Goal: Task Accomplishment & Management: Manage account settings

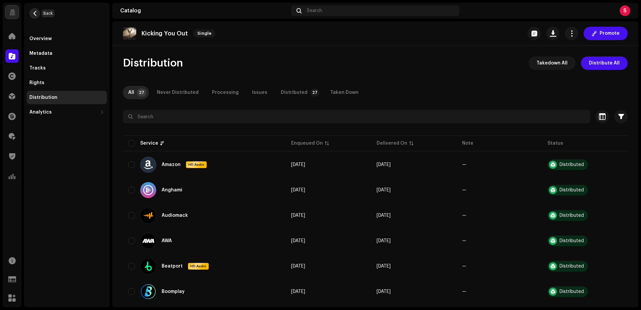
click at [35, 14] on span "button" at bounding box center [34, 13] width 5 height 5
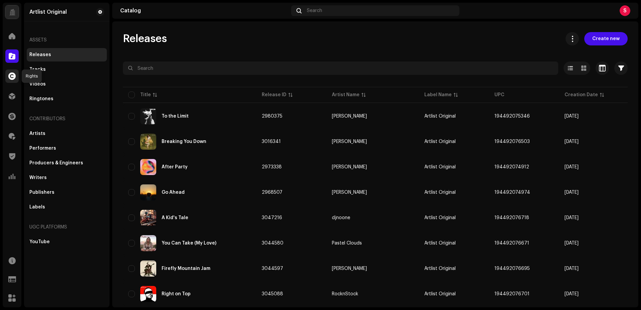
click at [10, 75] on span at bounding box center [11, 75] width 7 height 5
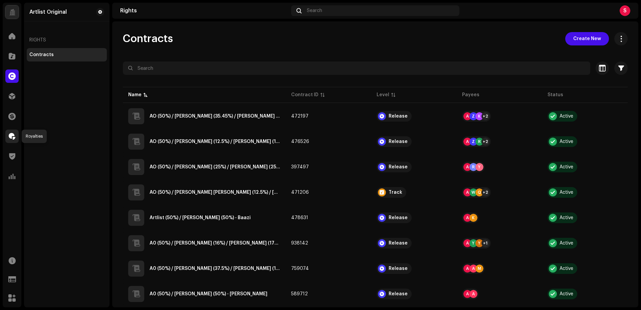
click at [12, 135] on span at bounding box center [12, 135] width 7 height 5
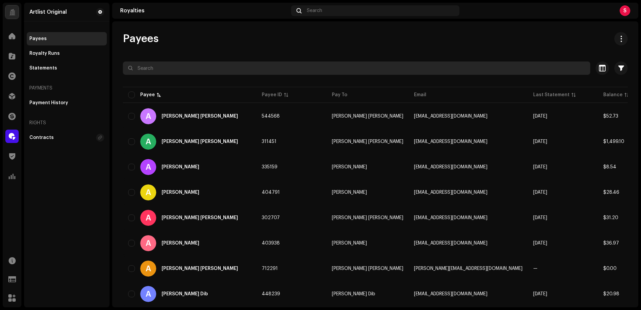
click at [156, 66] on input "text" at bounding box center [356, 67] width 467 height 13
paste input "[EMAIL_ADDRESS][DOMAIN_NAME]"
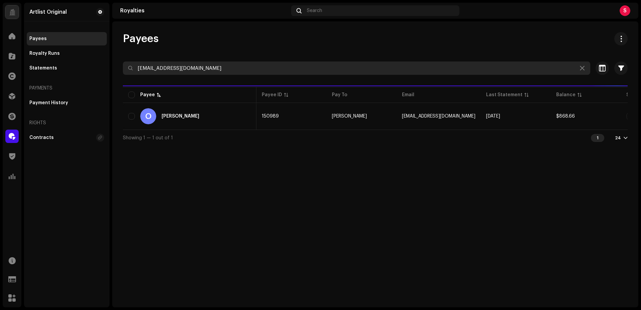
scroll to position [0, 1]
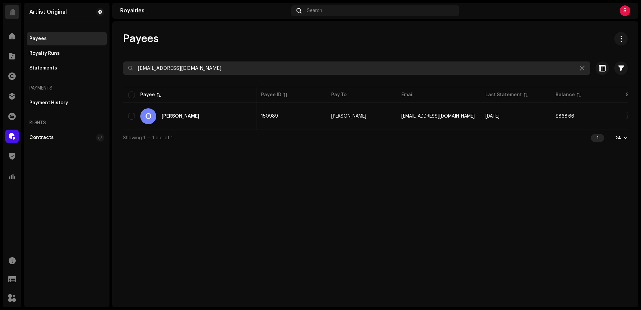
type input "[EMAIL_ADDRESS][DOMAIN_NAME]"
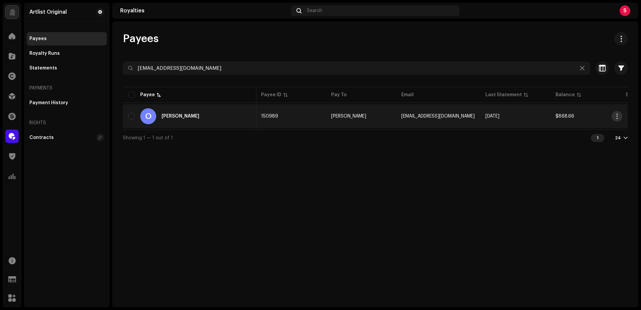
click at [617, 116] on span "button" at bounding box center [616, 115] width 5 height 5
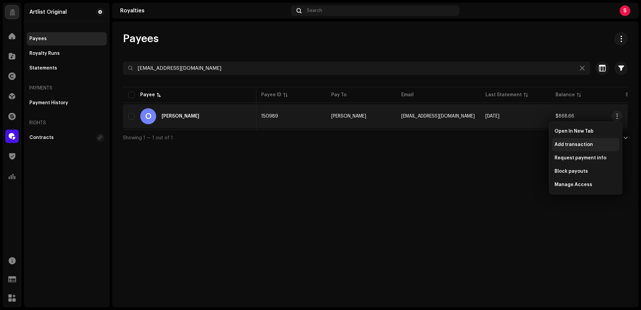
click at [567, 145] on span "Add transaction" at bounding box center [573, 144] width 38 height 5
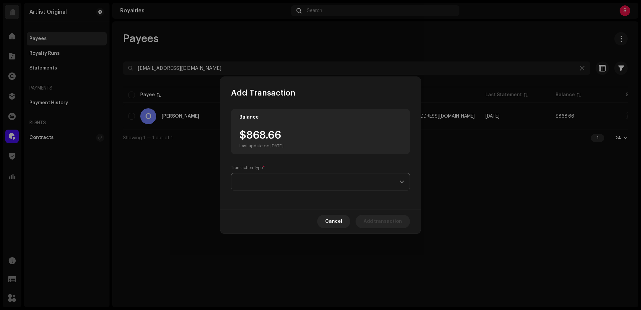
click at [258, 178] on span at bounding box center [318, 181] width 163 height 17
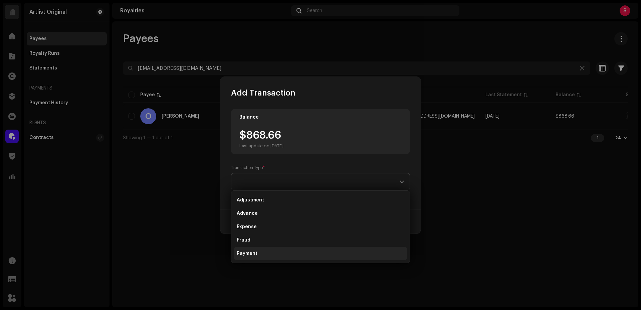
click at [250, 253] on span "Payment" at bounding box center [247, 253] width 21 height 7
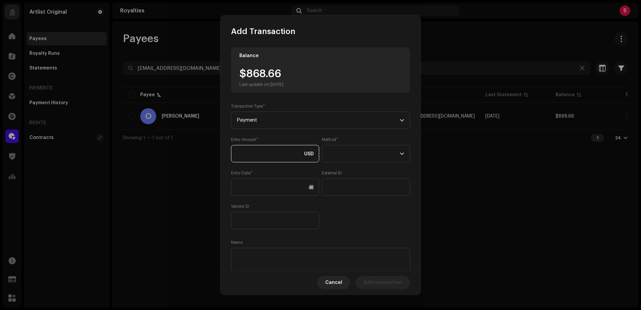
click at [253, 154] on input at bounding box center [275, 153] width 88 height 17
type input "868.66"
click at [347, 149] on span at bounding box center [363, 153] width 72 height 17
drag, startPoint x: 342, startPoint y: 213, endPoint x: 332, endPoint y: 209, distance: 11.7
click at [342, 213] on span "Web Service" at bounding box center [340, 212] width 29 height 7
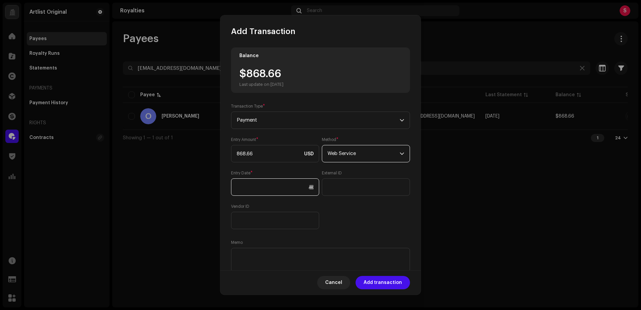
click at [242, 187] on input "text" at bounding box center [275, 186] width 88 height 17
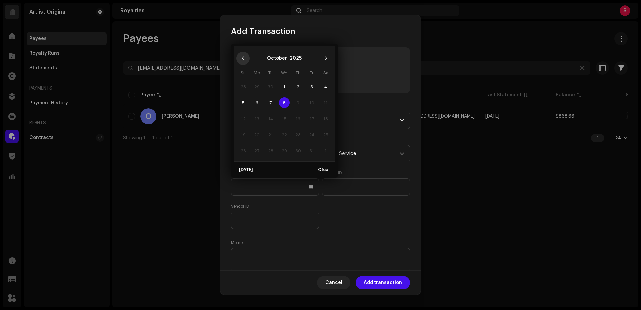
click at [242, 58] on icon "Previous Month" at bounding box center [243, 58] width 2 height 4
click at [311, 85] on span "1" at bounding box center [311, 86] width 11 height 11
type input "[DATE]"
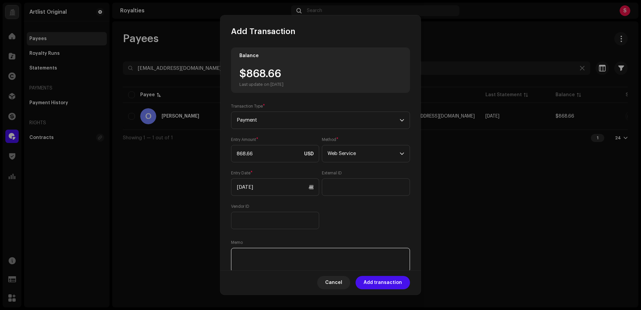
click at [252, 255] on textarea at bounding box center [320, 260] width 179 height 24
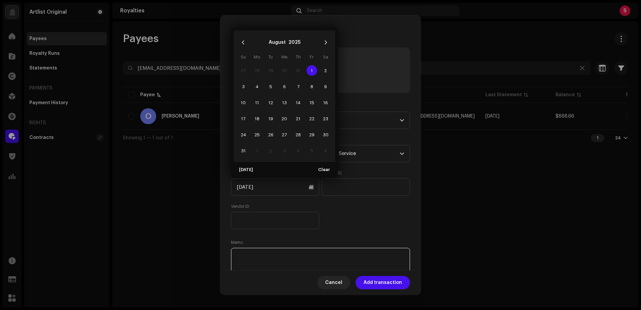
paste textarea "868.65"
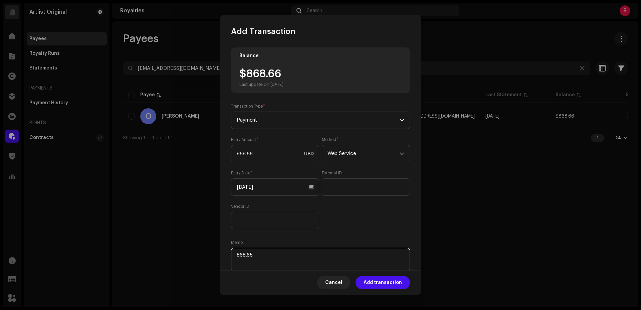
click at [263, 254] on textarea at bounding box center [320, 260] width 179 height 24
paste textarea "Statement ID: 5456349 / Invoice number: 50080"
type textarea "Statement ID: 5456349 / Invoice number: 50080"
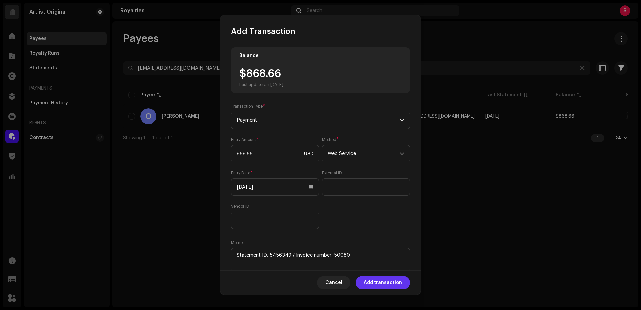
click at [380, 283] on span "Add transaction" at bounding box center [382, 282] width 38 height 13
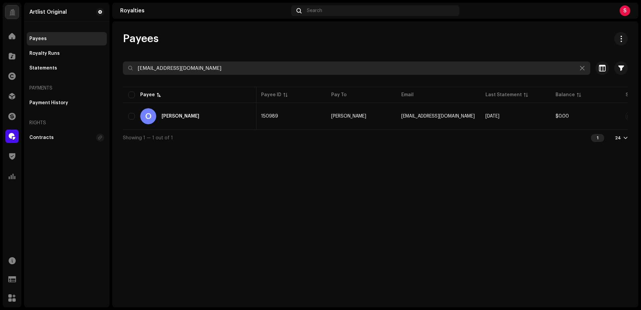
click at [206, 69] on input "[EMAIL_ADDRESS][DOMAIN_NAME]" at bounding box center [356, 67] width 467 height 13
paste input "zivgrinberg"
type input "[EMAIL_ADDRESS][DOMAIN_NAME]"
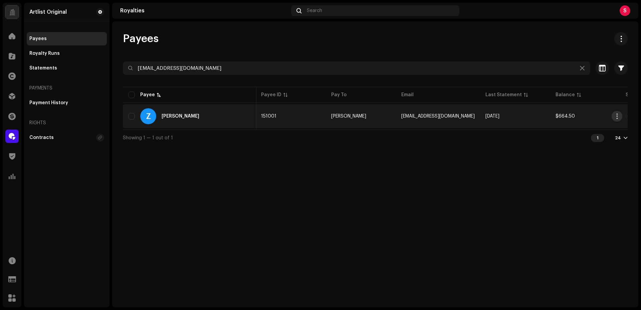
click at [616, 116] on span "button" at bounding box center [616, 115] width 5 height 5
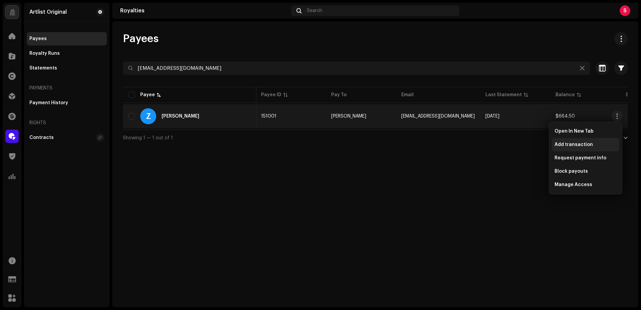
click at [574, 145] on span "Add transaction" at bounding box center [573, 144] width 38 height 5
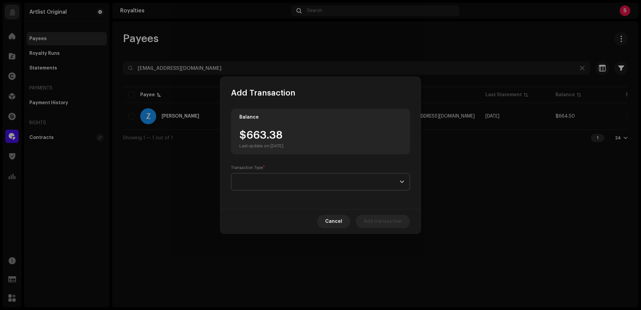
click at [252, 186] on span at bounding box center [318, 181] width 163 height 17
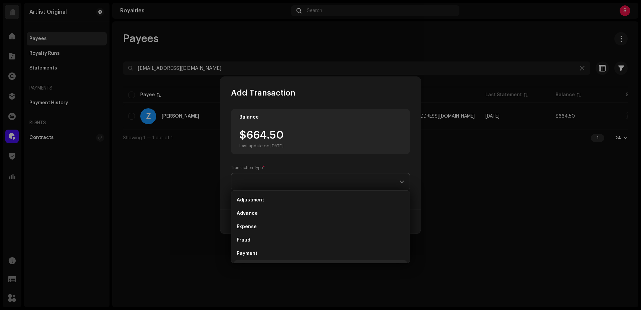
scroll to position [11, 0]
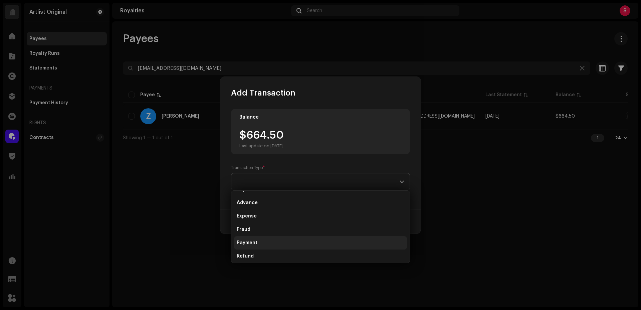
click at [249, 245] on span "Payment" at bounding box center [247, 242] width 21 height 7
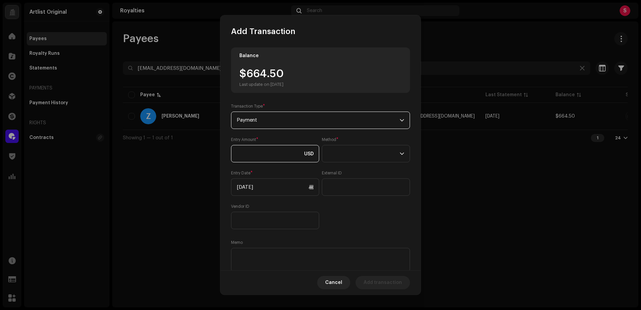
click at [249, 156] on input at bounding box center [275, 153] width 88 height 17
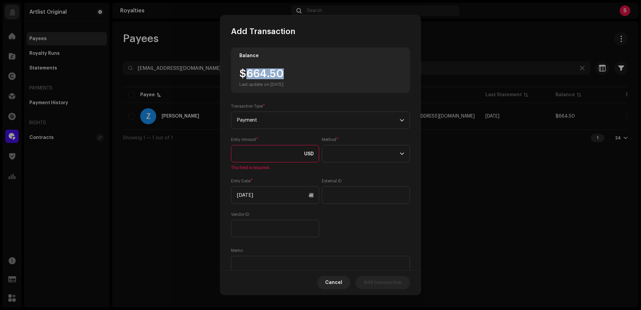
drag, startPoint x: 287, startPoint y: 72, endPoint x: 248, endPoint y: 76, distance: 39.6
click at [246, 74] on div "$664.50 Last update on [DATE]" at bounding box center [261, 77] width 44 height 19
copy div "664.50"
click at [252, 155] on input at bounding box center [275, 153] width 88 height 17
paste input "664.50"
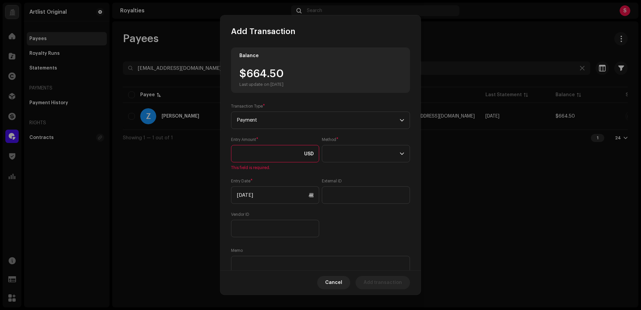
type input "664.50"
click at [367, 154] on span at bounding box center [363, 153] width 72 height 17
click at [340, 215] on li "Web Service" at bounding box center [363, 211] width 81 height 13
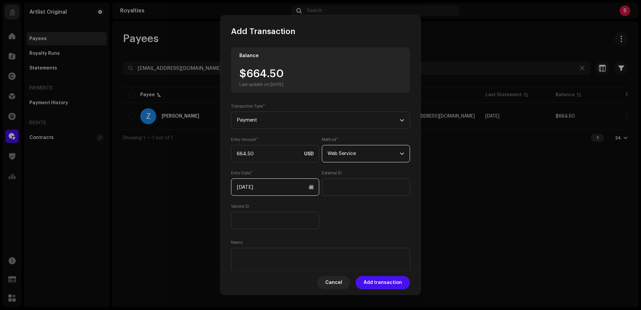
click at [245, 187] on input "[DATE]" at bounding box center [275, 186] width 88 height 17
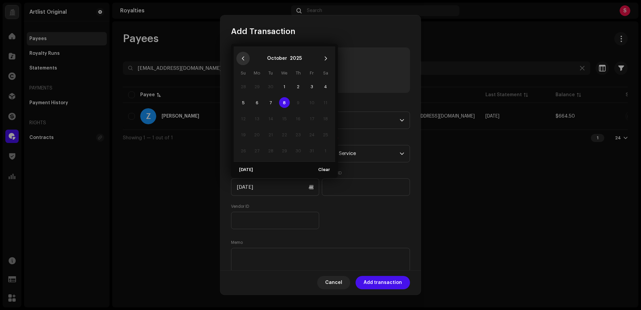
click at [243, 57] on icon "Previous Month" at bounding box center [243, 58] width 5 height 5
click at [258, 118] on span "15" at bounding box center [257, 118] width 11 height 11
type input "[DATE]"
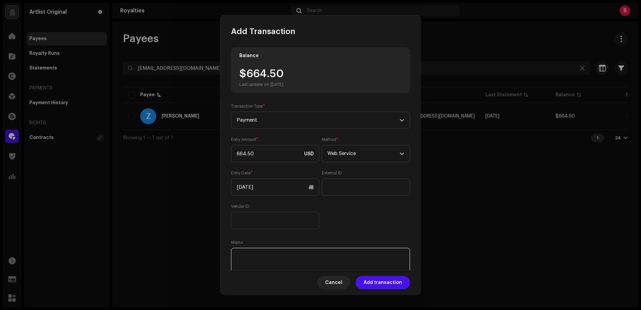
click at [239, 253] on textarea at bounding box center [320, 260] width 179 height 24
paste textarea "Statement ID: 5456592 / Invoice number: 560"
type textarea "Statement ID: 5456592 / Invoice number: 560"
click at [384, 283] on span "Add transaction" at bounding box center [382, 282] width 38 height 13
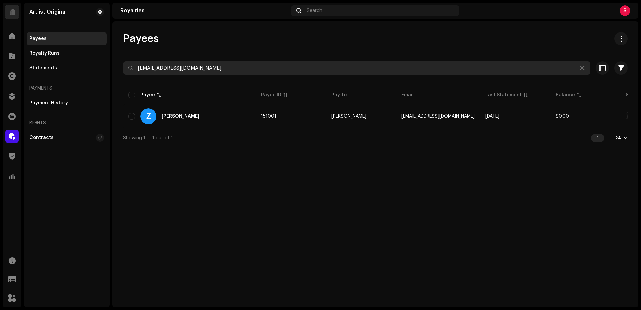
click at [207, 70] on input "[EMAIL_ADDRESS][DOMAIN_NAME]" at bounding box center [356, 67] width 467 height 13
paste input "shellylevy8"
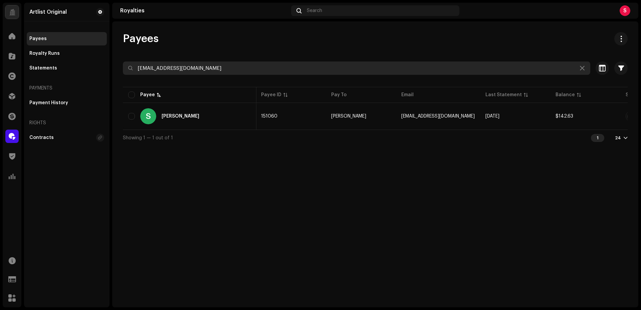
type input "[EMAIL_ADDRESS][DOMAIN_NAME]"
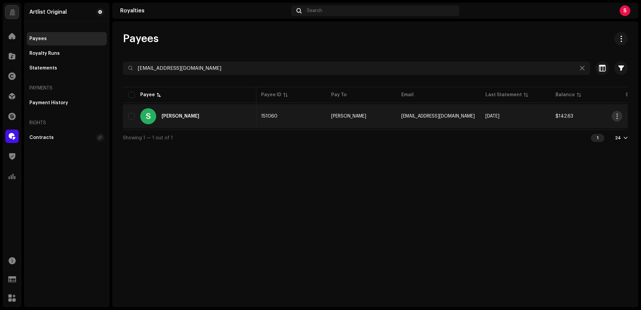
click at [615, 115] on span "button" at bounding box center [616, 115] width 5 height 5
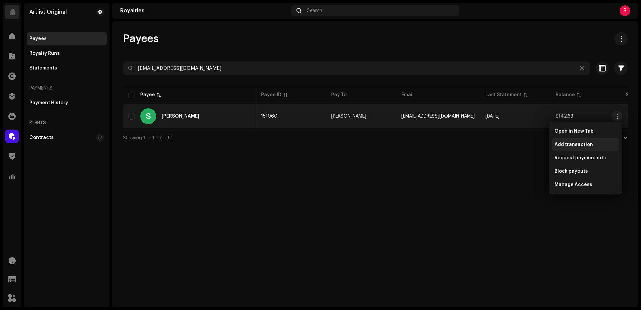
click at [578, 143] on span "Add transaction" at bounding box center [573, 144] width 38 height 5
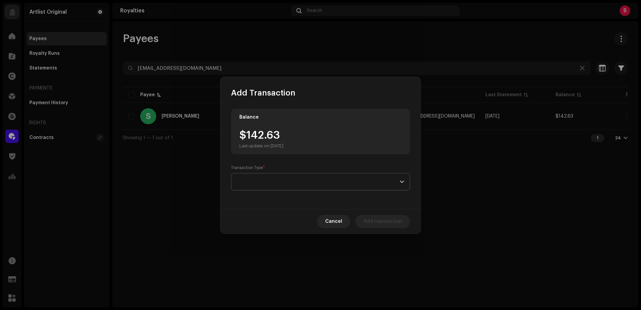
click at [290, 181] on span at bounding box center [318, 181] width 163 height 17
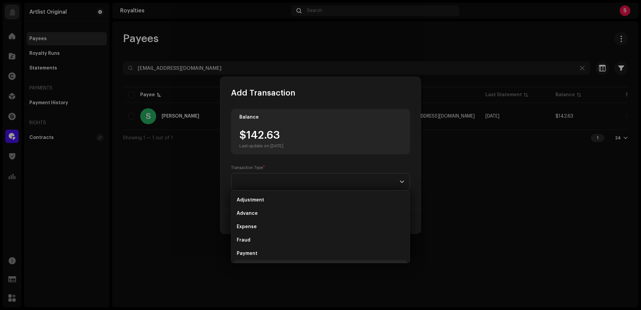
scroll to position [11, 0]
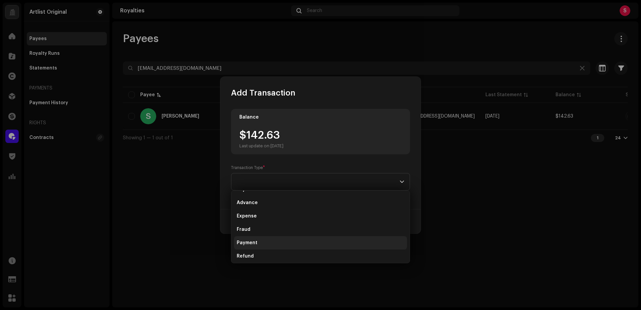
click at [255, 241] on span "Payment" at bounding box center [247, 242] width 21 height 7
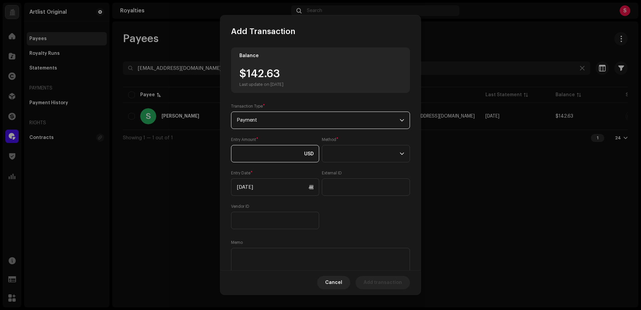
click at [254, 150] on input at bounding box center [275, 153] width 88 height 17
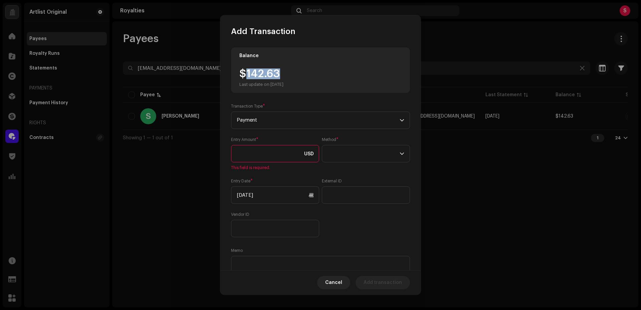
drag, startPoint x: 286, startPoint y: 75, endPoint x: 247, endPoint y: 76, distance: 39.0
click at [247, 76] on div "$142.63 Last update on [DATE]" at bounding box center [261, 77] width 44 height 19
copy div "142.63"
click at [247, 154] on input at bounding box center [275, 153] width 88 height 17
paste input "142.63"
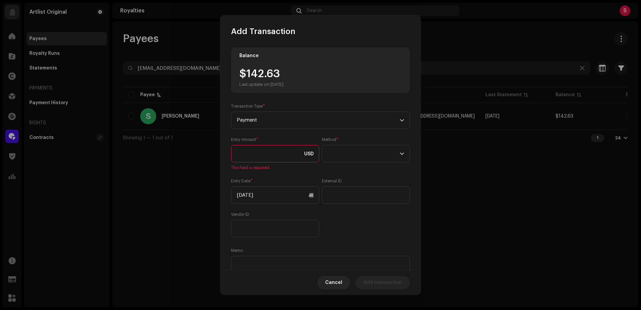
type input "142.63"
click at [352, 153] on span at bounding box center [363, 153] width 72 height 17
click at [349, 213] on span "Web Service" at bounding box center [340, 212] width 29 height 7
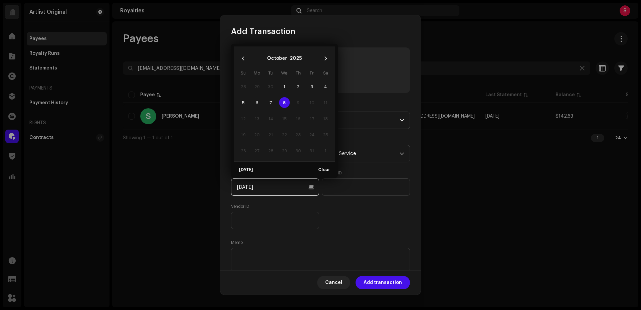
click at [248, 187] on input "[DATE]" at bounding box center [275, 186] width 88 height 17
click at [243, 57] on icon "Previous Month" at bounding box center [243, 58] width 2 height 4
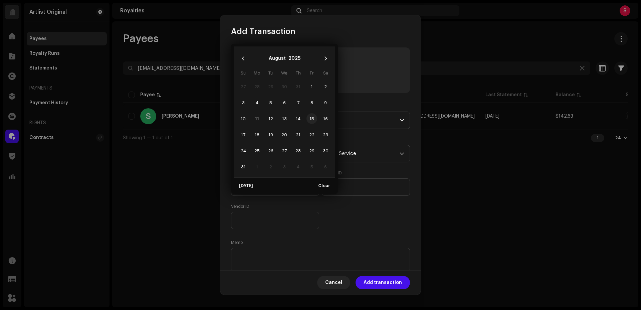
click at [310, 117] on span "15" at bounding box center [311, 118] width 11 height 11
type input "[DATE]"
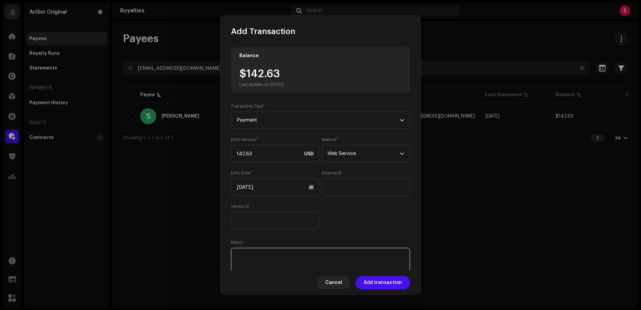
click at [251, 252] on textarea at bounding box center [320, 260] width 179 height 24
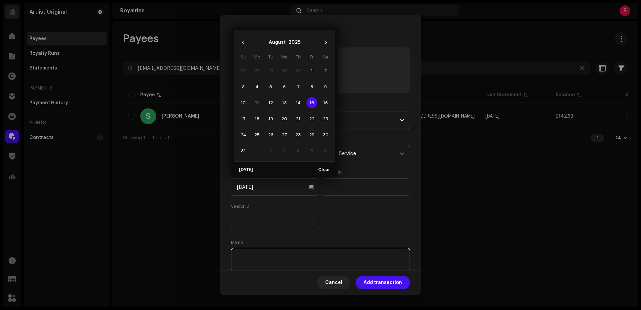
paste textarea "Statement ID: 5456555 / Invoice number: 40085"
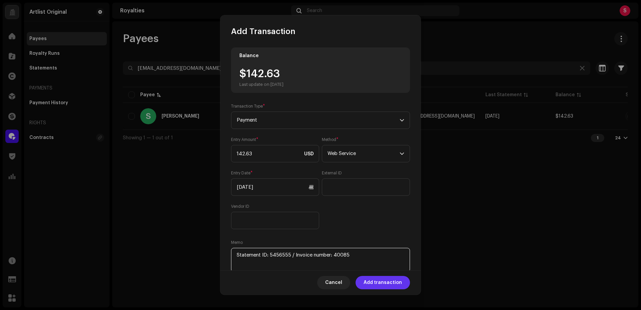
type textarea "Statement ID: 5456555 / Invoice number: 40085"
click at [377, 281] on span "Add transaction" at bounding box center [382, 282] width 38 height 13
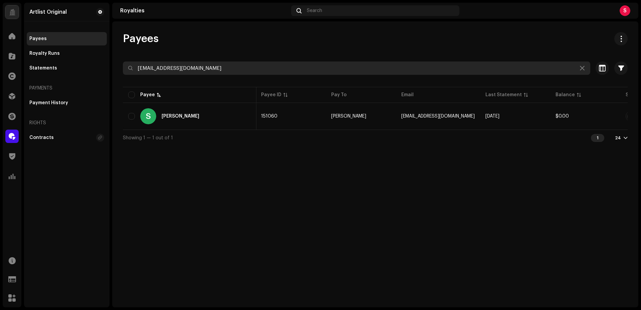
click at [210, 70] on input "[EMAIL_ADDRESS][DOMAIN_NAME]" at bounding box center [356, 67] width 467 height 13
paste input "baruchtomer"
type input "[EMAIL_ADDRESS][DOMAIN_NAME]"
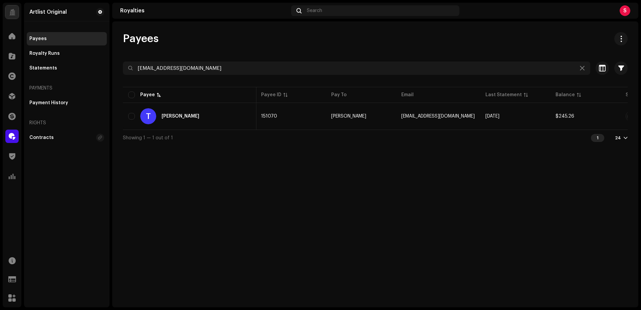
drag, startPoint x: 519, startPoint y: 182, endPoint x: 558, endPoint y: 140, distance: 56.9
click at [519, 180] on div "Payees [EMAIL_ADDRESS][DOMAIN_NAME] Selected 0 Select all 1 Options Filters Sta…" at bounding box center [375, 164] width 526 height 286
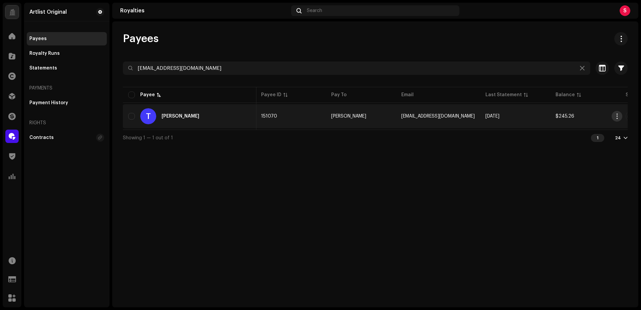
click at [617, 114] on span "button" at bounding box center [616, 115] width 5 height 5
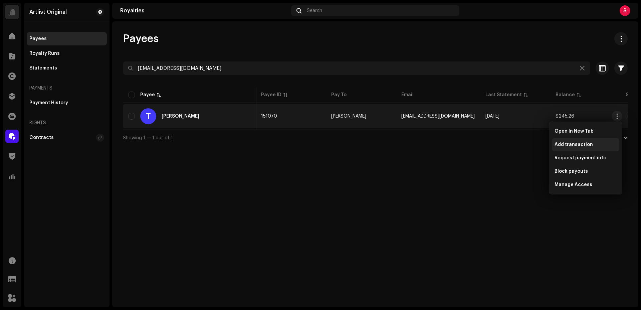
click at [579, 143] on span "Add transaction" at bounding box center [573, 144] width 38 height 5
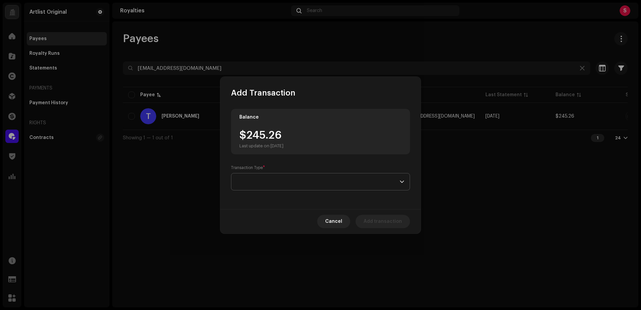
click at [253, 183] on span at bounding box center [318, 181] width 163 height 17
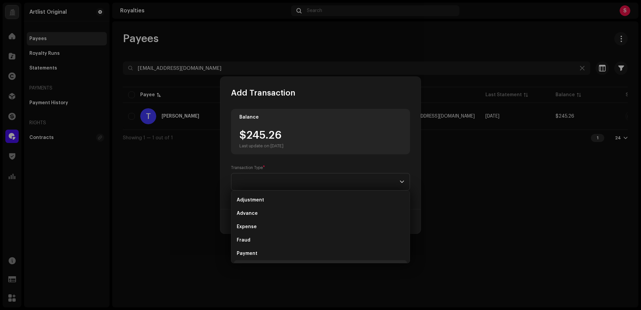
scroll to position [11, 0]
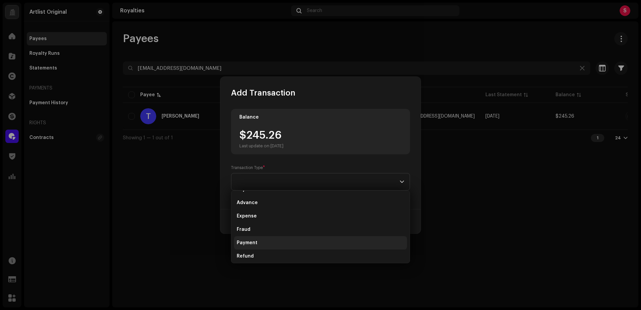
click at [256, 242] on li "Payment" at bounding box center [320, 242] width 173 height 13
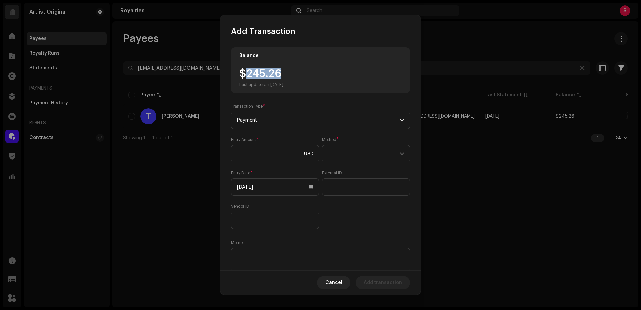
drag, startPoint x: 273, startPoint y: 74, endPoint x: 247, endPoint y: 76, distance: 25.7
click at [247, 76] on div "$245.26 Last update on [DATE]" at bounding box center [261, 77] width 44 height 19
copy div "245.26"
click at [257, 155] on input at bounding box center [275, 153] width 88 height 17
paste input "245.26"
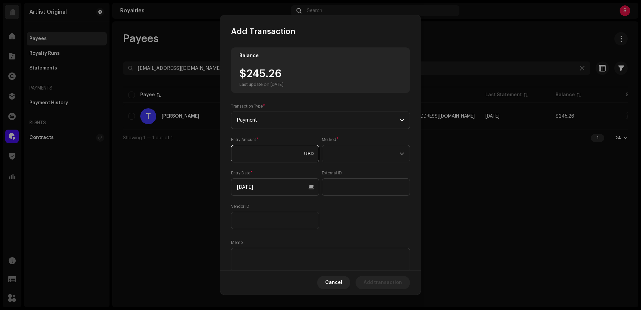
type input "245.26"
drag, startPoint x: 347, startPoint y: 153, endPoint x: 347, endPoint y: 160, distance: 6.3
click at [347, 153] on span at bounding box center [363, 153] width 72 height 17
drag, startPoint x: 344, startPoint y: 212, endPoint x: 338, endPoint y: 211, distance: 5.7
click at [344, 212] on span "Web Service" at bounding box center [340, 212] width 29 height 7
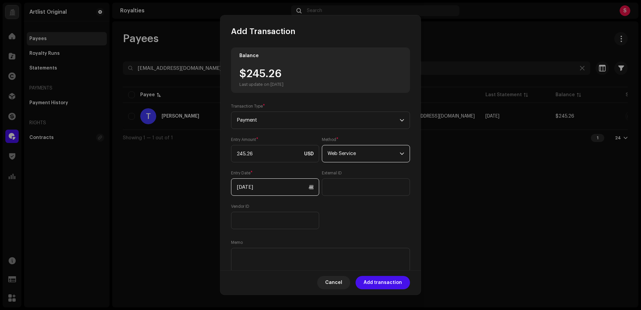
click at [248, 188] on input "[DATE]" at bounding box center [275, 186] width 88 height 17
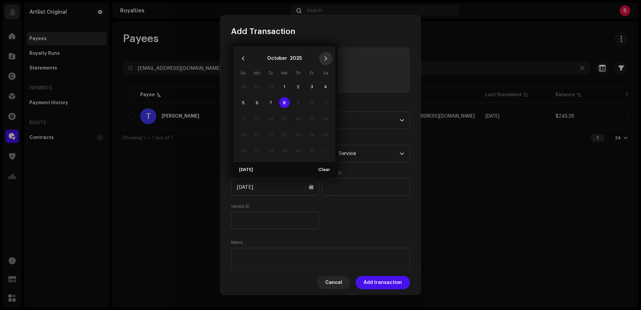
click at [324, 58] on icon "Next Month" at bounding box center [325, 58] width 5 height 5
click at [241, 56] on button "Previous Month" at bounding box center [242, 58] width 13 height 13
click at [256, 85] on span "1" at bounding box center [257, 86] width 11 height 11
type input "[DATE]"
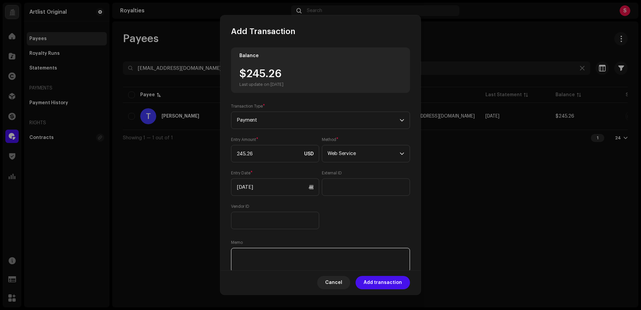
click at [250, 252] on textarea at bounding box center [320, 260] width 179 height 24
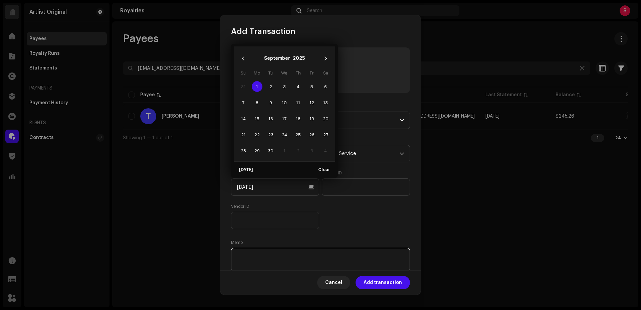
paste textarea "Statement ID: 5456387 / Invoice number: 262"
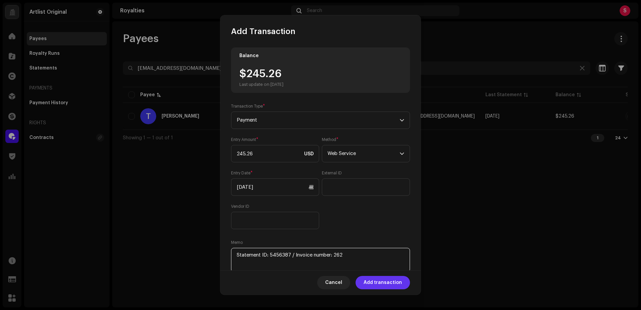
type textarea "Statement ID: 5456387 / Invoice number: 262"
click at [381, 280] on span "Add transaction" at bounding box center [382, 282] width 38 height 13
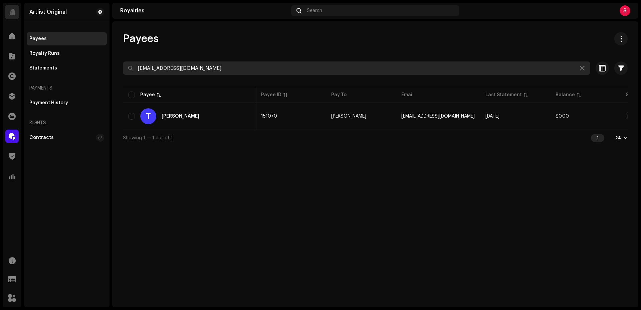
click at [208, 70] on input "[EMAIL_ADDRESS][DOMAIN_NAME]" at bounding box center [356, 67] width 467 height 13
paste input "[PERSON_NAME]@wearethegoodmusic"
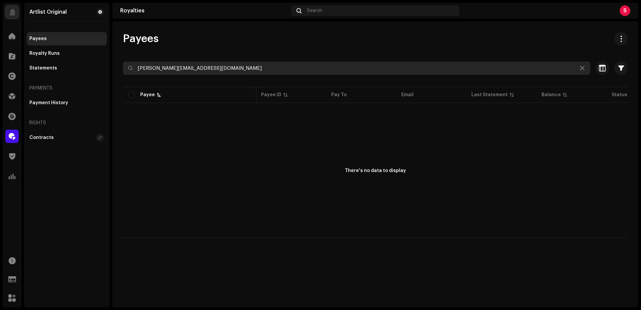
click at [228, 68] on input "[PERSON_NAME][EMAIL_ADDRESS][DOMAIN_NAME]" at bounding box center [356, 67] width 467 height 13
paste input "[PERSON_NAME] [PERSON_NAME]"
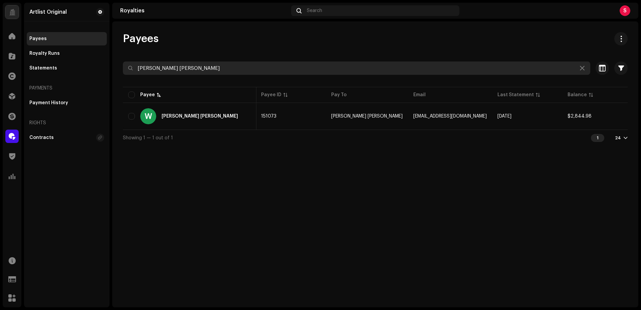
type input "[PERSON_NAME] [PERSON_NAME]"
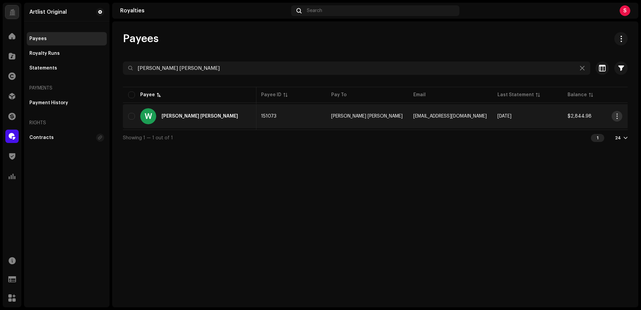
drag, startPoint x: 527, startPoint y: 216, endPoint x: 617, endPoint y: 118, distance: 132.5
click at [539, 203] on div "Payees [PERSON_NAME] [PERSON_NAME] Selected 0 Select all 1 Options Filters Stat…" at bounding box center [375, 164] width 526 height 286
click at [618, 115] on span "button" at bounding box center [616, 115] width 5 height 5
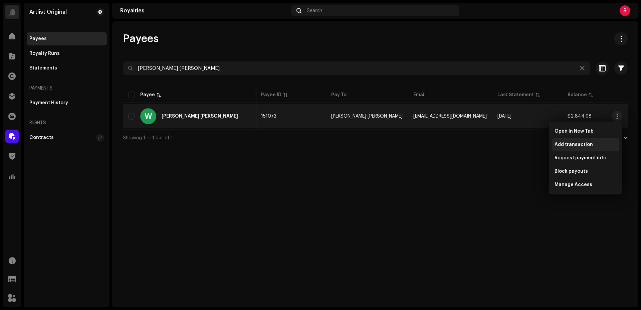
click at [567, 143] on span "Add transaction" at bounding box center [573, 144] width 38 height 5
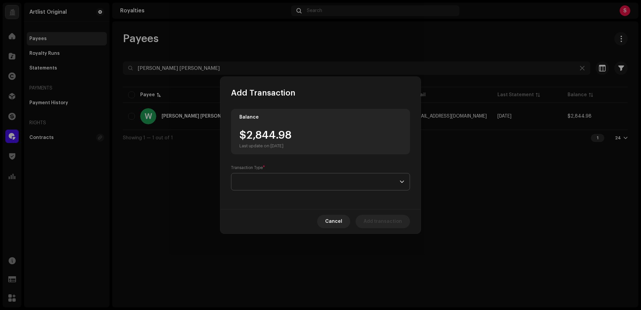
click at [251, 181] on span at bounding box center [318, 181] width 163 height 17
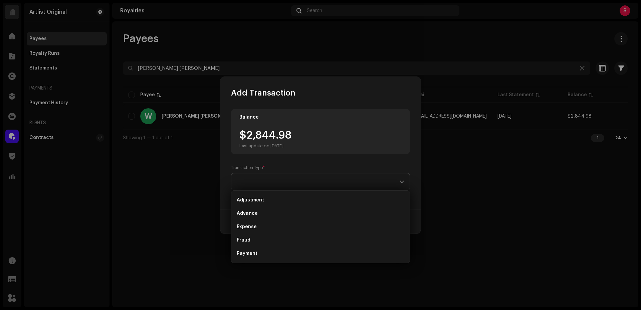
scroll to position [11, 0]
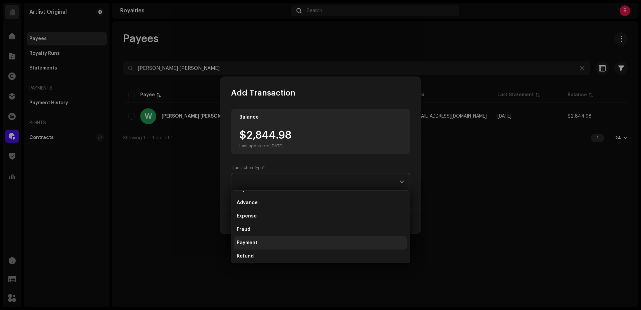
click at [251, 241] on span "Payment" at bounding box center [247, 242] width 21 height 7
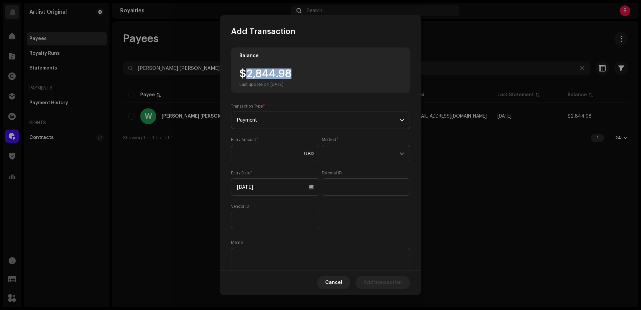
drag, startPoint x: 292, startPoint y: 74, endPoint x: 248, endPoint y: 81, distance: 44.8
click at [246, 76] on div "$2,844.98 Last update on [DATE]" at bounding box center [320, 77] width 162 height 19
copy div "2,844.98"
click at [252, 154] on input at bounding box center [275, 153] width 88 height 17
paste input "2,844.98"
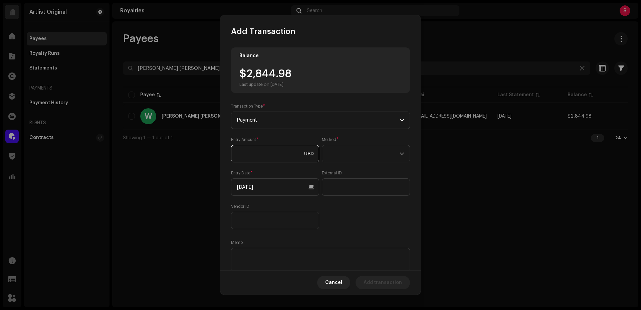
type input "2,844.98"
click at [358, 157] on span at bounding box center [363, 153] width 72 height 17
click at [353, 211] on span "Web Service" at bounding box center [340, 212] width 29 height 7
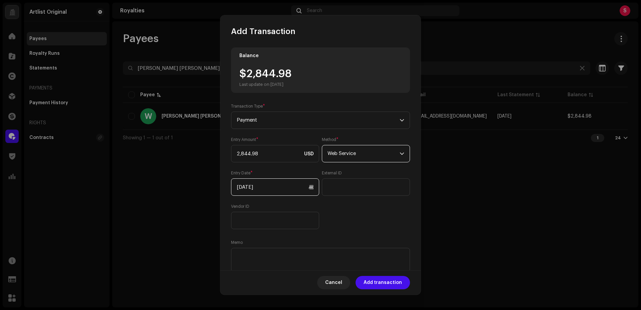
click at [257, 187] on input "[DATE]" at bounding box center [275, 186] width 88 height 17
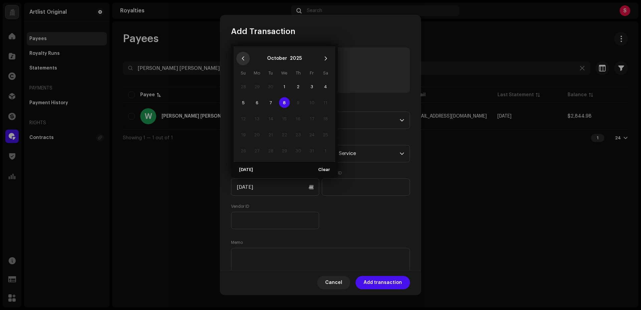
click at [243, 57] on icon "Previous Month" at bounding box center [243, 58] width 5 height 5
click at [312, 119] on span "15" at bounding box center [311, 118] width 11 height 11
type input "[DATE]"
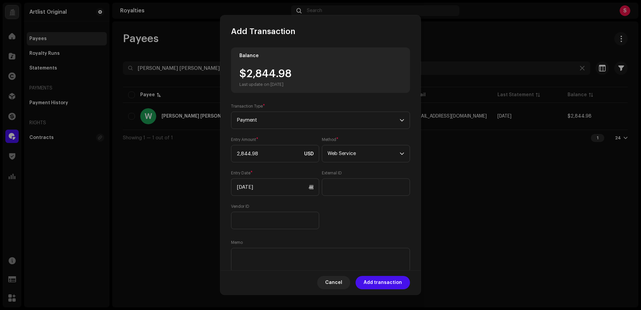
scroll to position [22, 0]
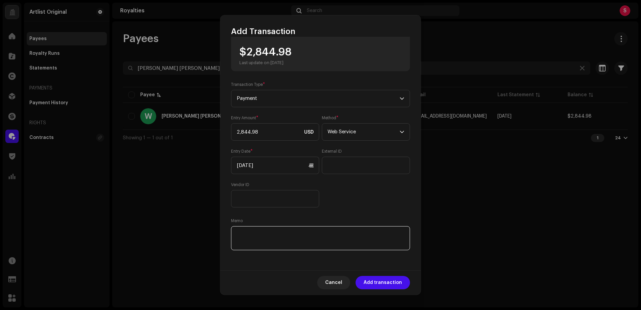
click at [245, 231] on textarea at bounding box center [320, 238] width 179 height 24
paste textarea "Statement ID: 5456407 / Invoice number: 0480"
type textarea "Statement ID: 5456407 / Invoice number: 0480"
click at [378, 281] on span "Add transaction" at bounding box center [382, 282] width 38 height 13
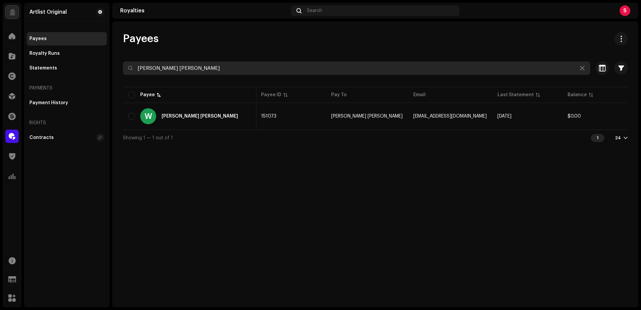
click at [205, 73] on input "[PERSON_NAME] [PERSON_NAME]" at bounding box center [356, 67] width 467 height 13
paste input "[EMAIL_ADDRESS][DOMAIN_NAME]"
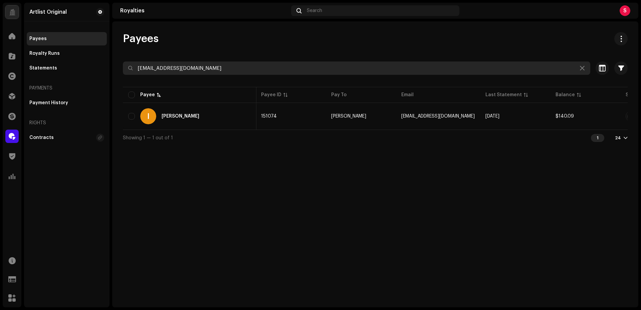
click at [214, 71] on input "[EMAIL_ADDRESS][DOMAIN_NAME]" at bounding box center [356, 67] width 467 height 13
click at [214, 70] on input "[EMAIL_ADDRESS][DOMAIN_NAME]" at bounding box center [356, 67] width 467 height 13
paste input "quintencoblentz4"
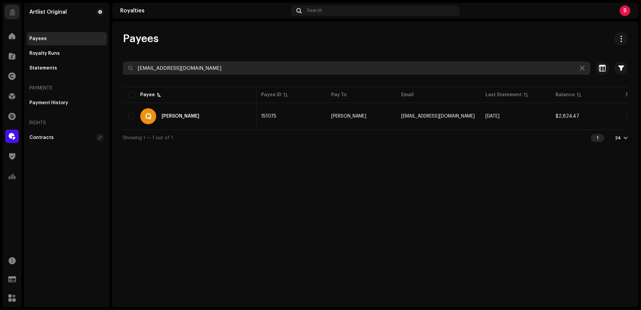
type input "[EMAIL_ADDRESS][DOMAIN_NAME]"
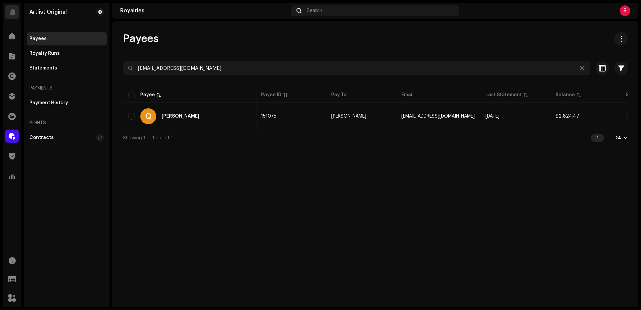
drag, startPoint x: 495, startPoint y: 216, endPoint x: 522, endPoint y: 199, distance: 31.8
click at [511, 206] on div "Payees [EMAIL_ADDRESS][DOMAIN_NAME] Selected 0 Select all 1 Options Filters Sta…" at bounding box center [375, 164] width 526 height 286
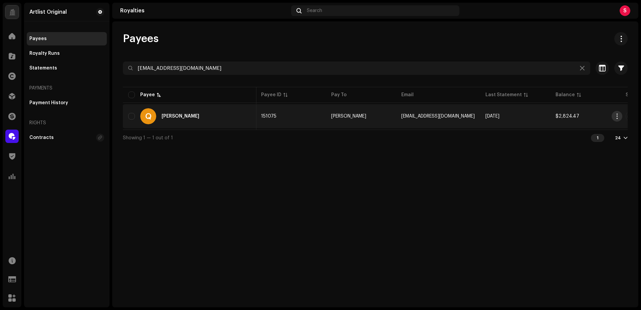
click at [619, 114] on span "button" at bounding box center [616, 115] width 5 height 5
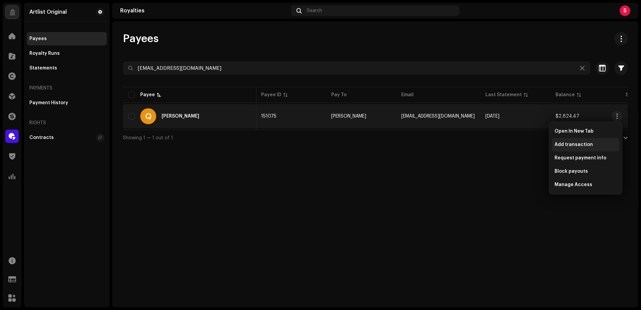
click at [584, 144] on span "Add transaction" at bounding box center [573, 144] width 38 height 5
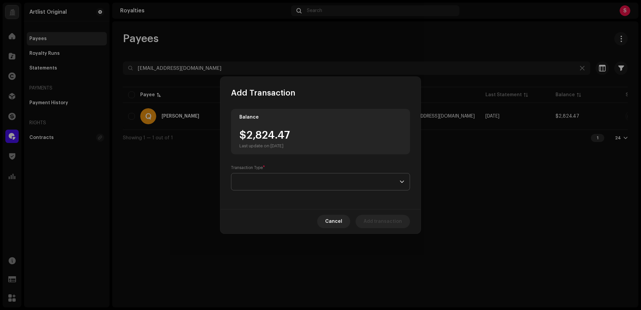
click at [265, 182] on span at bounding box center [318, 181] width 163 height 17
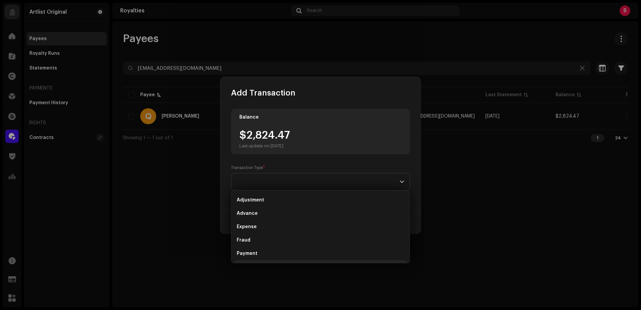
scroll to position [11, 0]
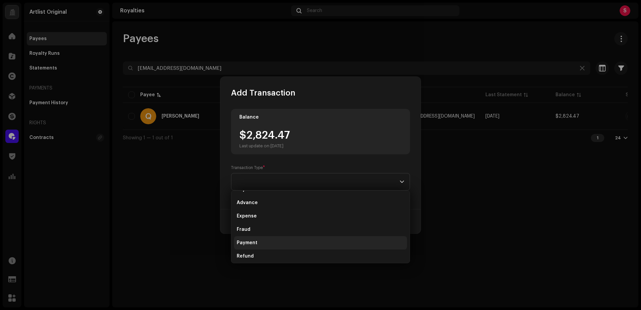
click at [258, 244] on li "Payment" at bounding box center [320, 242] width 173 height 13
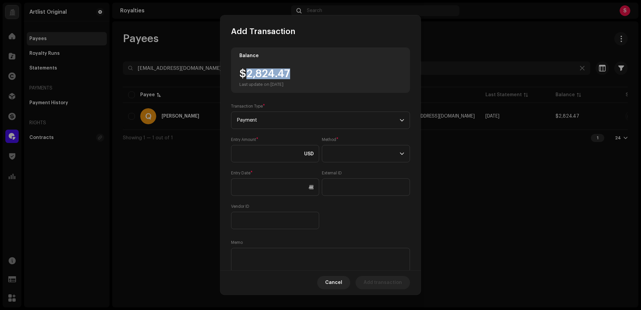
drag, startPoint x: 292, startPoint y: 73, endPoint x: 249, endPoint y: 76, distance: 43.1
click at [249, 76] on div "$2,824.47 Last update on [DATE]" at bounding box center [320, 77] width 162 height 19
copy div "2,824.47"
click at [249, 157] on input at bounding box center [275, 153] width 88 height 17
paste input "2,824.47"
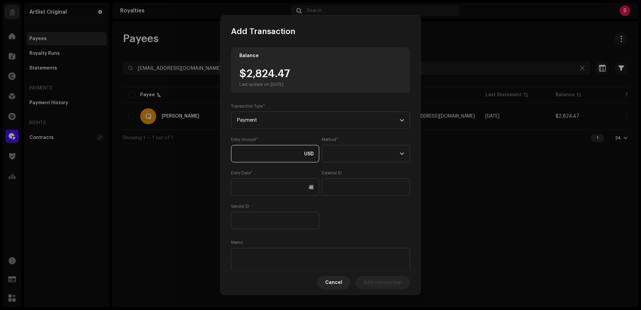
type input "2,824.47"
click at [351, 150] on span at bounding box center [363, 153] width 72 height 17
drag, startPoint x: 350, startPoint y: 213, endPoint x: 340, endPoint y: 206, distance: 11.7
click at [350, 213] on span "Web Service" at bounding box center [340, 212] width 29 height 7
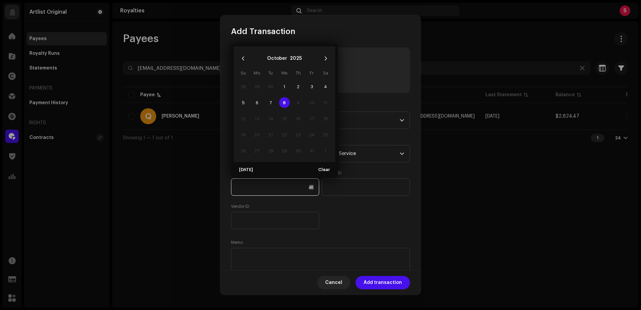
click at [246, 188] on input "text" at bounding box center [275, 186] width 88 height 17
click at [242, 57] on icon "Previous Month" at bounding box center [243, 58] width 5 height 5
click at [243, 57] on icon "Previous Month" at bounding box center [243, 58] width 5 height 5
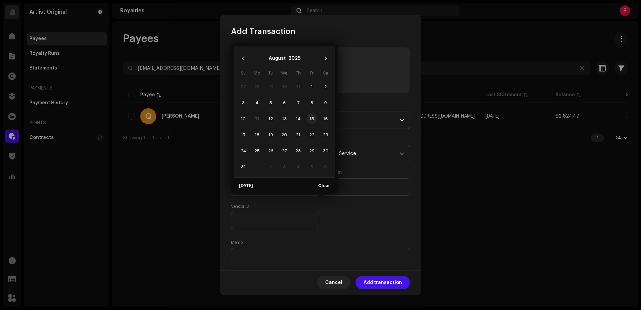
click at [309, 118] on span "15" at bounding box center [311, 118] width 11 height 11
type input "[DATE]"
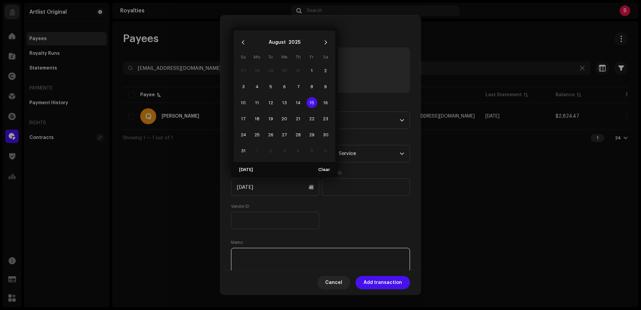
click at [251, 253] on textarea at bounding box center [320, 260] width 179 height 24
paste textarea "Statement ID: 5456408 / Invoice number: 758"
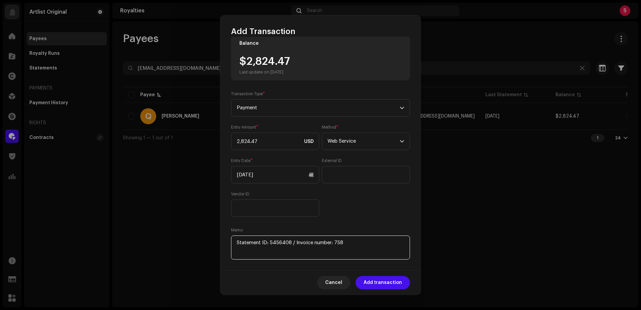
scroll to position [22, 0]
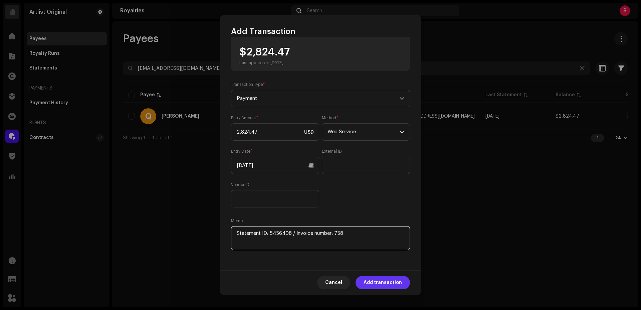
type textarea "Statement ID: 5456408 / Invoice number: 758"
click at [394, 284] on span "Add transaction" at bounding box center [382, 282] width 38 height 13
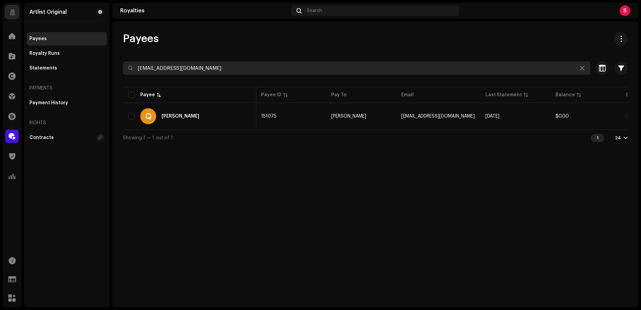
click at [228, 69] on input "[EMAIL_ADDRESS][DOMAIN_NAME]" at bounding box center [356, 67] width 467 height 13
click at [228, 68] on input "[EMAIL_ADDRESS][DOMAIN_NAME]" at bounding box center [356, 67] width 467 height 13
paste input "omrismadar"
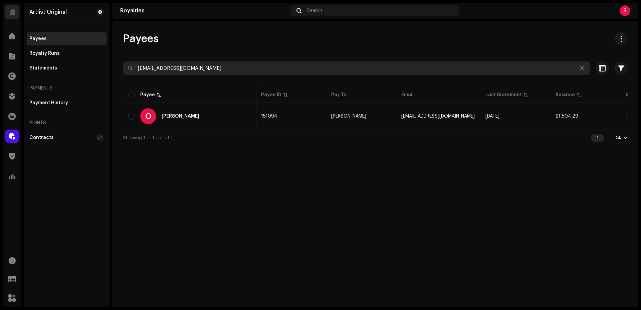
type input "[EMAIL_ADDRESS][DOMAIN_NAME]"
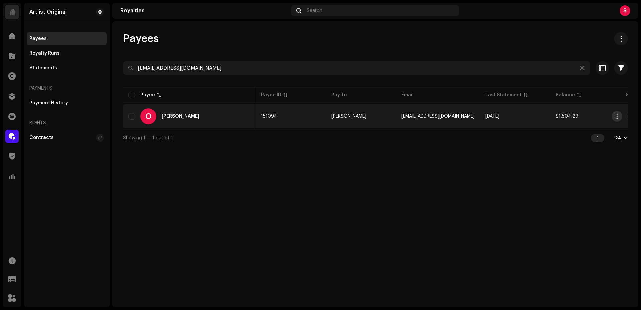
click at [617, 115] on span "button" at bounding box center [616, 115] width 5 height 5
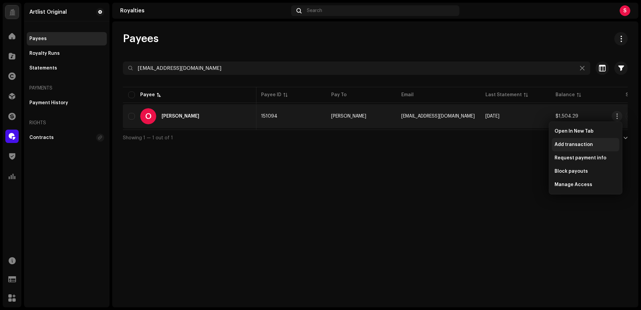
click at [577, 146] on span "Add transaction" at bounding box center [573, 144] width 38 height 5
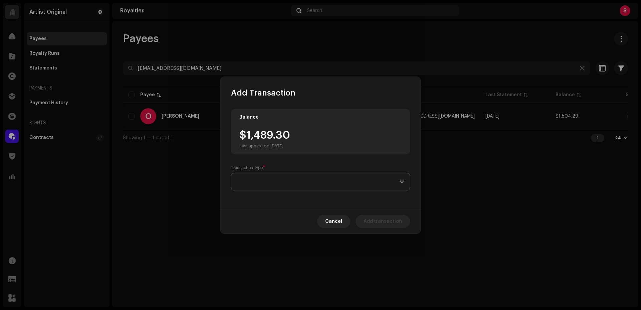
drag, startPoint x: 254, startPoint y: 184, endPoint x: 251, endPoint y: 183, distance: 3.5
click at [254, 184] on span at bounding box center [318, 181] width 163 height 17
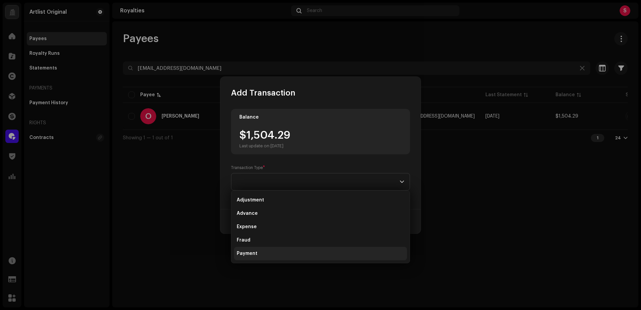
click at [246, 255] on span "Payment" at bounding box center [247, 253] width 21 height 7
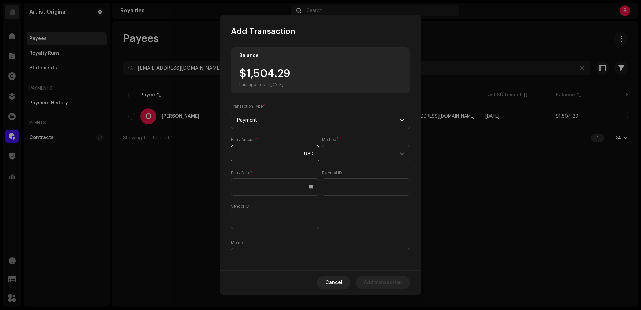
click at [245, 153] on input at bounding box center [275, 153] width 88 height 17
drag, startPoint x: 262, startPoint y: 77, endPoint x: 248, endPoint y: 94, distance: 21.8
click at [246, 77] on div "$1,504.29 Last update on [DATE]" at bounding box center [320, 77] width 162 height 19
copy div "1,504.29"
click at [241, 149] on input at bounding box center [275, 153] width 88 height 17
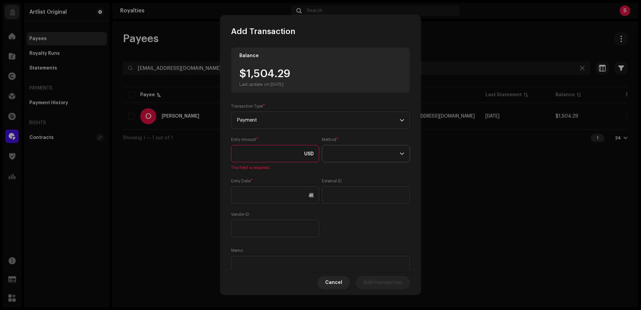
paste input "1,504.29"
type input "1,504.29"
drag, startPoint x: 361, startPoint y: 155, endPoint x: 358, endPoint y: 156, distance: 3.4
click at [361, 155] on span at bounding box center [363, 153] width 72 height 17
click at [338, 213] on span "Web Service" at bounding box center [340, 212] width 29 height 7
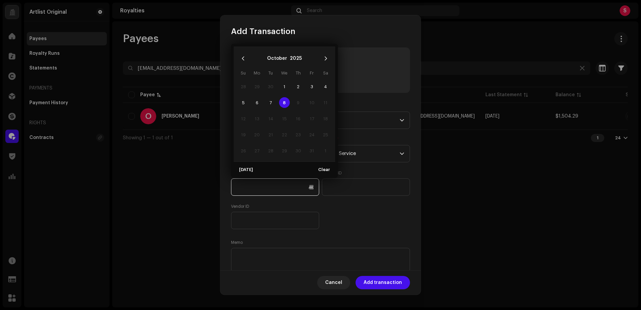
drag, startPoint x: 283, startPoint y: 195, endPoint x: 259, endPoint y: 188, distance: 24.8
click at [281, 195] on input "text" at bounding box center [275, 186] width 88 height 17
click at [243, 59] on icon "Previous Month" at bounding box center [243, 58] width 5 height 5
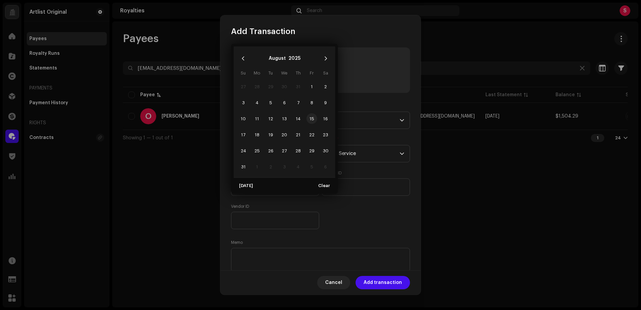
click at [310, 118] on span "15" at bounding box center [311, 118] width 11 height 11
type input "[DATE]"
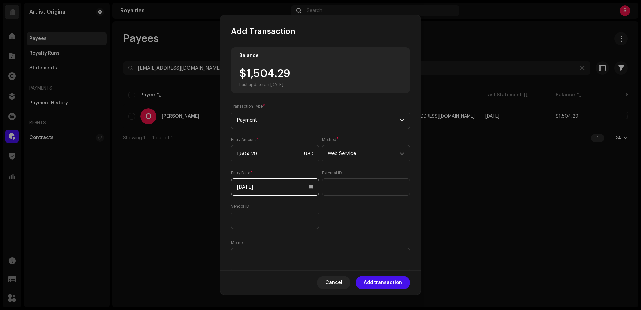
scroll to position [22, 0]
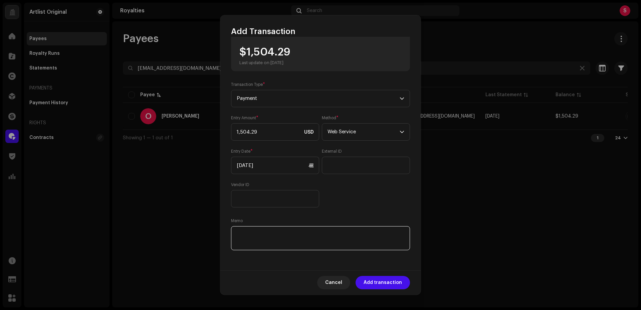
click at [247, 232] on textarea at bounding box center [320, 238] width 179 height 24
paste textarea "Statement ID: 5456356 / Invoice number: 50108"
type textarea "Statement ID: 5456356 / Invoice number: 50108"
click at [375, 285] on span "Add transaction" at bounding box center [382, 282] width 38 height 13
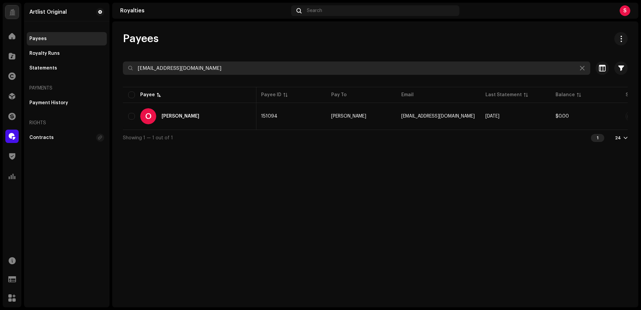
click at [221, 65] on input "[EMAIL_ADDRESS][DOMAIN_NAME]" at bounding box center [356, 67] width 467 height 13
click at [221, 66] on input "[EMAIL_ADDRESS][DOMAIN_NAME]" at bounding box center [356, 67] width 467 height 13
paste input "yoav3arbel"
click at [202, 71] on input "[EMAIL_ADDRESS][DOMAIN_NAME]" at bounding box center [356, 67] width 467 height 13
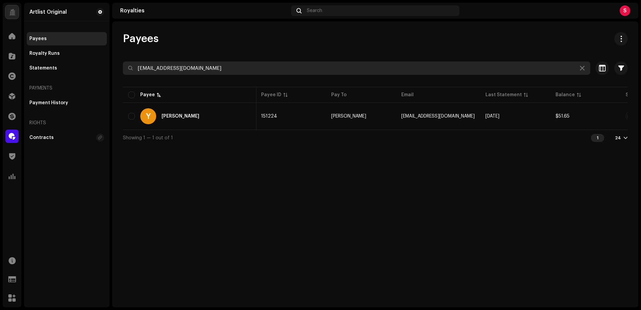
click at [202, 71] on input "[EMAIL_ADDRESS][DOMAIN_NAME]" at bounding box center [356, 67] width 467 height 13
paste input "aceguitarman78"
type input "[EMAIL_ADDRESS][DOMAIN_NAME]"
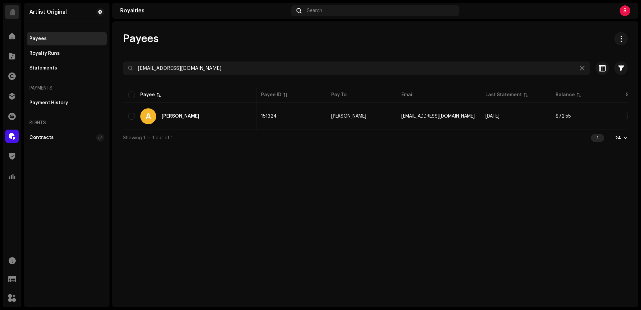
drag, startPoint x: 537, startPoint y: 149, endPoint x: 567, endPoint y: 133, distance: 33.9
click at [537, 149] on div "Payees [EMAIL_ADDRESS][DOMAIN_NAME] Selected 0 Select all 1 Options Filters Sta…" at bounding box center [375, 164] width 526 height 286
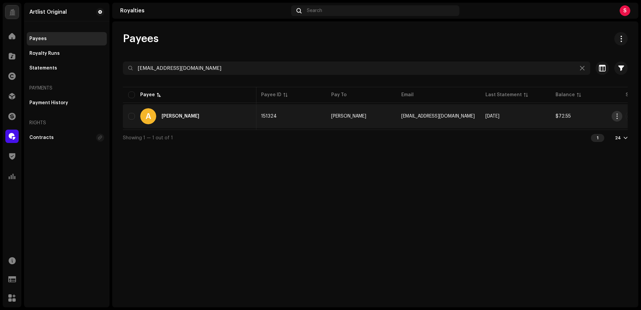
click at [616, 114] on span "button" at bounding box center [616, 115] width 5 height 5
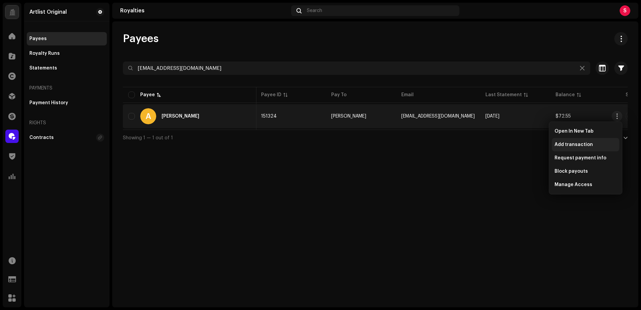
click at [579, 145] on span "Add transaction" at bounding box center [573, 144] width 38 height 5
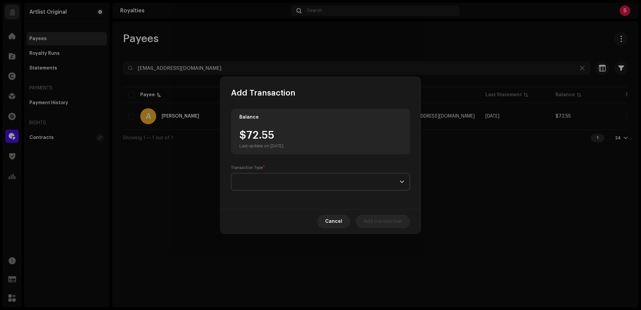
click at [256, 180] on span at bounding box center [318, 181] width 163 height 17
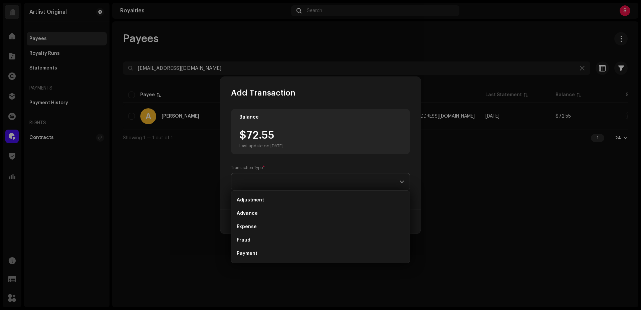
scroll to position [11, 0]
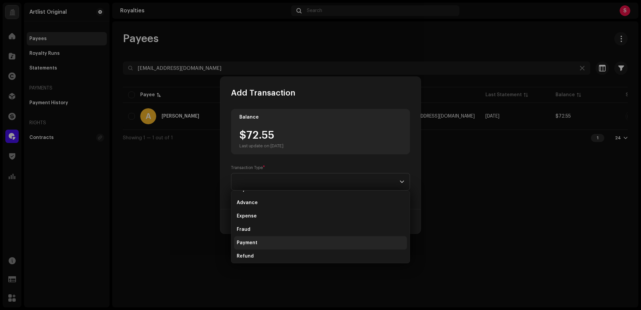
click at [250, 243] on span "Payment" at bounding box center [247, 242] width 21 height 7
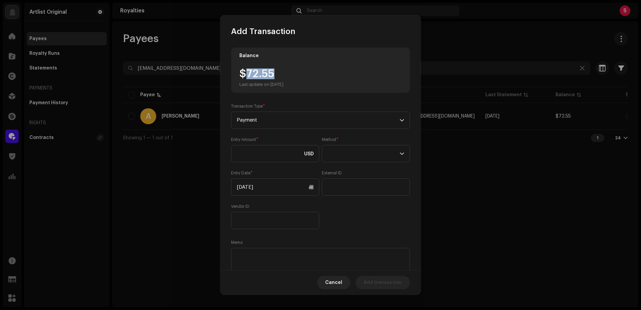
drag, startPoint x: 279, startPoint y: 72, endPoint x: 248, endPoint y: 74, distance: 31.1
click at [248, 74] on div "$72.55 Last update on [DATE]" at bounding box center [261, 77] width 44 height 19
copy div "72.55"
click at [255, 155] on input at bounding box center [275, 153] width 88 height 17
paste input "72.55"
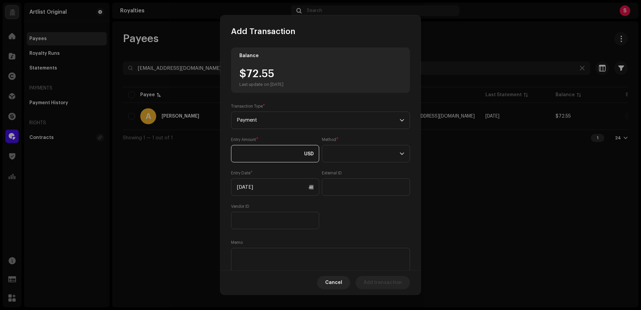
type input "72.55"
click at [353, 151] on span at bounding box center [363, 153] width 72 height 17
click at [346, 213] on span "Web Service" at bounding box center [340, 212] width 29 height 7
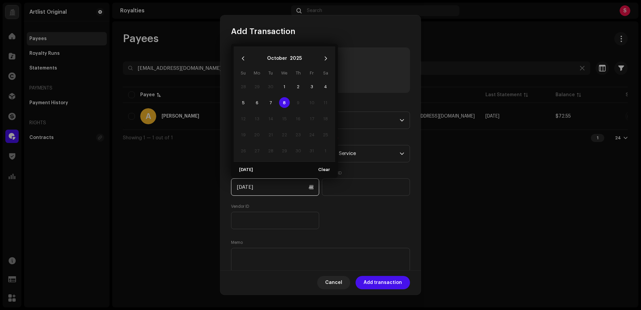
click at [248, 188] on input "[DATE]" at bounding box center [275, 186] width 88 height 17
click at [243, 59] on icon "Previous Month" at bounding box center [243, 58] width 5 height 5
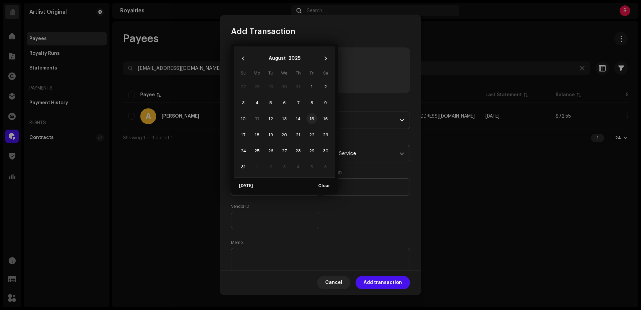
click at [311, 119] on span "15" at bounding box center [311, 118] width 11 height 11
type input "[DATE]"
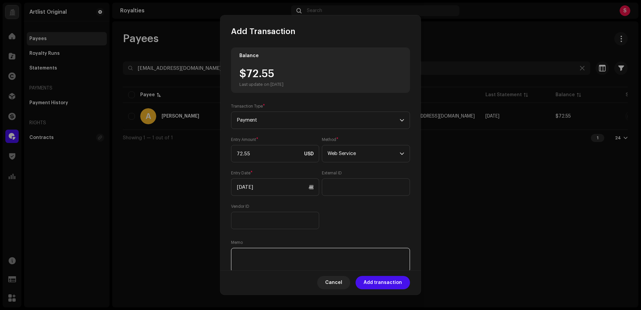
click at [236, 254] on textarea at bounding box center [320, 260] width 179 height 24
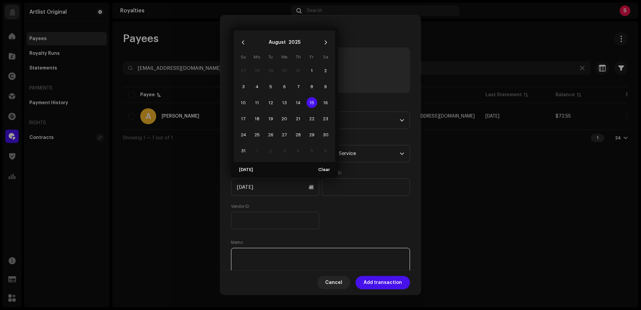
paste textarea "Statement ID: 5456344 / Invoice number: 1058"
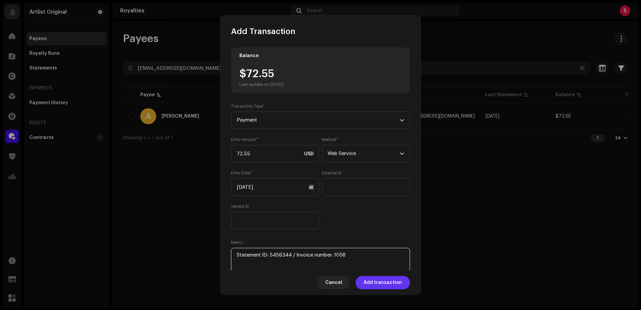
type textarea "Statement ID: 5456344 / Invoice number: 1058"
click at [383, 281] on span "Add transaction" at bounding box center [382, 282] width 38 height 13
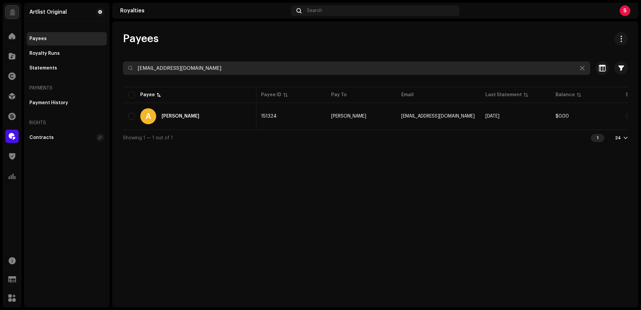
click at [224, 69] on input "[EMAIL_ADDRESS][DOMAIN_NAME]" at bounding box center [356, 67] width 467 height 13
paste input "noamhw"
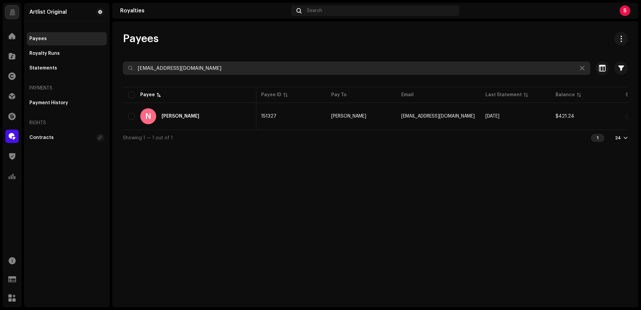
type input "[EMAIL_ADDRESS][DOMAIN_NAME]"
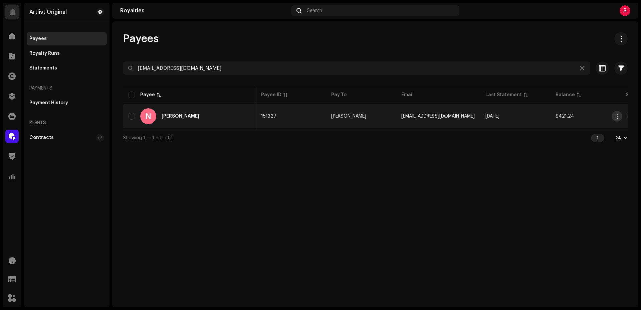
click at [615, 114] on span "button" at bounding box center [616, 115] width 5 height 5
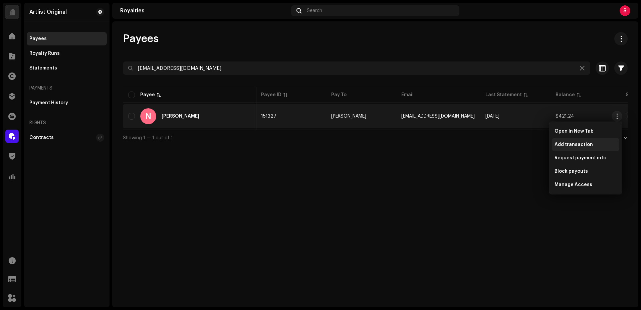
click at [578, 144] on span "Add transaction" at bounding box center [573, 144] width 38 height 5
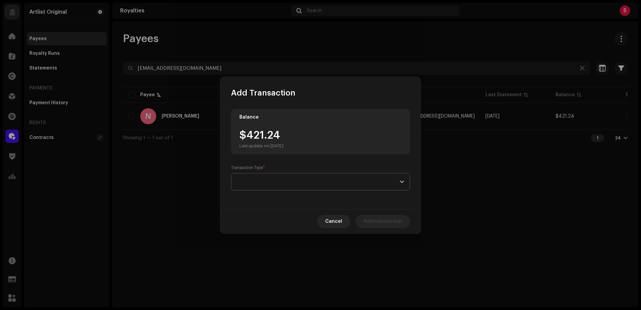
click at [258, 182] on span at bounding box center [318, 181] width 163 height 17
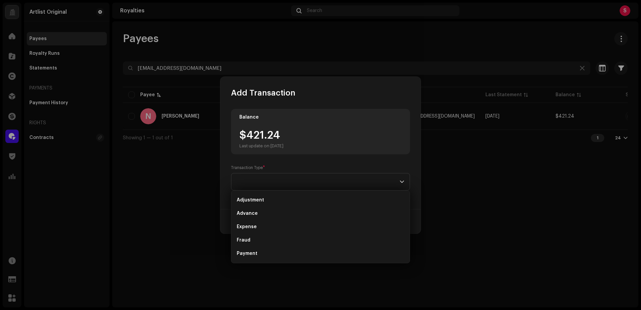
click at [255, 252] on span "Payment" at bounding box center [247, 253] width 21 height 7
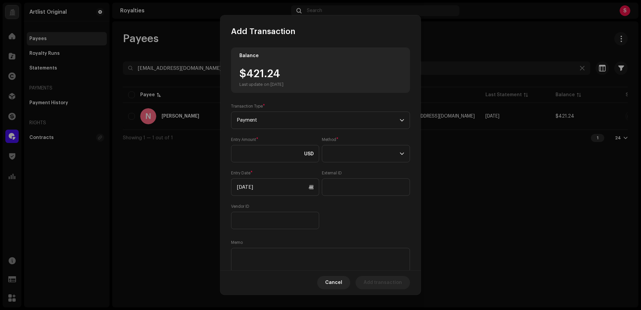
drag, startPoint x: 289, startPoint y: 73, endPoint x: 253, endPoint y: 73, distance: 36.0
click at [248, 73] on div "$421.24 Last update on [DATE]" at bounding box center [261, 77] width 44 height 19
drag, startPoint x: 270, startPoint y: 74, endPoint x: 245, endPoint y: 75, distance: 25.4
click at [244, 75] on div "$421.24 Last update on [DATE]" at bounding box center [261, 77] width 44 height 19
copy div "421.24"
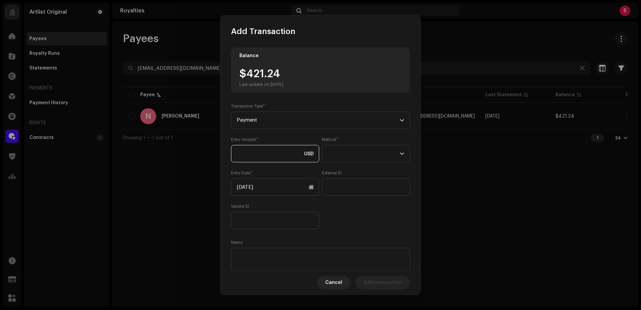
click at [260, 155] on input at bounding box center [275, 153] width 88 height 17
paste input "421.24"
type input "421.24"
drag, startPoint x: 344, startPoint y: 153, endPoint x: 340, endPoint y: 161, distance: 9.1
click at [344, 153] on span at bounding box center [363, 153] width 72 height 17
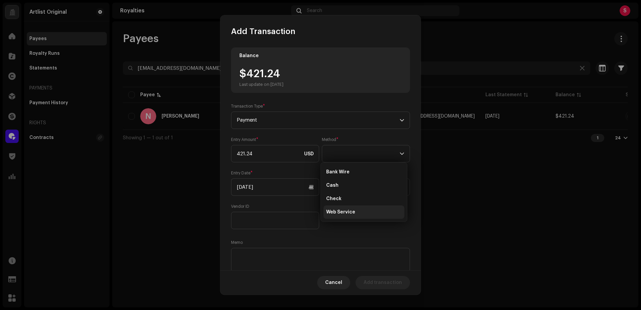
click at [342, 209] on span "Web Service" at bounding box center [340, 212] width 29 height 7
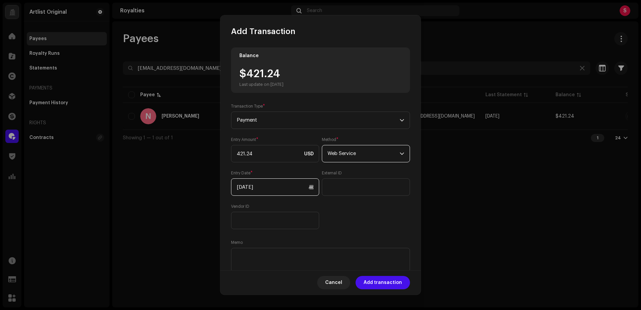
click at [251, 186] on input "[DATE]" at bounding box center [275, 186] width 88 height 17
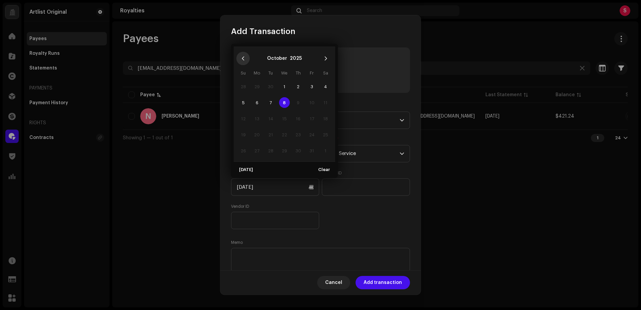
click at [243, 57] on icon "Previous Month" at bounding box center [243, 58] width 5 height 5
drag, startPoint x: 255, startPoint y: 85, endPoint x: 259, endPoint y: 106, distance: 20.6
click at [256, 85] on span "1" at bounding box center [257, 86] width 11 height 11
type input "[DATE]"
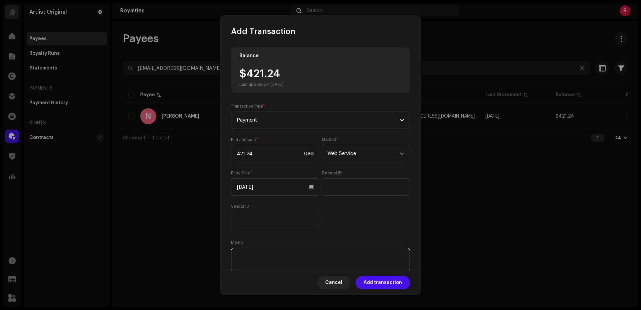
click at [239, 258] on textarea at bounding box center [320, 260] width 179 height 24
paste textarea "Statement ID: 5456420 / Invoice number: 461"
type textarea "Statement ID: 5456420 / Invoice number: 461"
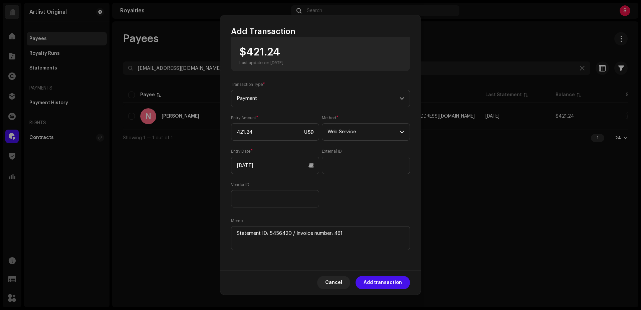
click at [381, 284] on span "Add transaction" at bounding box center [382, 282] width 38 height 13
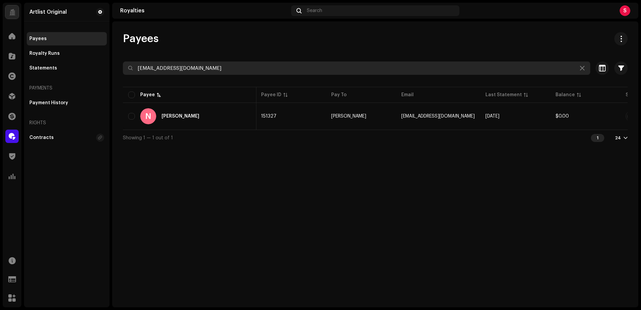
click at [198, 69] on input "[EMAIL_ADDRESS][DOMAIN_NAME]" at bounding box center [356, 67] width 467 height 13
paste input "gillewis"
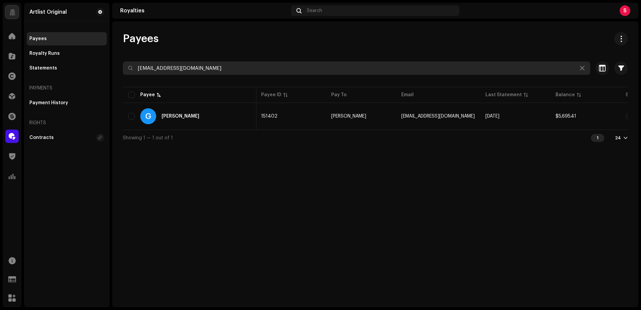
type input "[EMAIL_ADDRESS][DOMAIN_NAME]"
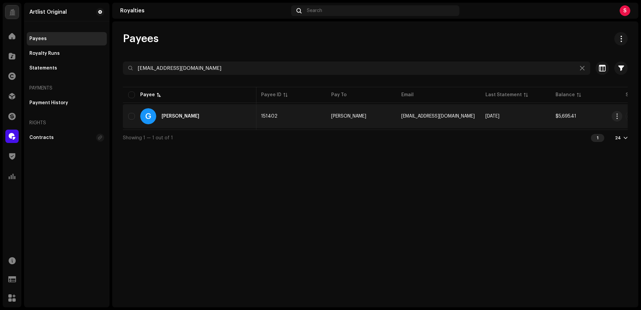
drag, startPoint x: 547, startPoint y: 158, endPoint x: 585, endPoint y: 124, distance: 50.8
click at [548, 157] on div "Payees [EMAIL_ADDRESS][DOMAIN_NAME] Selected 0 Select all 1 Options Filters Sta…" at bounding box center [375, 164] width 526 height 286
click at [617, 116] on span "button" at bounding box center [616, 115] width 5 height 5
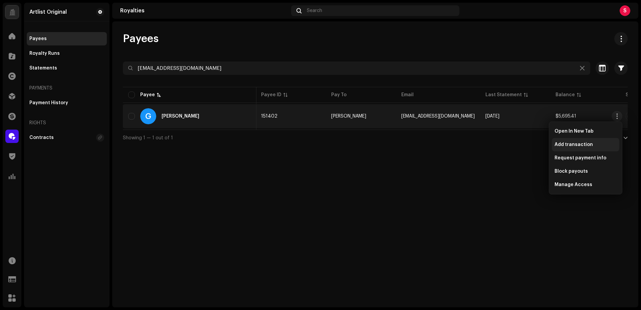
click at [579, 145] on span "Add transaction" at bounding box center [573, 144] width 38 height 5
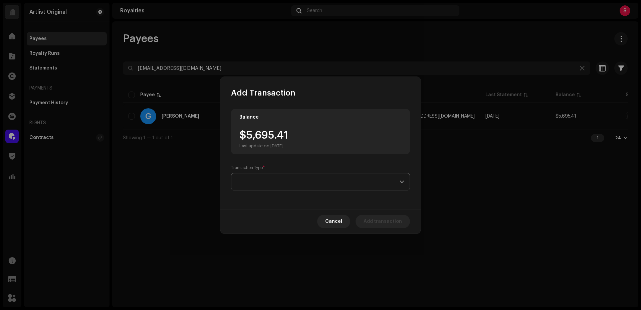
click at [254, 181] on span at bounding box center [318, 181] width 163 height 17
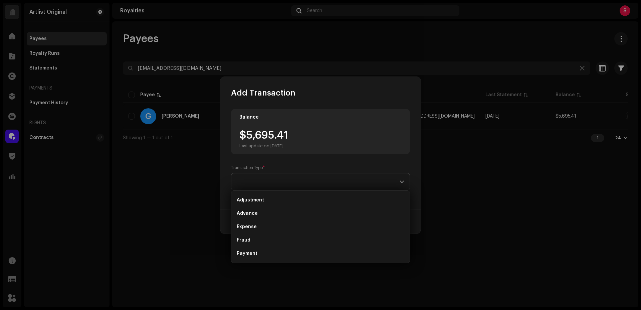
scroll to position [11, 0]
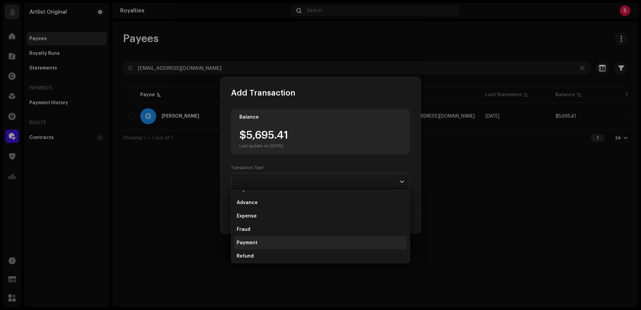
click at [254, 245] on span "Payment" at bounding box center [247, 242] width 21 height 7
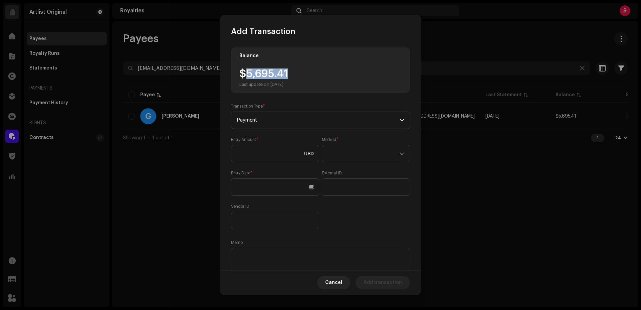
drag, startPoint x: 264, startPoint y: 77, endPoint x: 247, endPoint y: 76, distance: 17.4
click at [247, 76] on div "$5,695.41 Last update on [DATE]" at bounding box center [263, 77] width 49 height 19
copy div "5,695.41"
click at [249, 154] on input at bounding box center [275, 153] width 88 height 17
paste input "5,695.41"
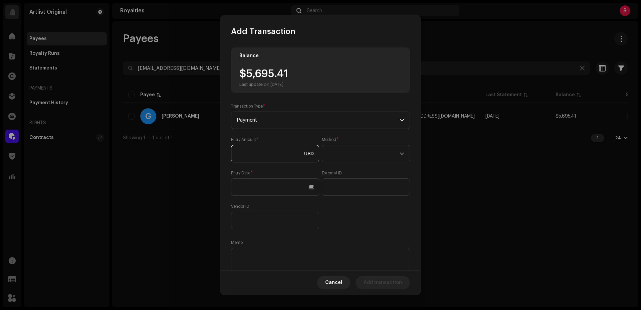
type input "5,695.41"
click at [342, 152] on span at bounding box center [363, 153] width 72 height 17
click at [337, 214] on span "Web Service" at bounding box center [340, 212] width 29 height 7
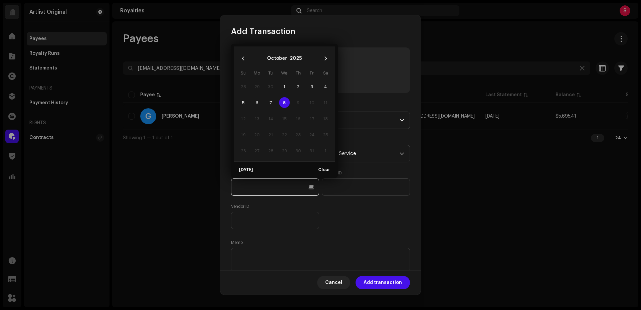
click at [256, 187] on input "text" at bounding box center [275, 186] width 88 height 17
click at [241, 57] on icon "Previous Month" at bounding box center [243, 58] width 5 height 5
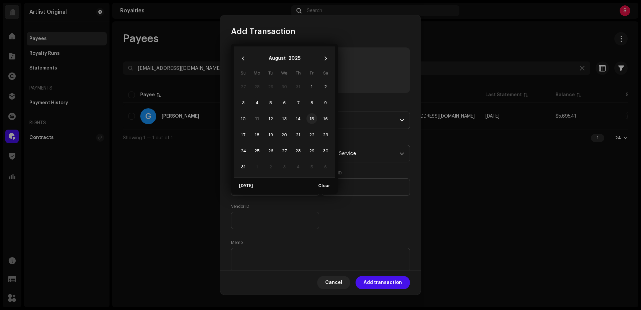
click at [312, 118] on span "15" at bounding box center [311, 118] width 11 height 11
type input "[DATE]"
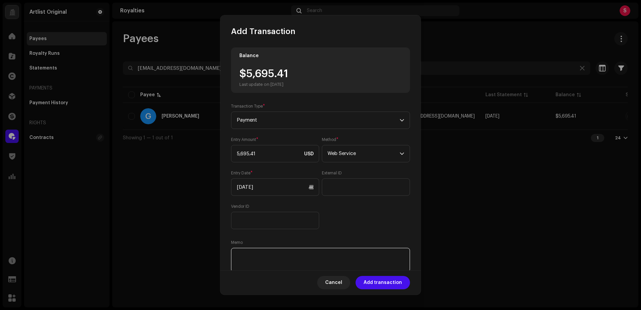
drag, startPoint x: 247, startPoint y: 254, endPoint x: 240, endPoint y: 259, distance: 9.3
click at [247, 254] on textarea at bounding box center [320, 260] width 179 height 24
paste textarea "Statement ID: 5456338 / Invoice number: 1364"
type textarea "Statement ID: 5456338 / Invoice number: 1364"
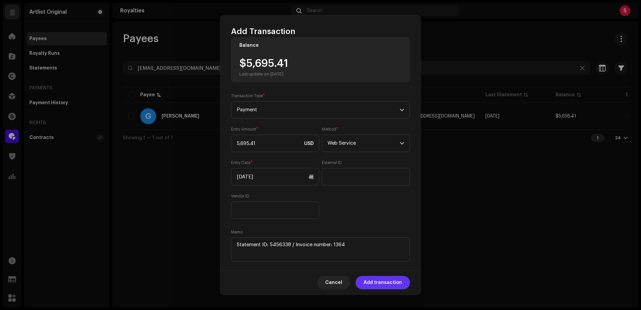
drag, startPoint x: 377, startPoint y: 281, endPoint x: 365, endPoint y: 275, distance: 13.7
click at [377, 281] on span "Add transaction" at bounding box center [382, 282] width 38 height 13
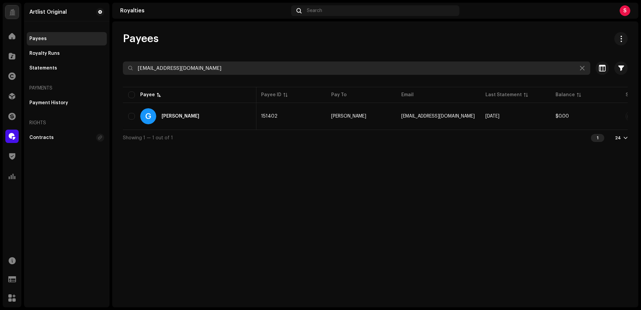
click at [198, 70] on input "[EMAIL_ADDRESS][DOMAIN_NAME]" at bounding box center [356, 67] width 467 height 13
paste input "rileyabiederer"
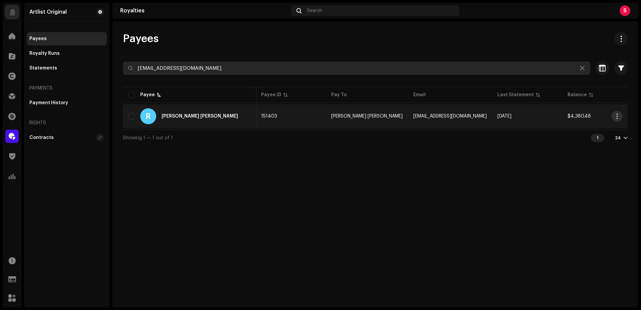
type input "[EMAIL_ADDRESS][DOMAIN_NAME]"
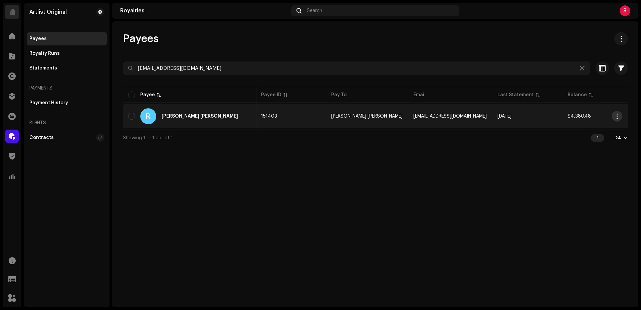
click at [615, 115] on span "button" at bounding box center [616, 115] width 5 height 5
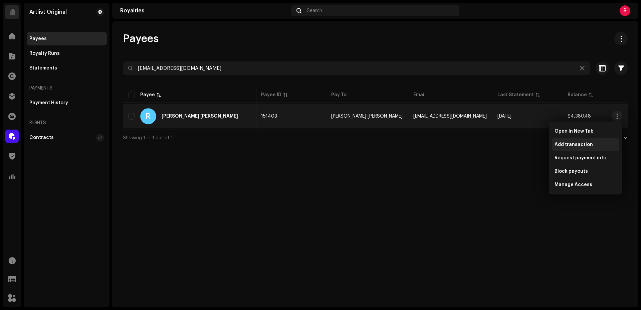
click at [571, 145] on span "Add transaction" at bounding box center [573, 144] width 38 height 5
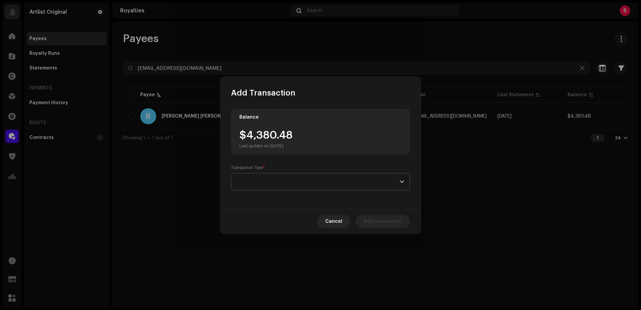
click at [242, 183] on span at bounding box center [318, 181] width 163 height 17
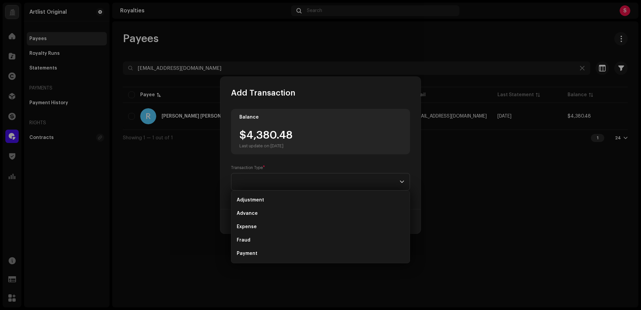
click at [254, 252] on span "Payment" at bounding box center [247, 253] width 21 height 7
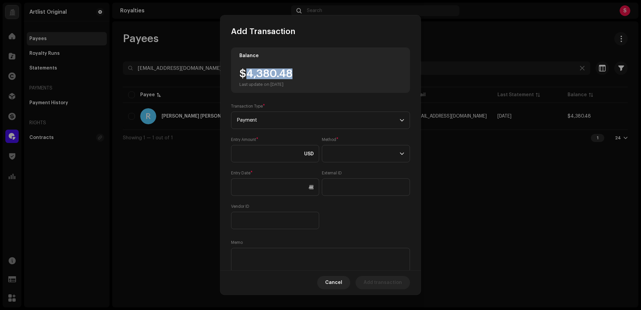
drag, startPoint x: 299, startPoint y: 76, endPoint x: 246, endPoint y: 77, distance: 53.7
click at [246, 77] on div "$4,380.48 Last update on [DATE]" at bounding box center [320, 77] width 162 height 19
copy div "4,380.48"
click at [247, 155] on input at bounding box center [275, 153] width 88 height 17
paste input "4,380.48"
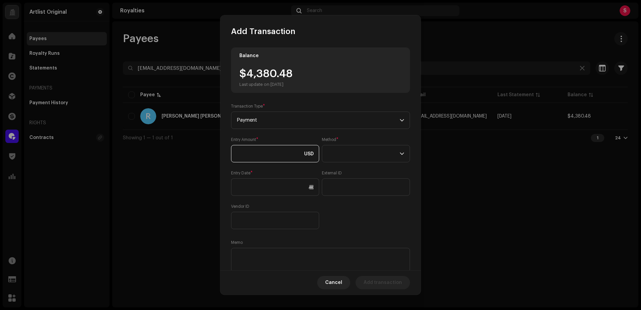
type input "4,380.48"
click at [362, 154] on span at bounding box center [363, 153] width 72 height 17
click at [340, 212] on span "Web Service" at bounding box center [340, 212] width 29 height 7
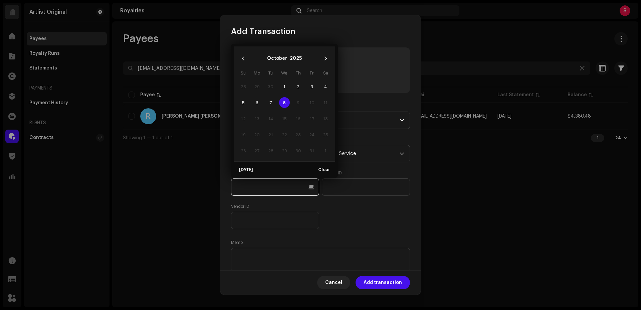
click at [245, 189] on input "text" at bounding box center [275, 186] width 88 height 17
click at [243, 58] on icon "Previous Month" at bounding box center [243, 58] width 2 height 4
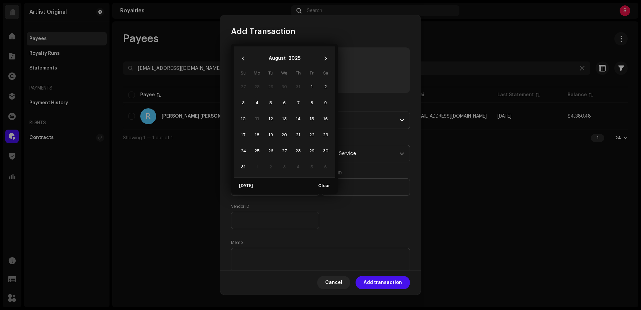
drag, startPoint x: 310, startPoint y: 118, endPoint x: 305, endPoint y: 114, distance: 6.4
click at [310, 118] on span "15" at bounding box center [311, 118] width 11 height 11
type input "[DATE]"
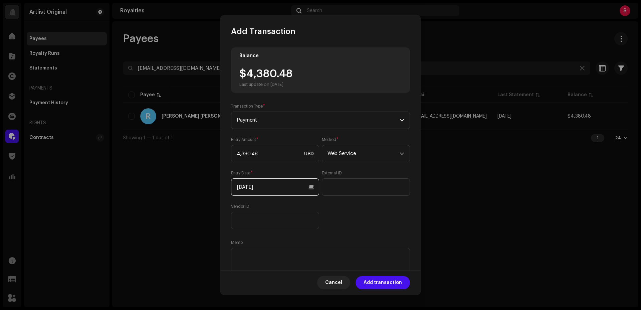
scroll to position [22, 0]
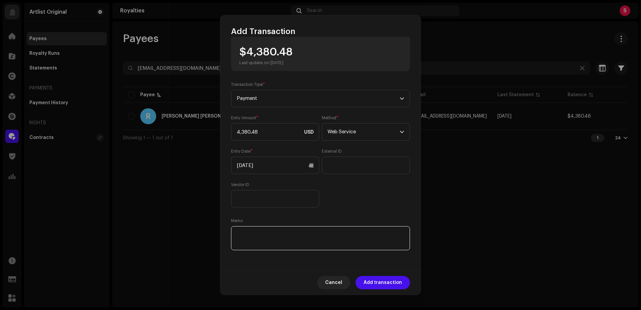
click at [241, 235] on textarea at bounding box center [320, 238] width 179 height 24
paste textarea "Statement ID: 5456339 / Invoice number: 07272025"
type textarea "Statement ID: 5456339 / Invoice number: 07272025"
click at [376, 284] on span "Add transaction" at bounding box center [382, 282] width 38 height 13
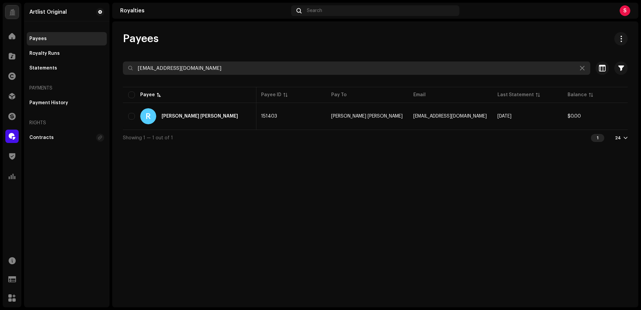
click at [207, 67] on input "[EMAIL_ADDRESS][DOMAIN_NAME]" at bounding box center [356, 67] width 467 height 13
paste input "yotam.agam"
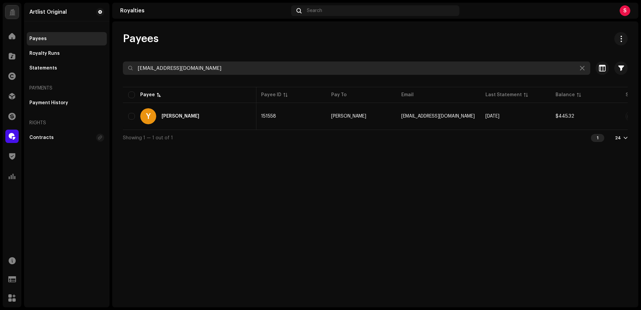
type input "[EMAIL_ADDRESS][DOMAIN_NAME]"
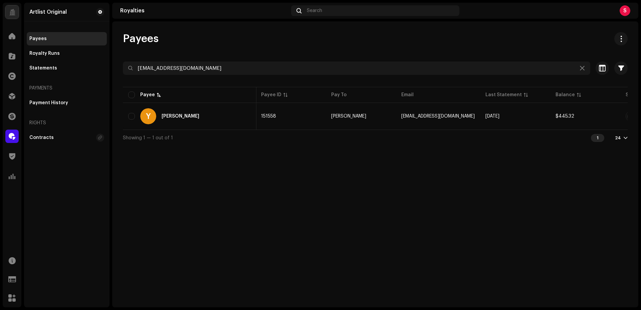
drag, startPoint x: 543, startPoint y: 165, endPoint x: 575, endPoint y: 135, distance: 44.1
click at [545, 162] on div "Payees [EMAIL_ADDRESS][DOMAIN_NAME] Selected 0 Select all 1 Options Filters Sta…" at bounding box center [375, 164] width 526 height 286
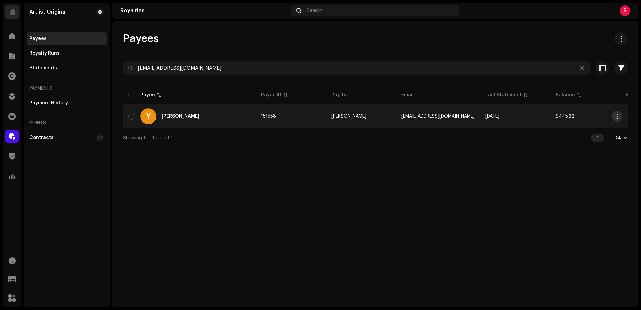
click at [617, 116] on span "button" at bounding box center [616, 115] width 5 height 5
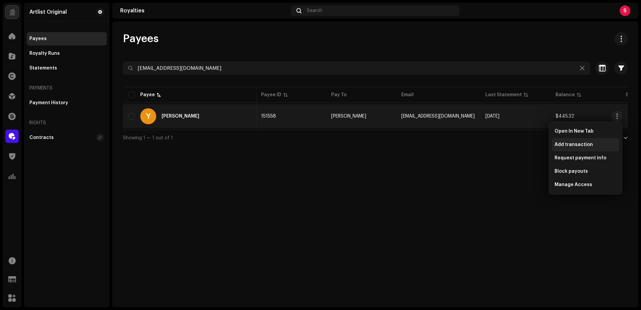
click at [585, 143] on span "Add transaction" at bounding box center [573, 144] width 38 height 5
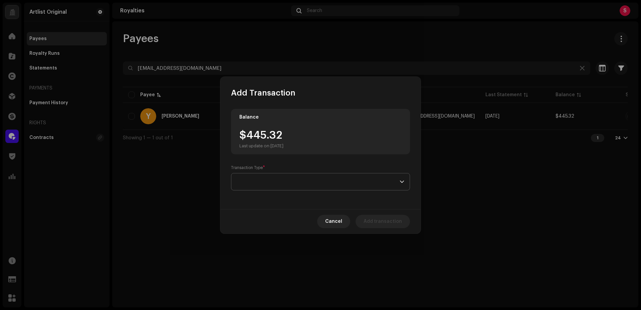
click at [258, 181] on span at bounding box center [318, 181] width 163 height 17
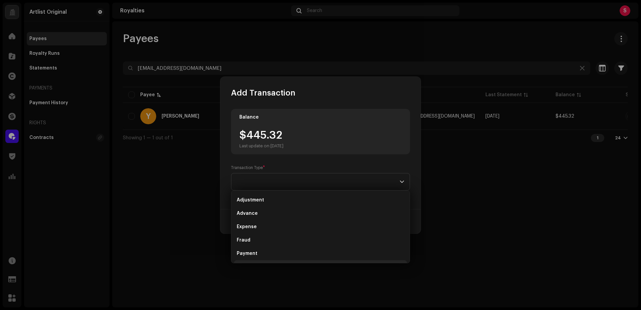
scroll to position [11, 0]
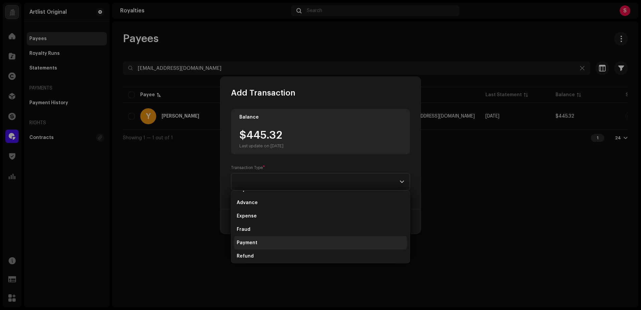
click at [253, 244] on span "Payment" at bounding box center [247, 242] width 21 height 7
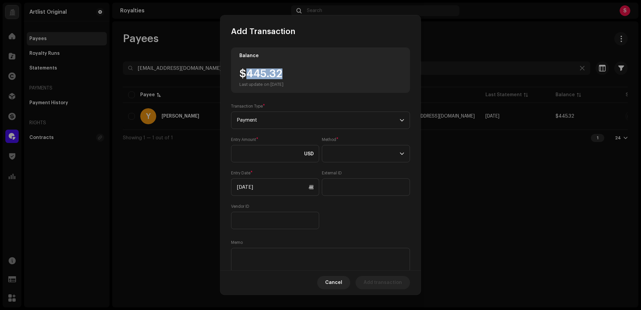
drag, startPoint x: 286, startPoint y: 74, endPoint x: 248, endPoint y: 75, distance: 37.7
click at [248, 75] on div "$445.32 Last update on [DATE]" at bounding box center [261, 77] width 44 height 19
click at [255, 157] on input at bounding box center [275, 153] width 88 height 17
paste input "445.32"
type input "445.32"
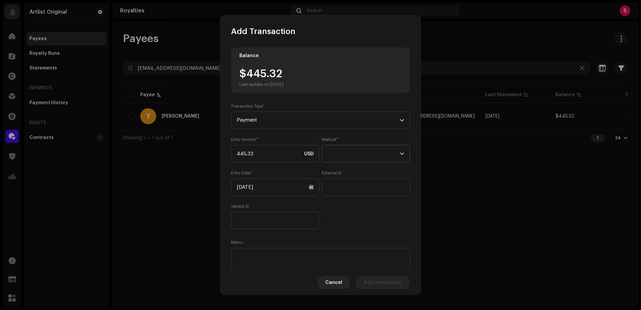
click at [352, 151] on span at bounding box center [363, 153] width 72 height 17
drag, startPoint x: 343, startPoint y: 214, endPoint x: 285, endPoint y: 202, distance: 58.6
click at [343, 214] on span "Web Service" at bounding box center [340, 212] width 29 height 7
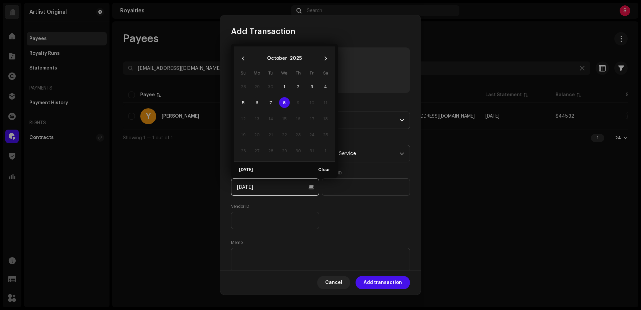
click at [249, 189] on input "[DATE]" at bounding box center [275, 186] width 88 height 17
click at [244, 57] on icon "Previous Month" at bounding box center [243, 58] width 5 height 5
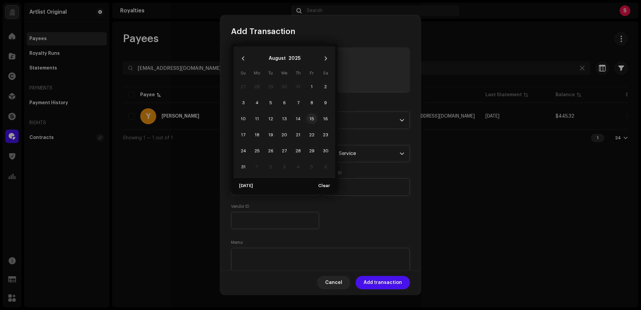
click at [311, 117] on span "15" at bounding box center [311, 118] width 11 height 11
type input "[DATE]"
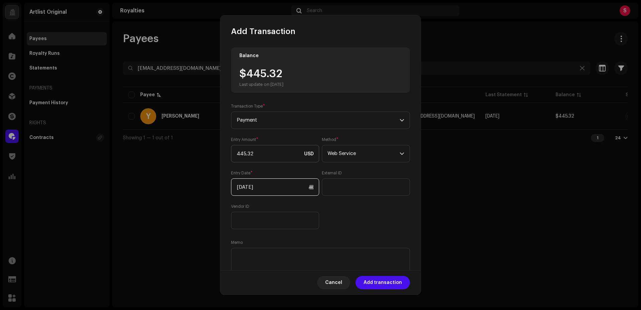
scroll to position [22, 0]
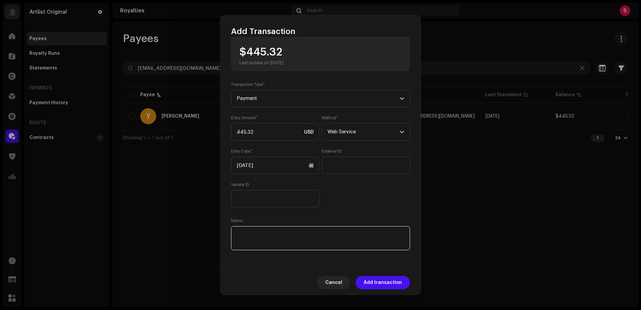
click at [247, 235] on textarea at bounding box center [320, 238] width 179 height 24
paste textarea "Statement ID: 5456448 / Invoice number: 5015"
type textarea "Statement ID: 5456448 / Invoice number: 5015"
drag, startPoint x: 385, startPoint y: 284, endPoint x: 382, endPoint y: 282, distance: 3.5
click at [385, 284] on span "Add transaction" at bounding box center [382, 282] width 38 height 13
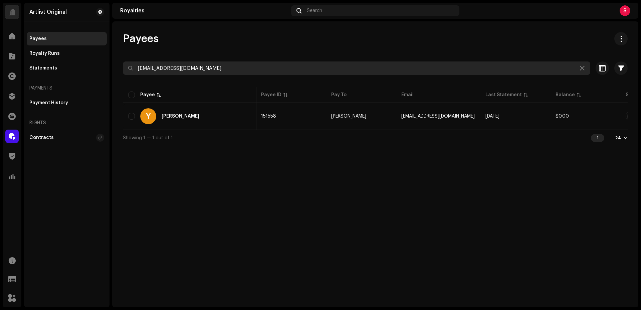
click at [212, 69] on input "[EMAIL_ADDRESS][DOMAIN_NAME]" at bounding box center [356, 67] width 467 height 13
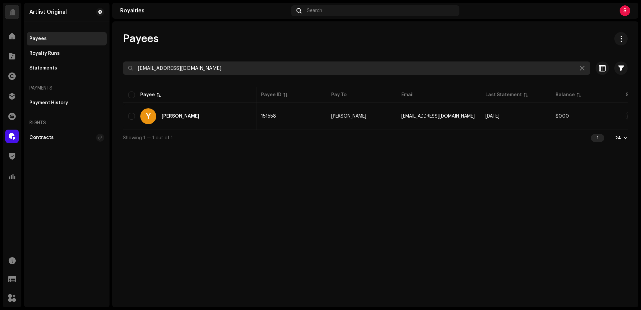
paste input "[EMAIL_ADDRESS][DOMAIN_NAME]"
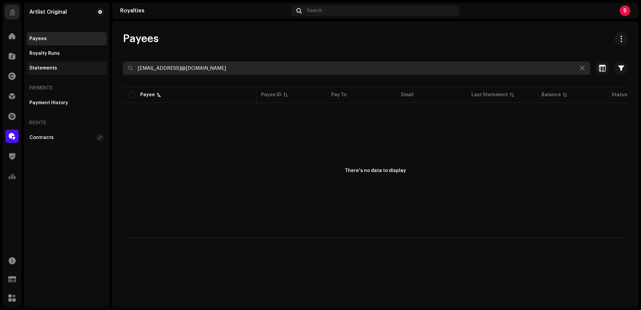
drag, startPoint x: 265, startPoint y: 69, endPoint x: 106, endPoint y: 67, distance: 158.5
click at [106, 67] on div "Artlist Original Home Catalog Rights Distribution Finance Royalties Trust & Saf…" at bounding box center [320, 155] width 641 height 310
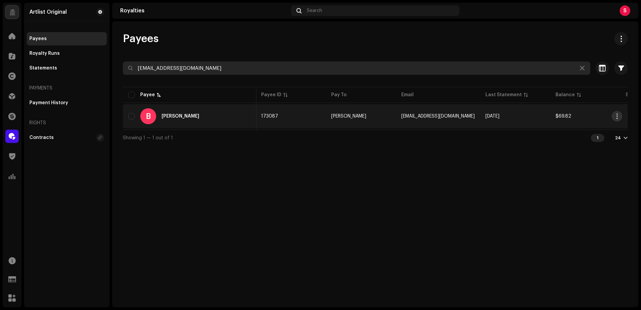
type input "[EMAIL_ADDRESS][DOMAIN_NAME]"
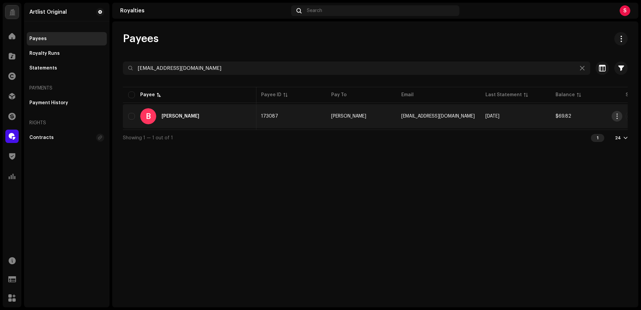
click at [617, 117] on span "button" at bounding box center [616, 115] width 5 height 5
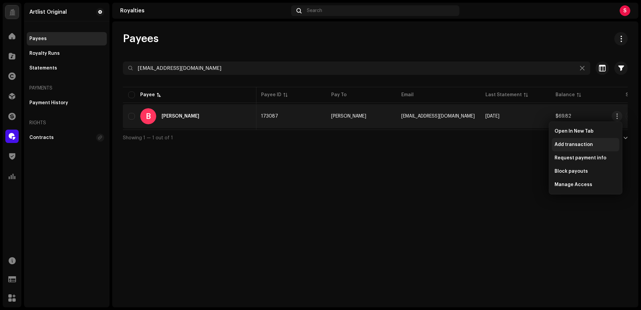
click at [570, 143] on span "Add transaction" at bounding box center [573, 144] width 38 height 5
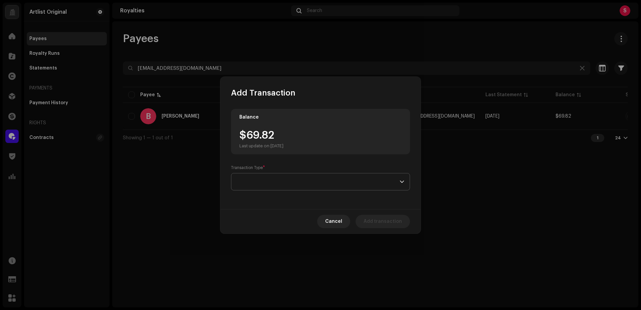
click at [248, 181] on span at bounding box center [318, 181] width 163 height 17
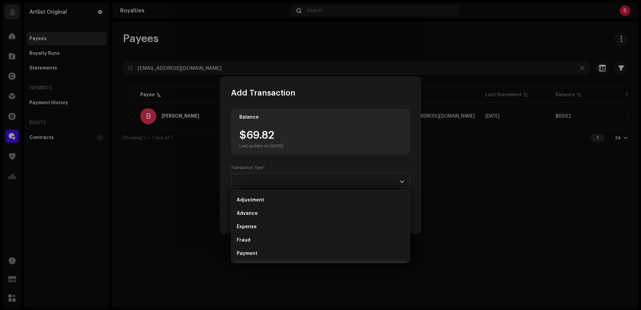
click at [262, 254] on li "Payment" at bounding box center [320, 253] width 173 height 13
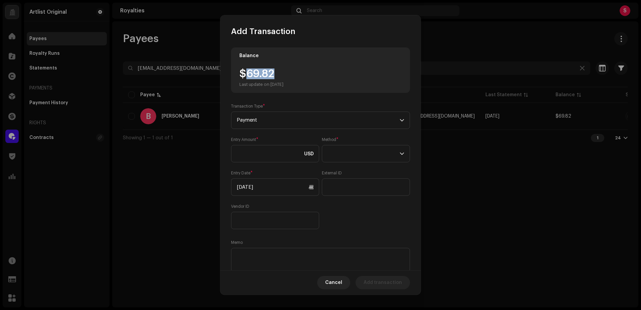
drag, startPoint x: 280, startPoint y: 70, endPoint x: 250, endPoint y: 85, distance: 34.2
click at [248, 77] on div "$69.82 Last update on [DATE]" at bounding box center [261, 77] width 44 height 19
click at [248, 160] on input at bounding box center [275, 153] width 88 height 17
paste input "69.82"
type input "69.82"
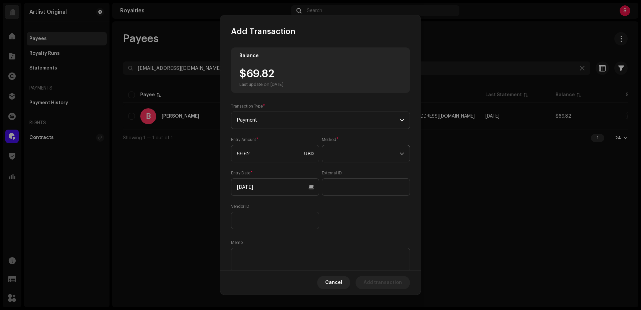
click at [346, 155] on span at bounding box center [363, 153] width 72 height 17
drag, startPoint x: 346, startPoint y: 212, endPoint x: 308, endPoint y: 208, distance: 38.9
click at [346, 212] on span "Web Service" at bounding box center [340, 212] width 29 height 7
click at [249, 185] on input "[DATE]" at bounding box center [275, 186] width 88 height 17
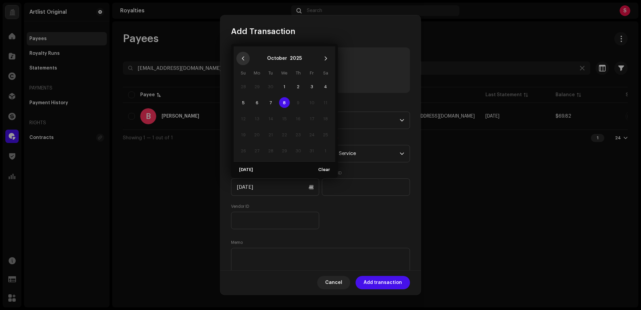
click at [244, 58] on icon "Previous Month" at bounding box center [243, 58] width 5 height 5
click at [311, 117] on span "15" at bounding box center [311, 118] width 11 height 11
type input "[DATE]"
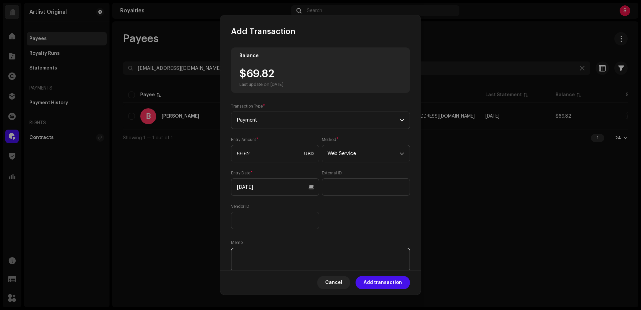
click at [251, 253] on textarea at bounding box center [320, 260] width 179 height 24
paste textarea "Statement ID: 5456619 / Invoice number: 02/000097"
type textarea "Statement ID: 5456619 / Invoice number: 02/000097"
click at [385, 283] on span "Add transaction" at bounding box center [382, 282] width 38 height 13
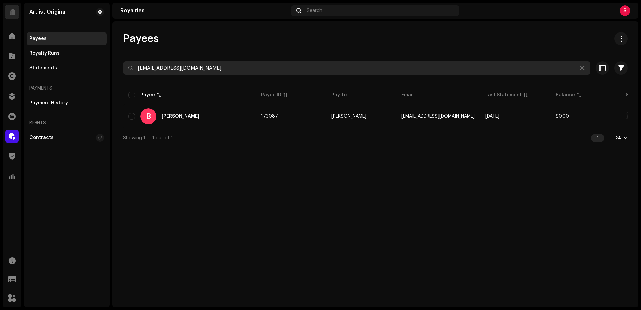
click at [207, 70] on input "[EMAIL_ADDRESS][DOMAIN_NAME]" at bounding box center [356, 67] width 467 height 13
paste input "yarinprimak"
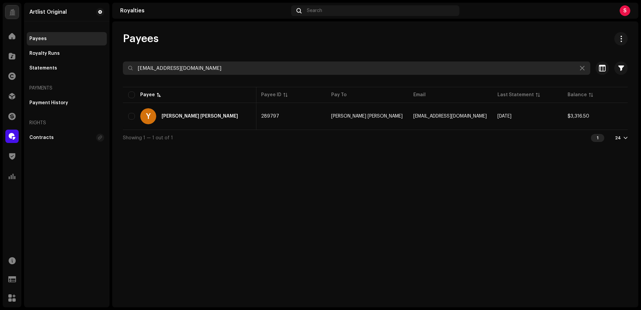
type input "[EMAIL_ADDRESS][DOMAIN_NAME]"
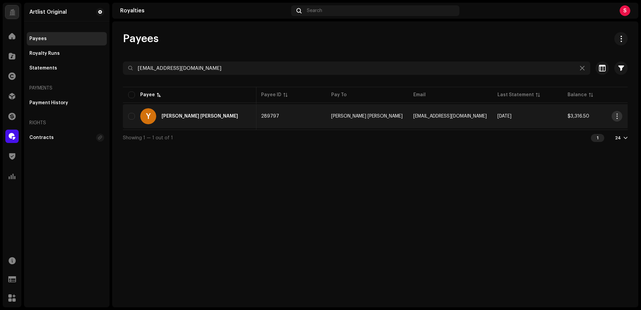
drag, startPoint x: 556, startPoint y: 164, endPoint x: 614, endPoint y: 114, distance: 76.6
click at [557, 164] on div "Payees [EMAIL_ADDRESS][DOMAIN_NAME] Selected 0 Select all 1 Options Filters Sta…" at bounding box center [375, 164] width 526 height 286
click at [615, 115] on span "button" at bounding box center [616, 115] width 5 height 5
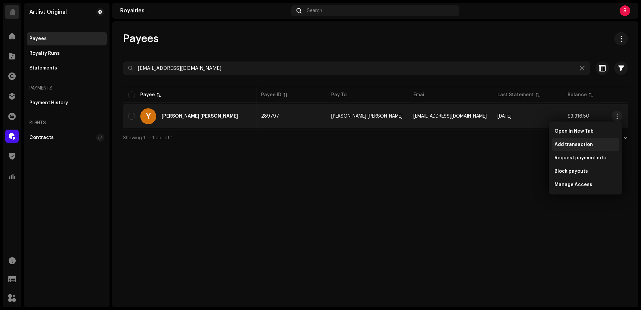
click at [577, 144] on span "Add transaction" at bounding box center [573, 144] width 38 height 5
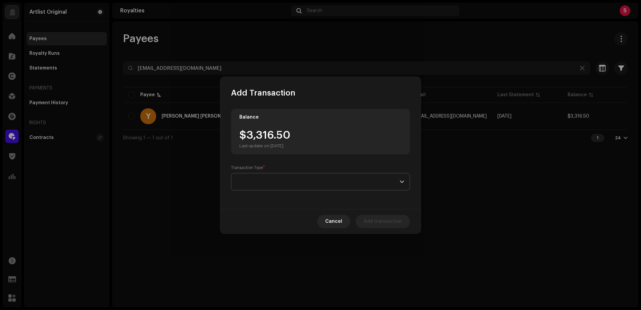
click at [277, 176] on span at bounding box center [318, 181] width 163 height 17
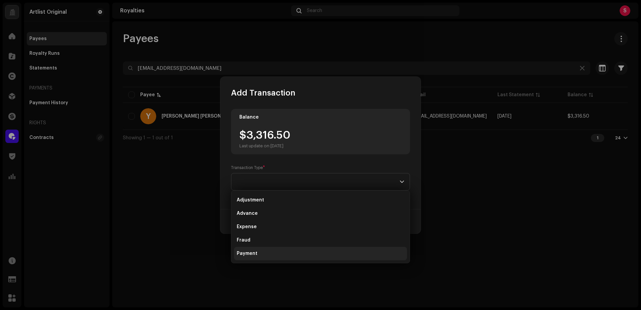
click at [249, 252] on span "Payment" at bounding box center [247, 253] width 21 height 7
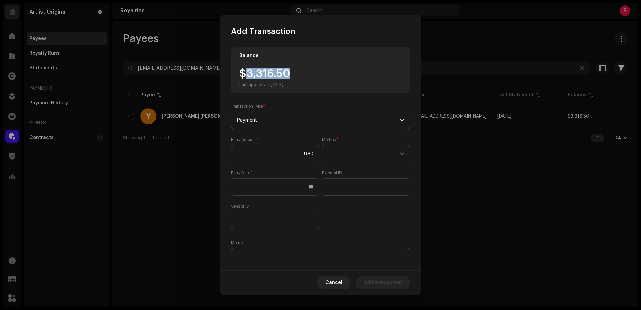
drag, startPoint x: 294, startPoint y: 73, endPoint x: 247, endPoint y: 74, distance: 46.4
click at [247, 74] on div "$3,316.50 Last update on [DATE]" at bounding box center [320, 77] width 162 height 19
click at [250, 156] on input at bounding box center [275, 153] width 88 height 17
paste input "3,316.50"
type input "3,316.50"
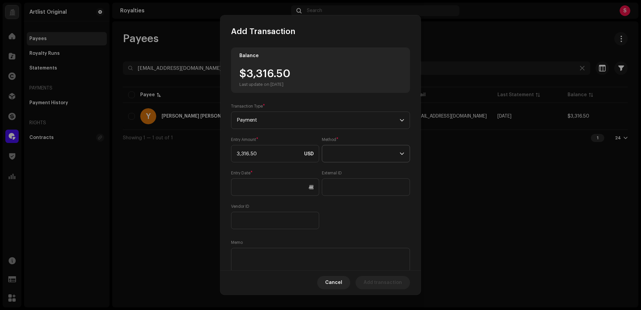
click at [351, 158] on span at bounding box center [363, 153] width 72 height 17
click at [341, 214] on span "Web Service" at bounding box center [340, 212] width 29 height 7
click at [249, 189] on input "text" at bounding box center [275, 186] width 88 height 17
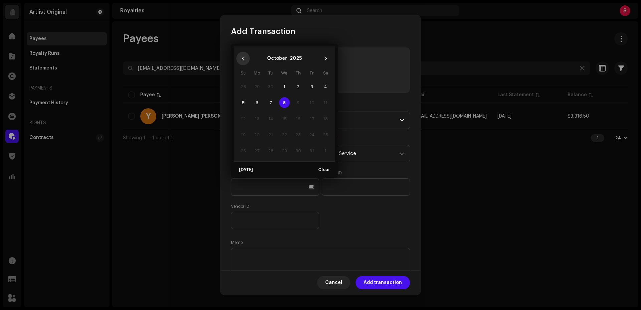
click at [242, 59] on icon "Previous Month" at bounding box center [243, 58] width 2 height 4
click at [311, 116] on span "15" at bounding box center [311, 118] width 11 height 11
type input "[DATE]"
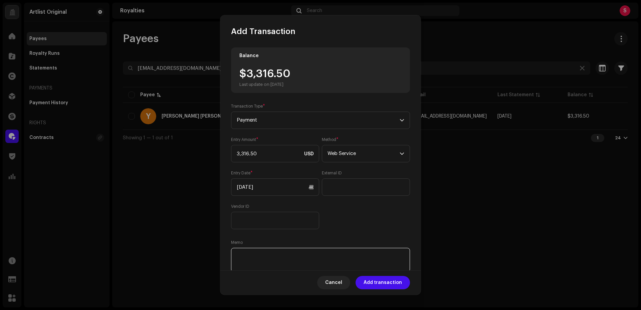
drag, startPoint x: 250, startPoint y: 254, endPoint x: 251, endPoint y: 257, distance: 3.7
click at [250, 254] on textarea at bounding box center [320, 260] width 179 height 24
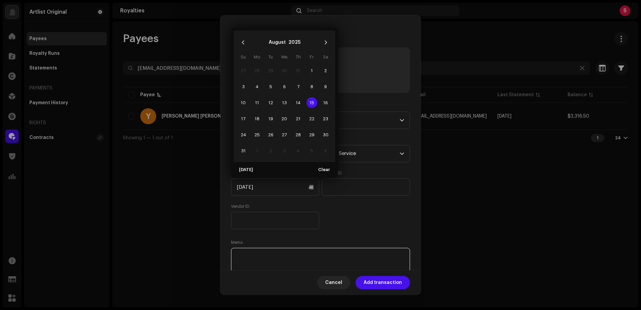
paste textarea "Statement ID: 5456380 / Invoice number: 3005"
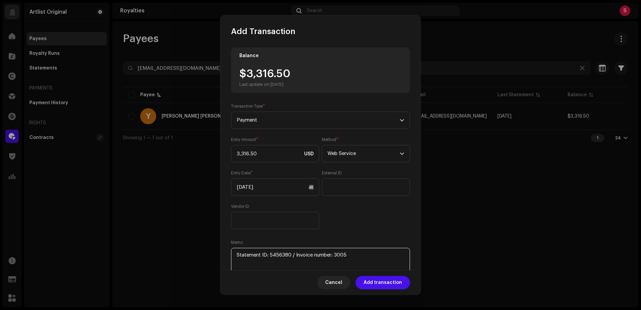
type textarea "Statement ID: 5456380 / Invoice number: 3005"
click at [384, 281] on span "Add transaction" at bounding box center [382, 282] width 38 height 13
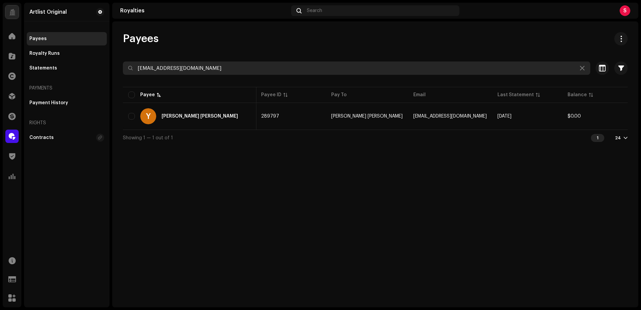
click at [213, 66] on input "[EMAIL_ADDRESS][DOMAIN_NAME]" at bounding box center [356, 67] width 467 height 13
paste input "[PERSON_NAME] [PERSON_NAME]"
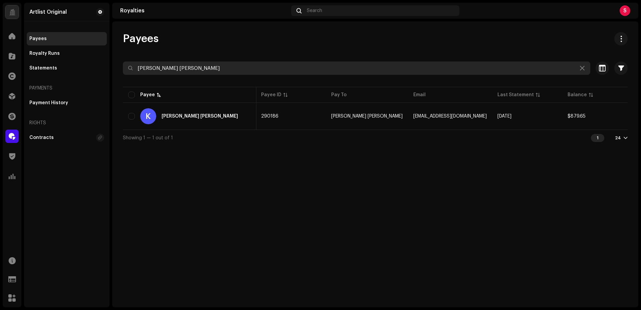
type input "[PERSON_NAME] [PERSON_NAME]"
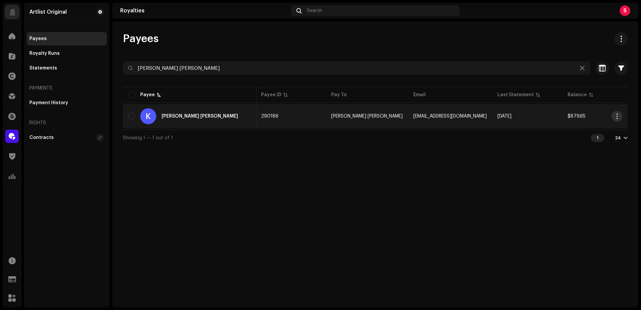
click at [616, 115] on span "button" at bounding box center [616, 115] width 5 height 5
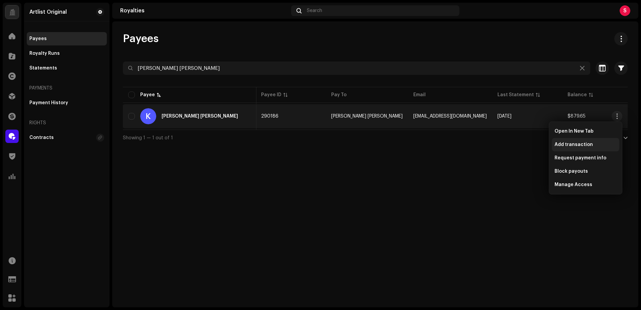
click at [574, 145] on span "Add transaction" at bounding box center [573, 144] width 38 height 5
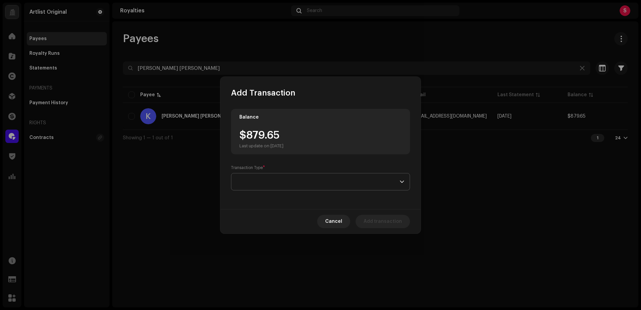
click at [265, 181] on span at bounding box center [318, 181] width 163 height 17
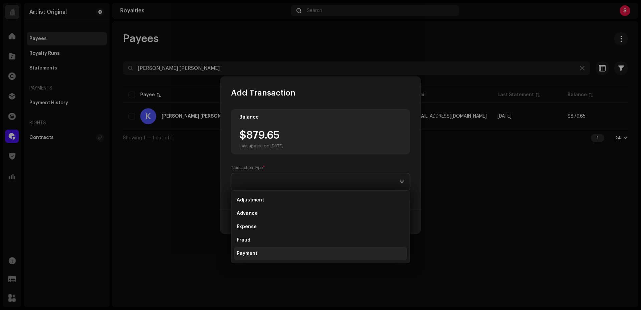
click at [251, 253] on span "Payment" at bounding box center [247, 253] width 21 height 7
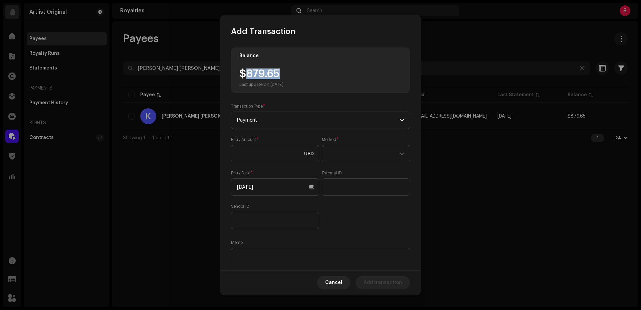
drag, startPoint x: 261, startPoint y: 75, endPoint x: 253, endPoint y: 94, distance: 20.9
click at [247, 75] on div "$879.65 Last update on [DATE]" at bounding box center [320, 77] width 162 height 19
click at [248, 155] on input at bounding box center [275, 153] width 88 height 17
paste input "879.65"
type input "879.65"
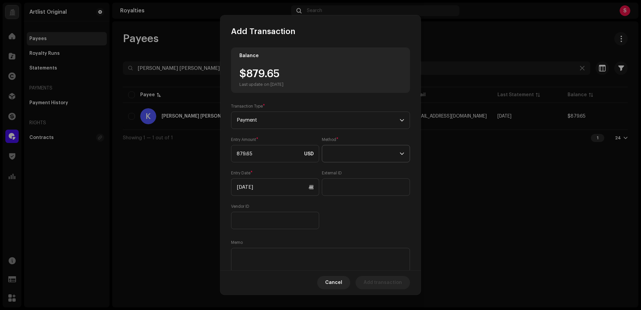
drag, startPoint x: 357, startPoint y: 154, endPoint x: 343, endPoint y: 152, distance: 14.4
click at [357, 154] on span at bounding box center [363, 153] width 72 height 17
drag, startPoint x: 336, startPoint y: 210, endPoint x: 310, endPoint y: 209, distance: 25.7
click at [336, 210] on span "Web Service" at bounding box center [340, 212] width 29 height 7
click at [246, 187] on input "[DATE]" at bounding box center [275, 186] width 88 height 17
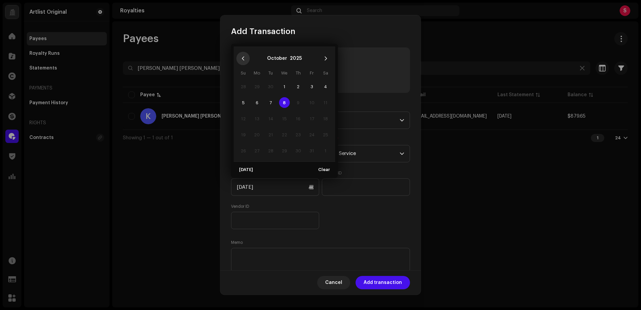
click at [241, 59] on icon "Previous Month" at bounding box center [243, 58] width 5 height 5
click at [257, 86] on span "1" at bounding box center [257, 86] width 11 height 11
type input "[DATE]"
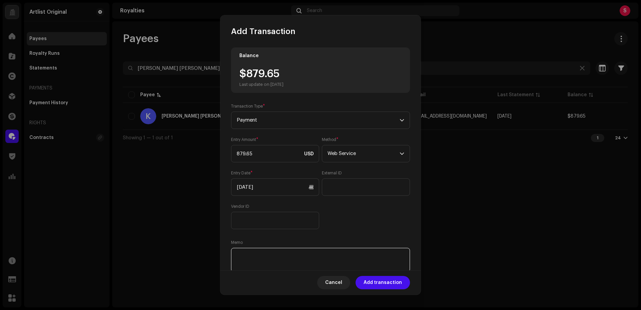
click at [243, 251] on textarea at bounding box center [320, 260] width 179 height 24
paste textarea "Statement ID: 5456435 / Invoice number: INV-1007"
type textarea "Statement ID: 5456435 / Invoice number: INV-1007"
click at [378, 284] on span "Add transaction" at bounding box center [382, 282] width 38 height 13
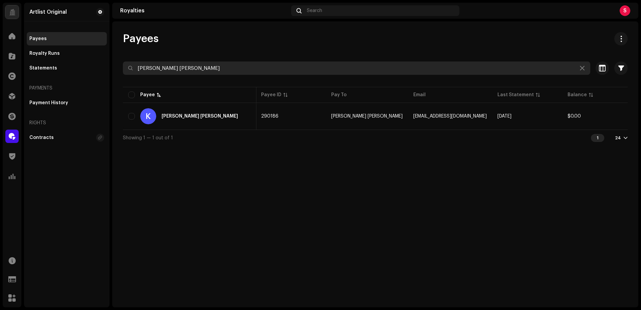
click at [248, 67] on input "[PERSON_NAME] [PERSON_NAME]" at bounding box center [356, 67] width 467 height 13
paste input "[EMAIL_ADDRESS][DOMAIN_NAME]"
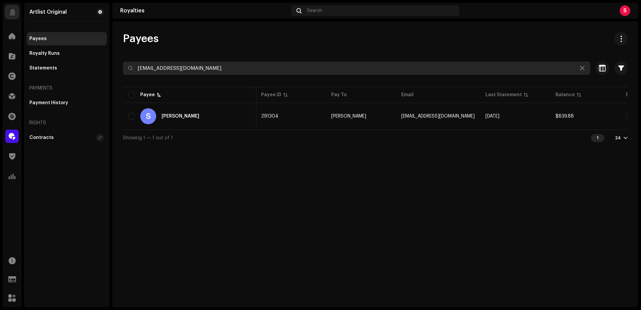
type input "[EMAIL_ADDRESS][DOMAIN_NAME]"
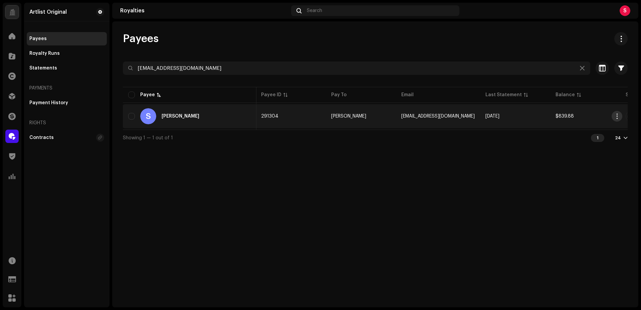
click at [616, 115] on span "button" at bounding box center [616, 115] width 5 height 5
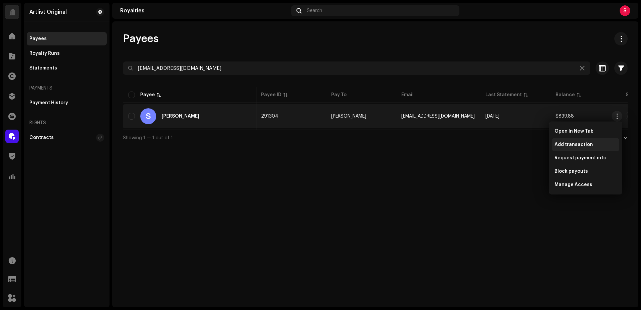
click at [581, 143] on span "Add transaction" at bounding box center [573, 144] width 38 height 5
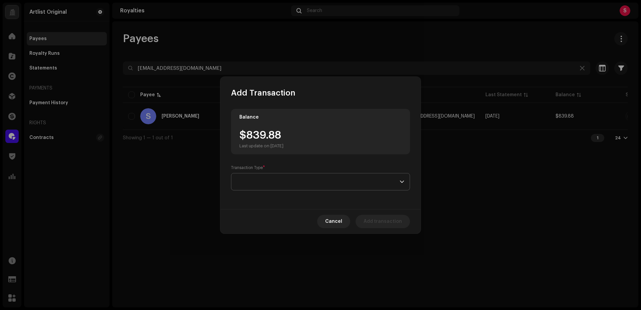
click at [257, 183] on span at bounding box center [318, 181] width 163 height 17
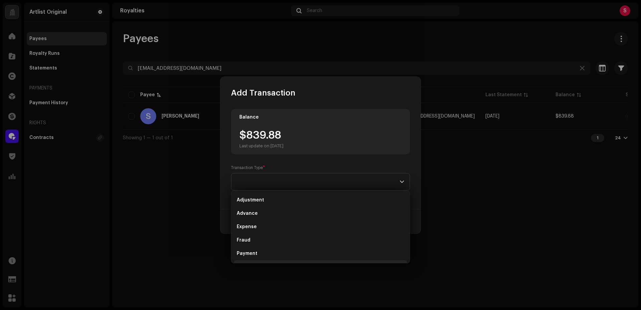
scroll to position [11, 0]
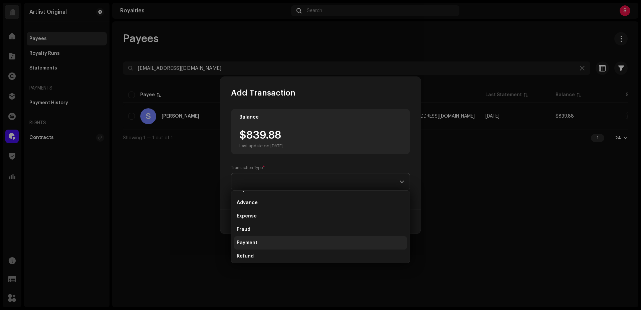
click at [253, 243] on span "Payment" at bounding box center [247, 242] width 21 height 7
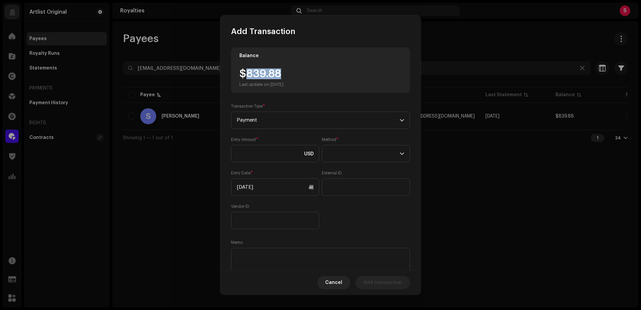
drag, startPoint x: 290, startPoint y: 71, endPoint x: 243, endPoint y: 74, distance: 47.1
click at [244, 74] on div "$839.88 Last update on [DATE]" at bounding box center [261, 77] width 44 height 19
click at [250, 150] on input at bounding box center [275, 153] width 88 height 17
paste input "839.88"
type input "839.88"
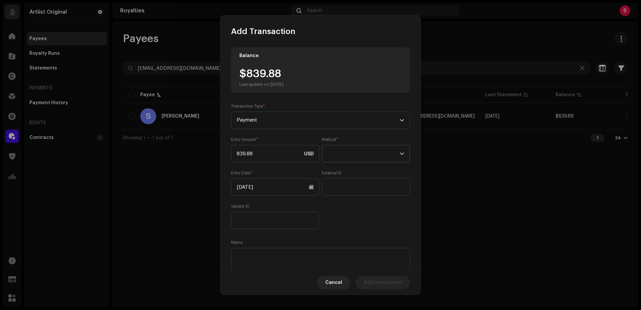
click at [351, 154] on span at bounding box center [363, 153] width 72 height 17
click at [345, 211] on span "Web Service" at bounding box center [340, 212] width 29 height 7
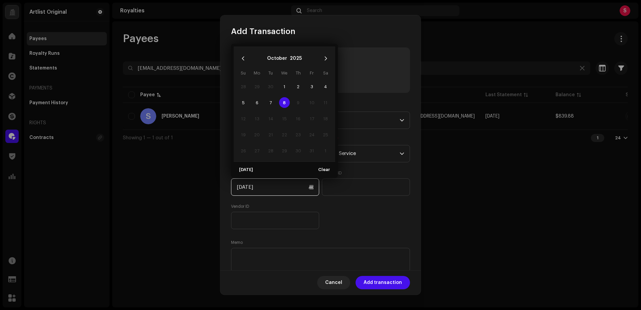
click at [249, 188] on input "[DATE]" at bounding box center [275, 186] width 88 height 17
click at [244, 60] on icon "Previous Month" at bounding box center [243, 58] width 5 height 5
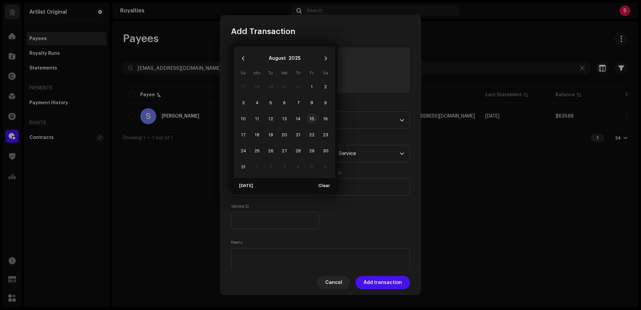
click at [311, 118] on span "15" at bounding box center [311, 118] width 11 height 11
type input "[DATE]"
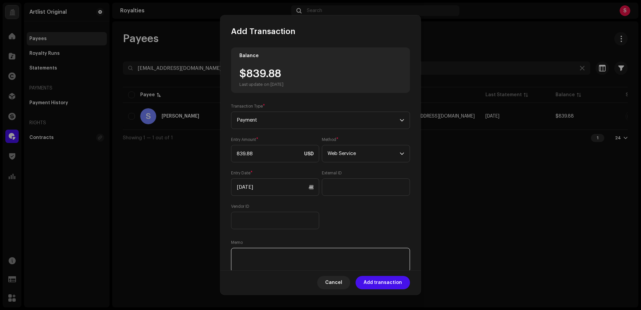
click at [245, 255] on textarea at bounding box center [320, 260] width 179 height 24
click at [249, 256] on textarea at bounding box center [320, 260] width 179 height 24
paste textarea "Statement ID: 5456492 / Invoice number: 1006"
type textarea "Statement ID: 5456492 / Invoice number: 1006"
click at [384, 283] on span "Add transaction" at bounding box center [382, 282] width 38 height 13
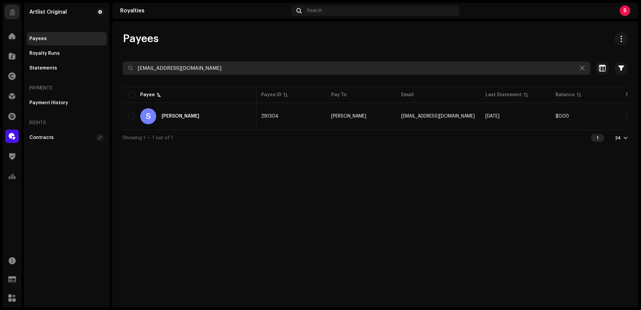
click at [208, 71] on input "[EMAIL_ADDRESS][DOMAIN_NAME]" at bounding box center [356, 67] width 467 height 13
paste input "esternavienna"
type input "[EMAIL_ADDRESS][DOMAIN_NAME]"
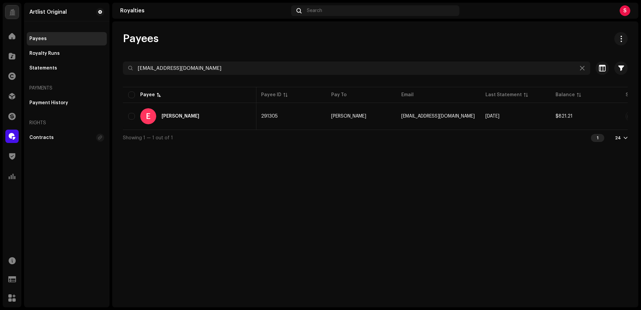
drag, startPoint x: 388, startPoint y: 200, endPoint x: 498, endPoint y: 154, distance: 119.2
click at [391, 200] on div "Payees [EMAIL_ADDRESS][DOMAIN_NAME] Selected 0 Select all 1 Options Filters Sta…" at bounding box center [375, 164] width 526 height 286
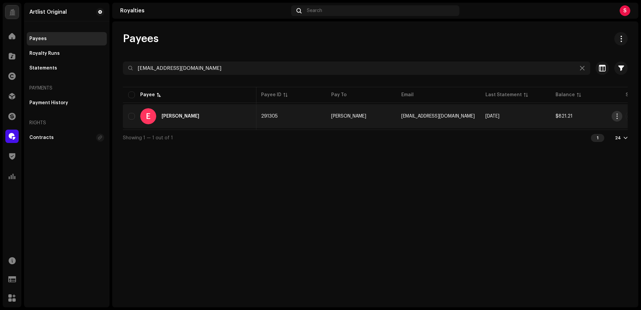
click at [618, 117] on span "button" at bounding box center [616, 115] width 5 height 5
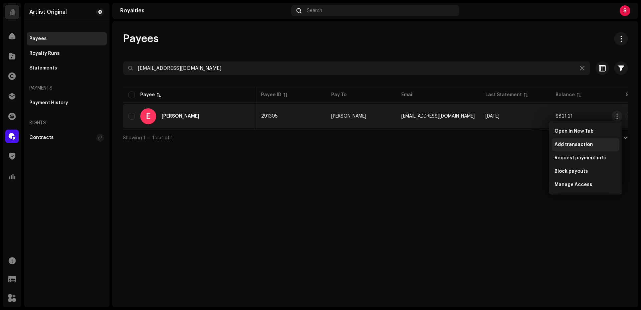
click at [571, 144] on span "Add transaction" at bounding box center [573, 144] width 38 height 5
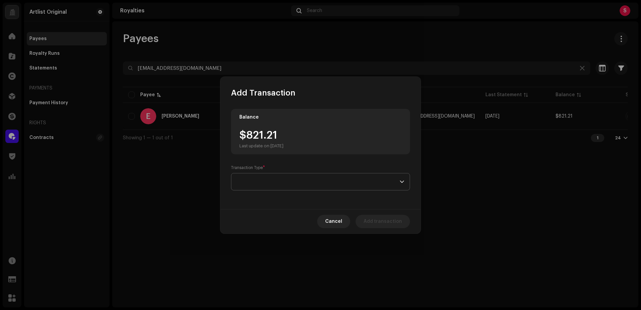
click at [275, 183] on span at bounding box center [318, 181] width 163 height 17
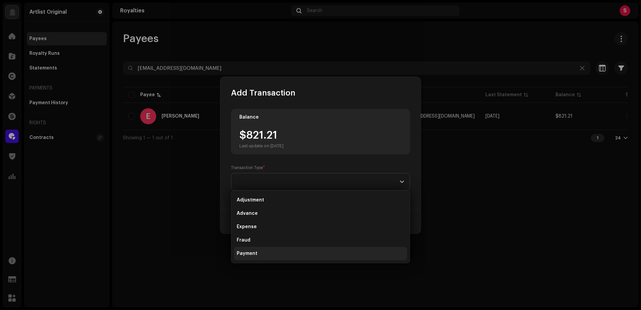
click at [254, 253] on span "Payment" at bounding box center [247, 253] width 21 height 7
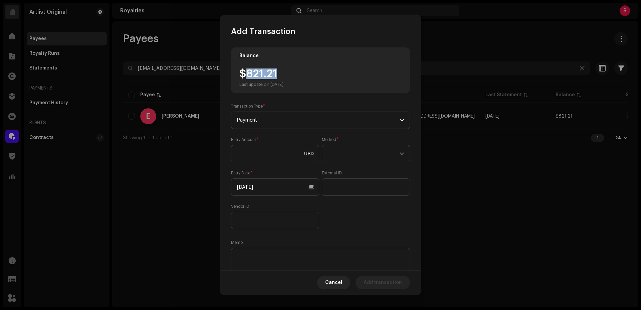
drag, startPoint x: 280, startPoint y: 71, endPoint x: 246, endPoint y: 75, distance: 33.9
click at [247, 75] on div "$821.21 Last update on [DATE]" at bounding box center [261, 77] width 44 height 19
click at [244, 154] on input at bounding box center [275, 153] width 88 height 17
paste input "821.21"
type input "821.21"
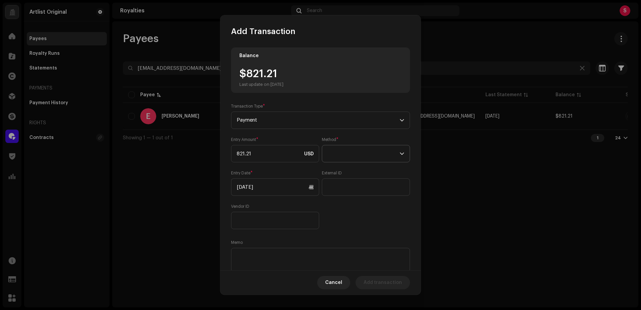
click at [361, 153] on span at bounding box center [363, 153] width 72 height 17
click at [342, 211] on span "Web Service" at bounding box center [340, 212] width 29 height 7
click at [250, 190] on input "[DATE]" at bounding box center [275, 186] width 88 height 17
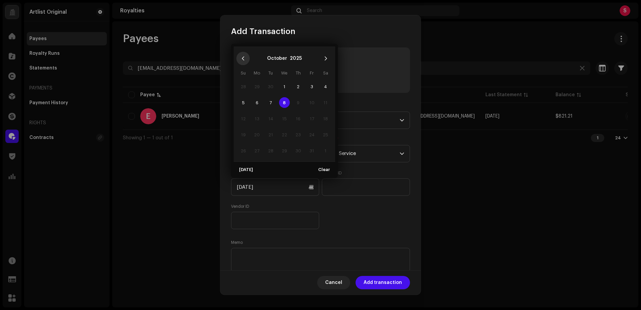
click at [245, 59] on button "Previous Month" at bounding box center [242, 58] width 13 height 13
click at [310, 118] on span "15" at bounding box center [311, 118] width 11 height 11
type input "[DATE]"
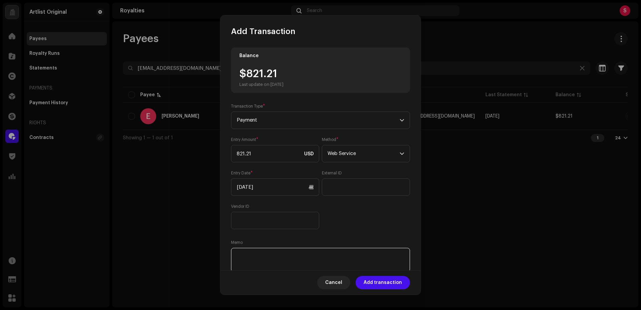
click at [256, 253] on textarea at bounding box center [320, 260] width 179 height 24
click at [244, 254] on textarea at bounding box center [320, 260] width 179 height 24
paste textarea "Statement ID: 5456493 / Invoice number: 3202"
type textarea "Statement ID: 5456493 / Invoice number: 3202"
click at [372, 281] on span "Add transaction" at bounding box center [382, 282] width 38 height 13
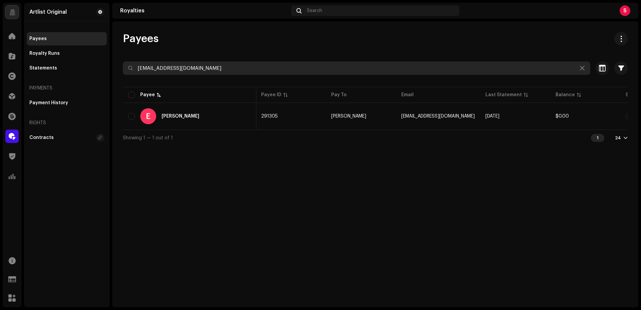
click at [213, 64] on input "[EMAIL_ADDRESS][DOMAIN_NAME]" at bounding box center [356, 67] width 467 height 13
paste input "yoav3arbel"
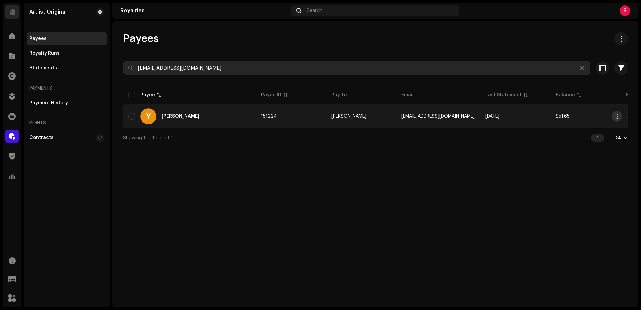
type input "[EMAIL_ADDRESS][DOMAIN_NAME]"
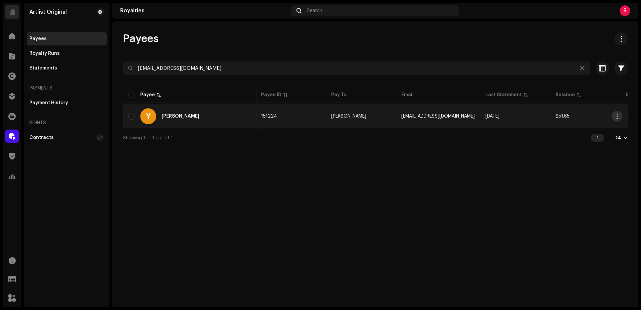
click at [618, 116] on span "button" at bounding box center [616, 115] width 5 height 5
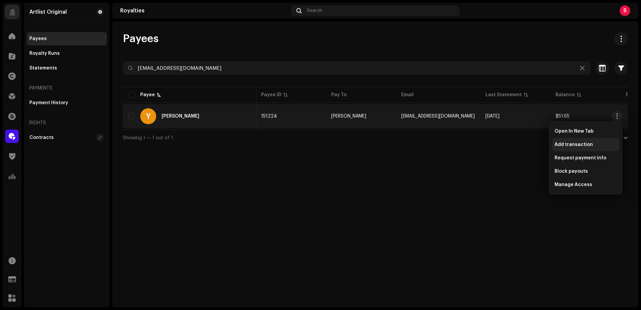
click at [578, 144] on span "Add transaction" at bounding box center [573, 144] width 38 height 5
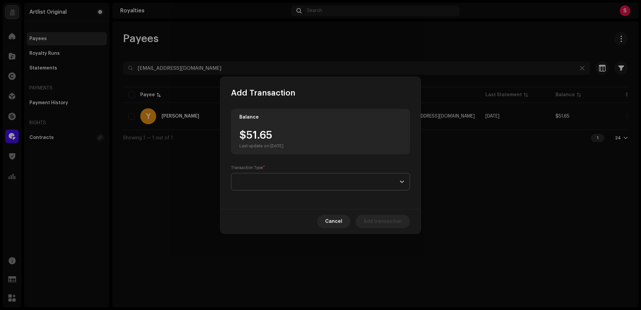
click at [248, 181] on span at bounding box center [318, 181] width 163 height 17
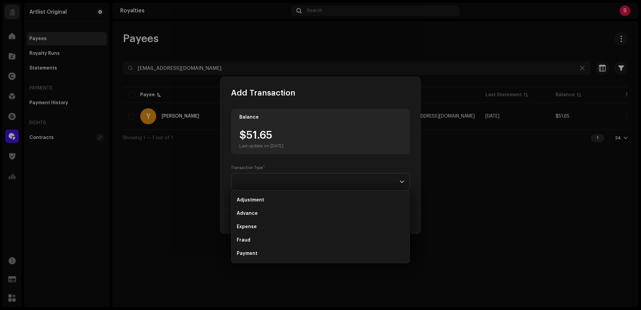
scroll to position [11, 0]
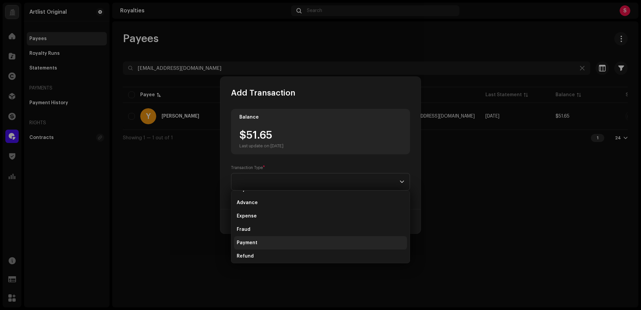
click at [250, 243] on span "Payment" at bounding box center [247, 242] width 21 height 7
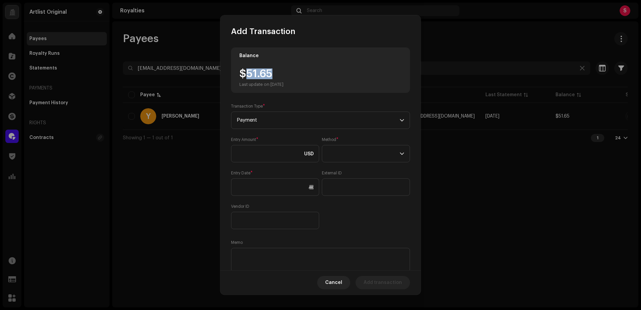
drag, startPoint x: 278, startPoint y: 75, endPoint x: 250, endPoint y: 80, distance: 28.0
click at [245, 76] on div "$51.65 Last update on [DATE]" at bounding box center [261, 77] width 44 height 19
click at [249, 154] on input at bounding box center [275, 153] width 88 height 17
paste input "51.65"
type input "51.65"
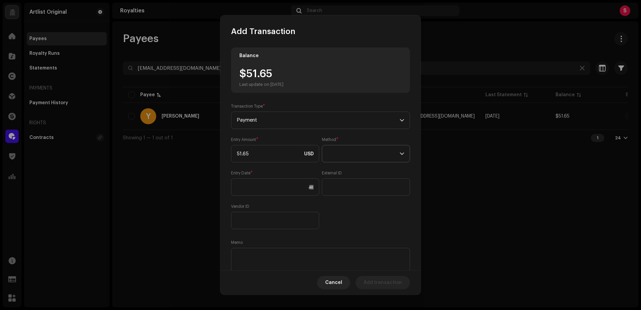
drag, startPoint x: 369, startPoint y: 155, endPoint x: 363, endPoint y: 160, distance: 7.9
click at [369, 155] on span at bounding box center [363, 153] width 72 height 17
click at [350, 211] on span "Web Service" at bounding box center [340, 212] width 29 height 7
click at [248, 187] on input "text" at bounding box center [275, 186] width 88 height 17
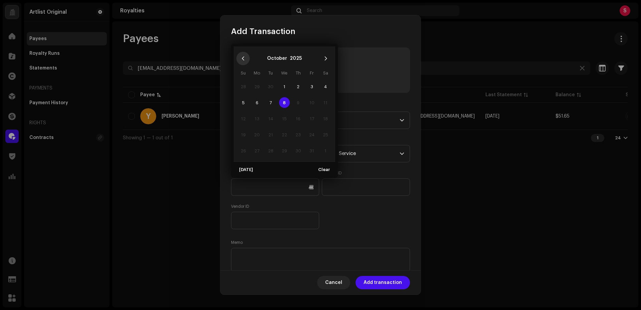
click at [244, 59] on icon "Previous Month" at bounding box center [243, 58] width 5 height 5
click at [311, 116] on span "15" at bounding box center [311, 118] width 11 height 11
type input "[DATE]"
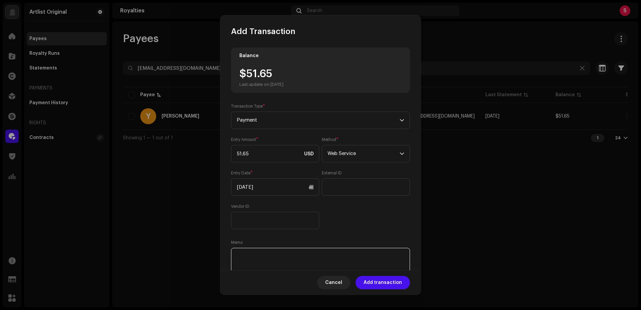
drag, startPoint x: 259, startPoint y: 255, endPoint x: 251, endPoint y: 255, distance: 7.4
click at [259, 255] on textarea at bounding box center [320, 260] width 179 height 24
paste textarea "Statement ID: 151224 / Invoice number: 399"
type textarea "Statement ID: 151224 / Invoice number: 399"
click at [376, 284] on span "Add transaction" at bounding box center [382, 282] width 38 height 13
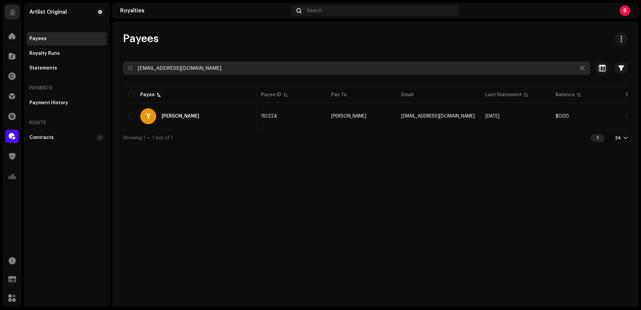
click at [211, 70] on input "[EMAIL_ADDRESS][DOMAIN_NAME]" at bounding box center [356, 67] width 467 height 13
paste input "isaucedo922"
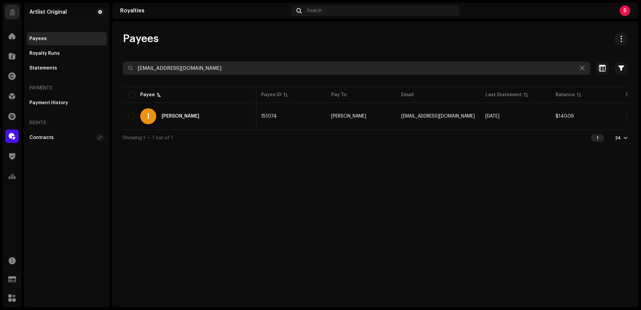
type input "[EMAIL_ADDRESS][DOMAIN_NAME]"
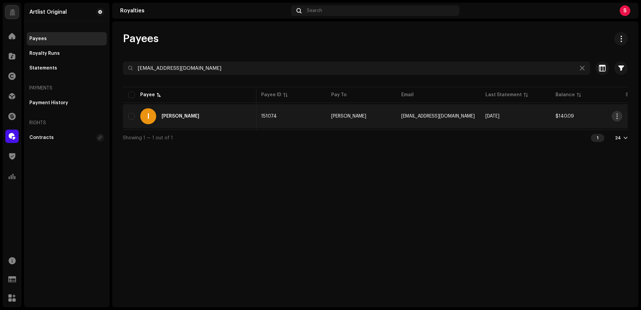
click at [617, 115] on span "button" at bounding box center [616, 115] width 5 height 5
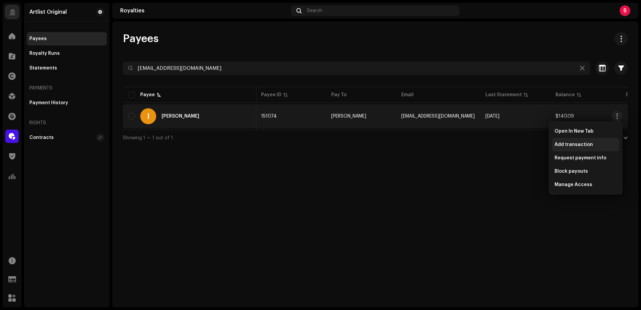
click at [573, 144] on span "Add transaction" at bounding box center [573, 144] width 38 height 5
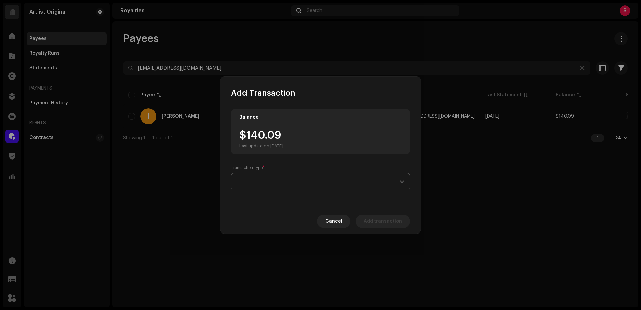
click at [278, 184] on span at bounding box center [318, 181] width 163 height 17
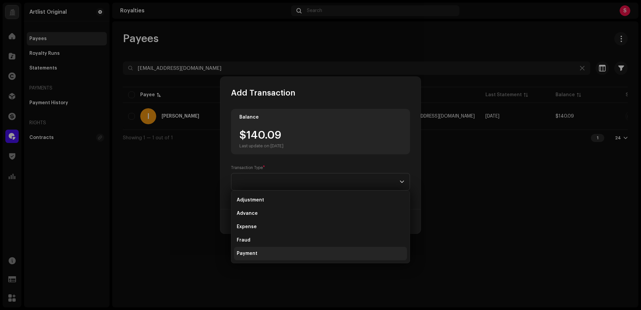
click at [247, 255] on span "Payment" at bounding box center [247, 253] width 21 height 7
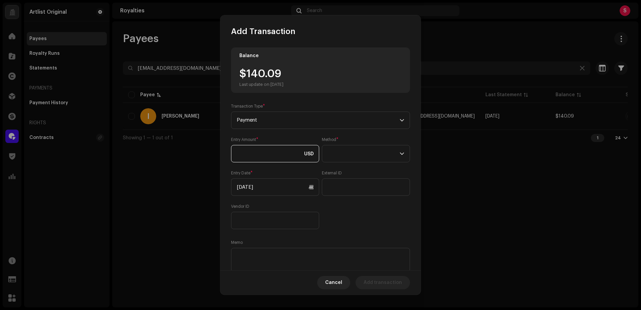
click at [256, 156] on input at bounding box center [275, 153] width 88 height 17
type input "55.95"
click at [346, 156] on span at bounding box center [363, 153] width 72 height 17
click at [344, 212] on span "Web Service" at bounding box center [340, 212] width 29 height 7
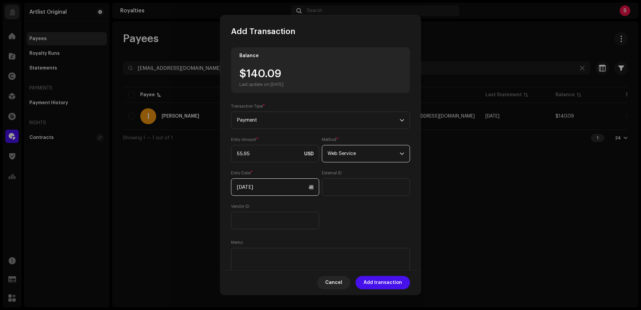
click at [255, 190] on input "[DATE]" at bounding box center [275, 186] width 88 height 17
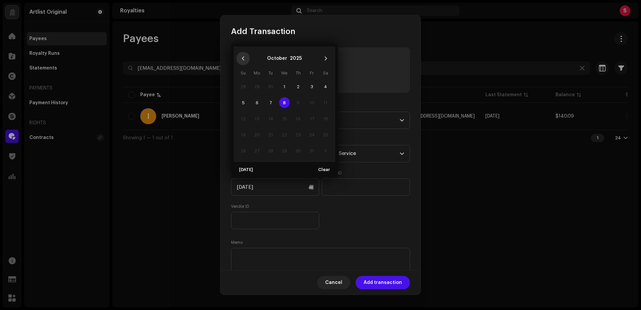
click at [243, 58] on icon "Previous Month" at bounding box center [243, 58] width 5 height 5
click at [257, 88] on span "1" at bounding box center [257, 86] width 11 height 11
type input "[DATE]"
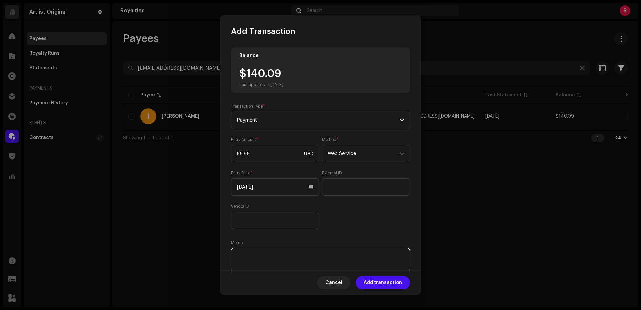
click at [249, 257] on textarea at bounding box center [320, 260] width 179 height 24
paste textarea "Statement ID: 5203225 / Invoice number: 0029"
type textarea "Statement ID: 5203225 / Invoice number: 0029"
click at [383, 281] on span "Add transaction" at bounding box center [382, 282] width 38 height 13
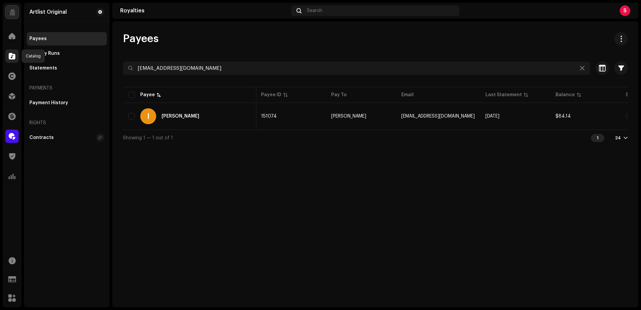
click at [14, 55] on span at bounding box center [12, 55] width 7 height 5
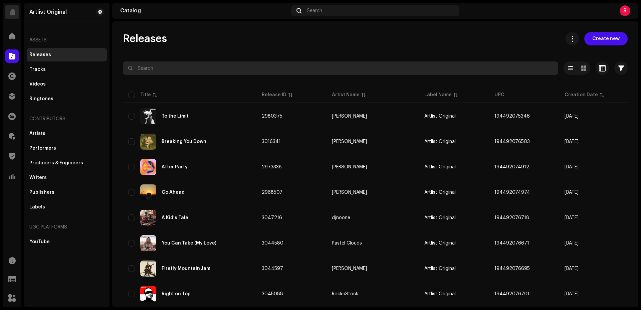
click at [149, 67] on input "text" at bounding box center [340, 67] width 435 height 13
paste input "Featherlight"
type input "Featherlight"
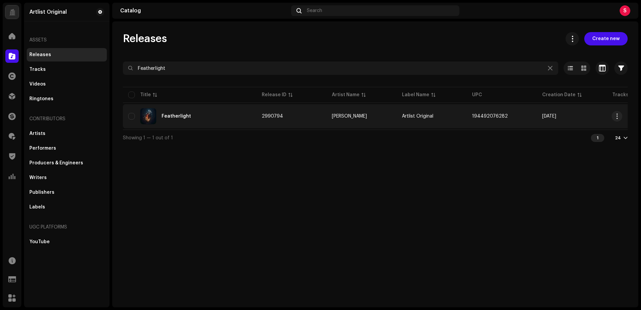
click at [177, 114] on div "Featherlight" at bounding box center [175, 116] width 29 height 5
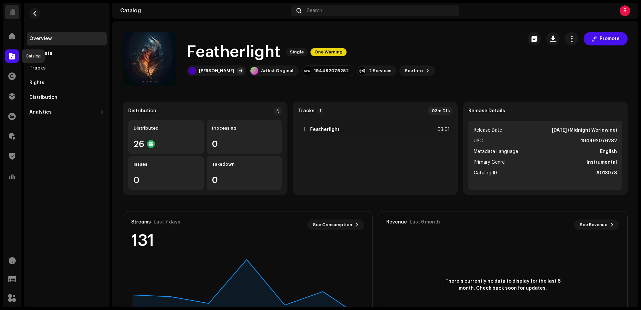
click at [11, 56] on span at bounding box center [12, 55] width 7 height 5
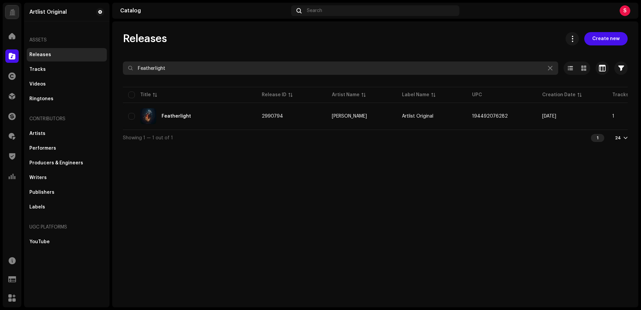
click at [181, 69] on input "Featherlight" at bounding box center [340, 67] width 435 height 13
paste input "homedays"
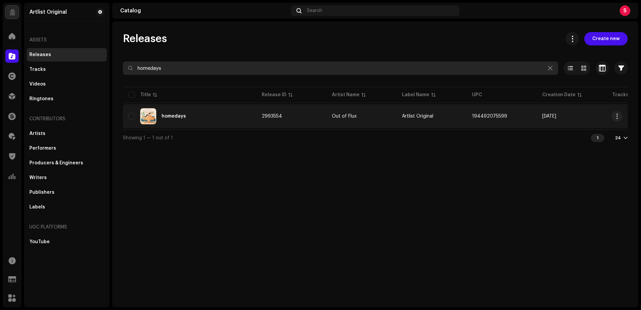
type input "homedays"
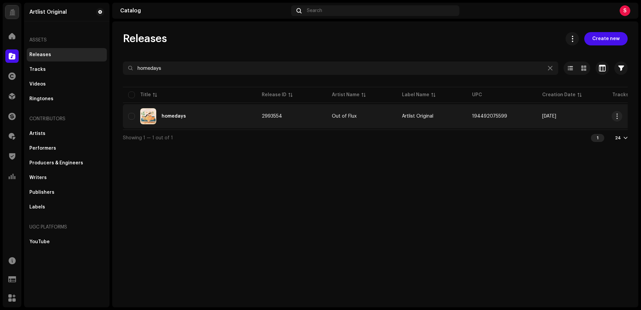
click at [172, 118] on div "homedays" at bounding box center [173, 116] width 24 height 5
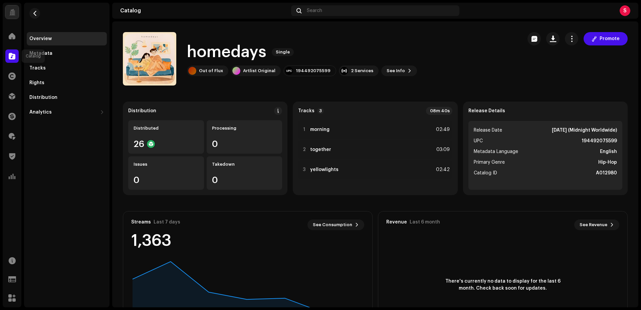
click at [10, 56] on span at bounding box center [12, 55] width 7 height 5
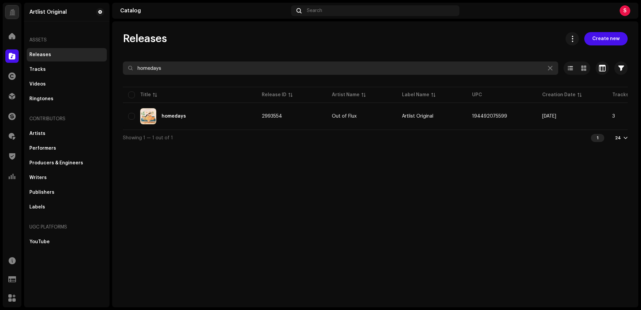
click at [187, 70] on input "homedays" at bounding box center [340, 67] width 435 height 13
click at [186, 70] on input "homedays" at bounding box center [340, 67] width 435 height 13
paste input "LOSE MYSELF"
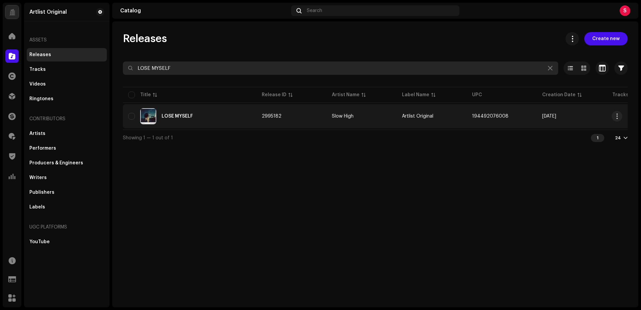
type input "LOSE MYSELF"
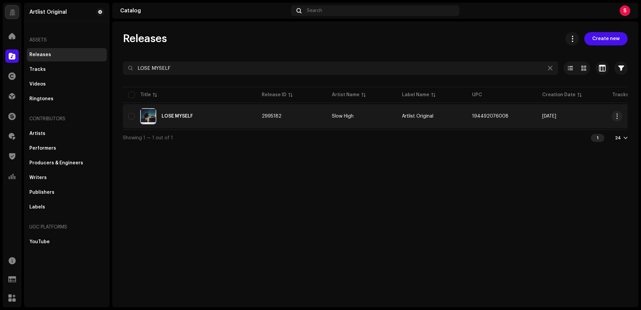
click at [174, 114] on div "LOSE MYSELF" at bounding box center [176, 116] width 31 height 5
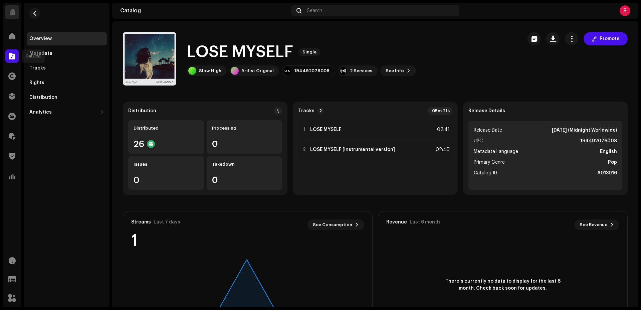
click at [12, 57] on span at bounding box center [12, 55] width 7 height 5
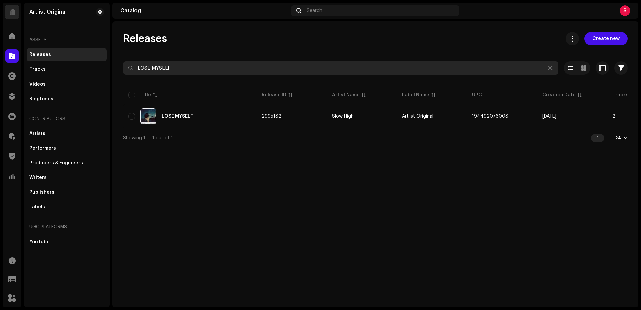
click at [199, 67] on input "LOSE MYSELF" at bounding box center [340, 67] width 435 height 13
paste input "Drunk"
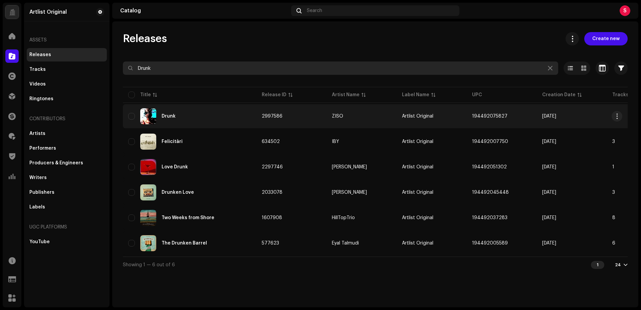
type input "Drunk"
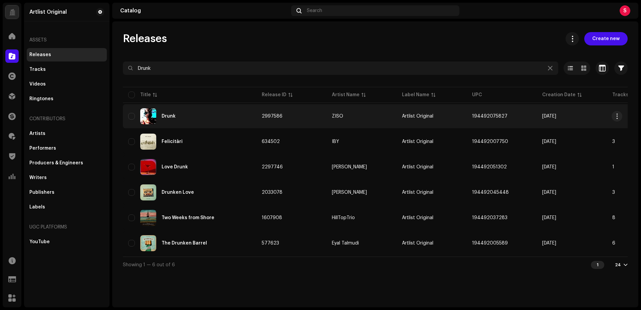
click at [164, 114] on div "Drunk" at bounding box center [168, 116] width 14 height 5
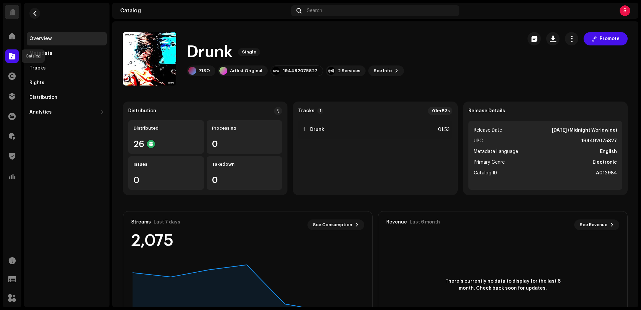
drag, startPoint x: 11, startPoint y: 55, endPoint x: 21, endPoint y: 57, distance: 10.3
click at [11, 55] on span at bounding box center [12, 55] width 7 height 5
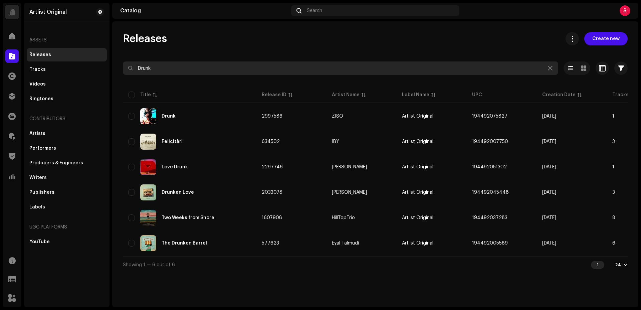
click at [181, 74] on input "Drunk" at bounding box center [340, 67] width 435 height 13
paste input "No Record Man (You’ll Never Own My Song)"
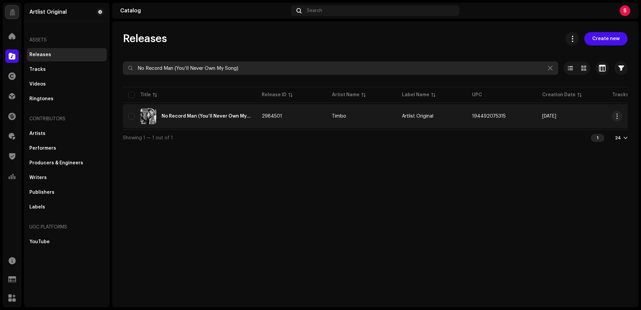
type input "No Record Man (You’ll Never Own My Song)"
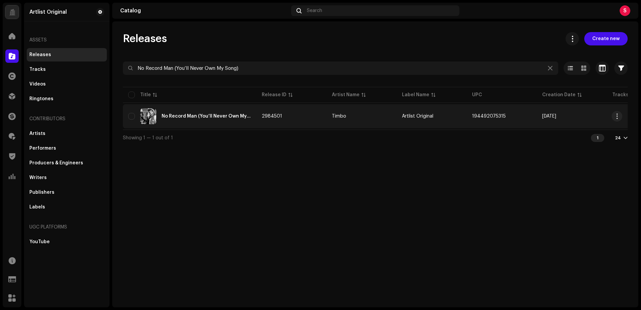
click at [194, 116] on div "No Record Man (You’ll Never Own My Song)" at bounding box center [205, 116] width 89 height 5
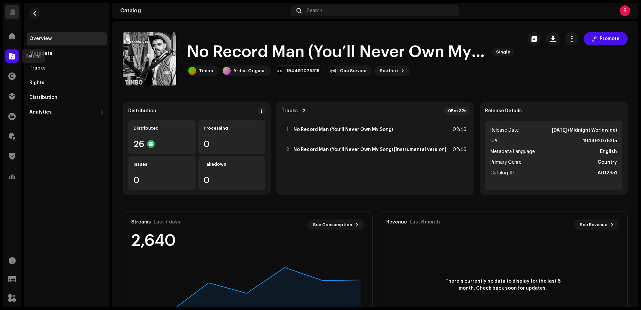
drag, startPoint x: 7, startPoint y: 56, endPoint x: 12, endPoint y: 55, distance: 4.4
click at [8, 56] on div at bounding box center [11, 55] width 13 height 13
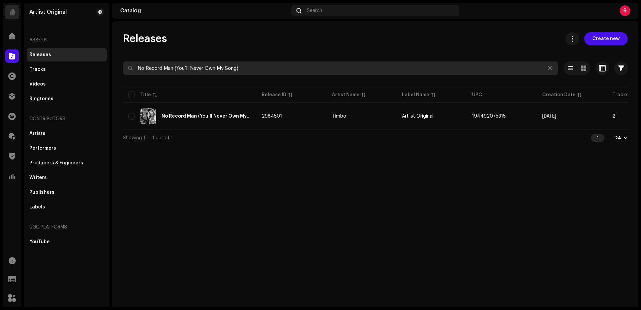
click at [260, 68] on input "No Record Man (You’ll Never Own My Song)" at bounding box center [340, 67] width 435 height 13
paste input "Stereo"
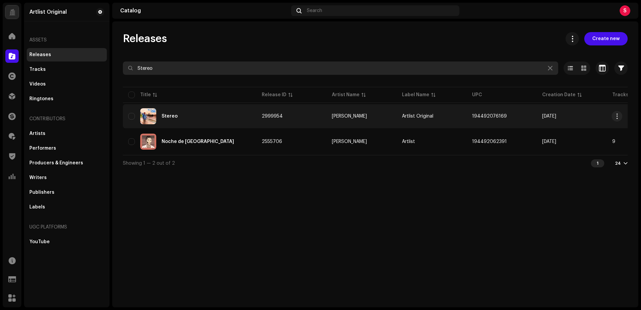
type input "Stereo"
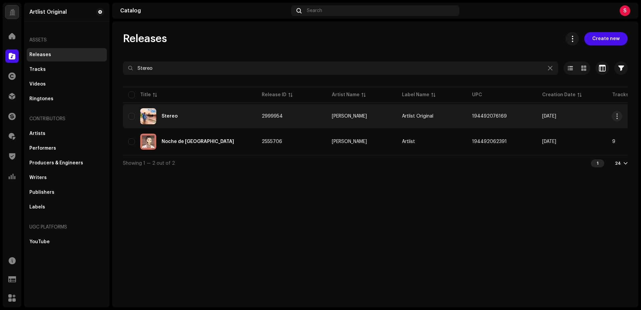
click at [166, 116] on div "Stereo" at bounding box center [169, 116] width 16 height 5
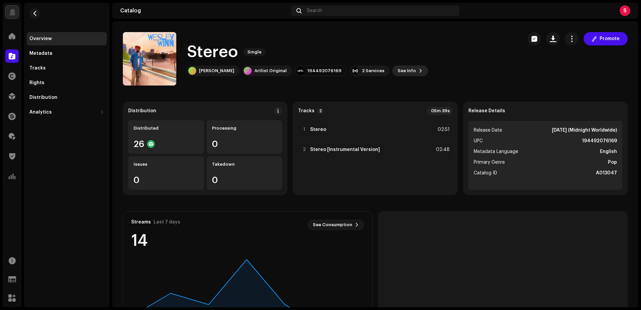
click at [397, 73] on span "See Info" at bounding box center [406, 70] width 18 height 13
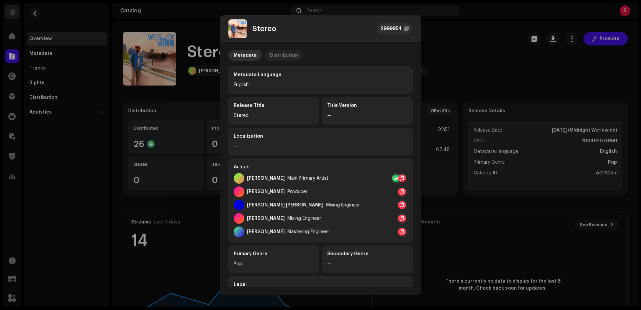
click at [279, 54] on div "Distribution" at bounding box center [284, 55] width 28 height 11
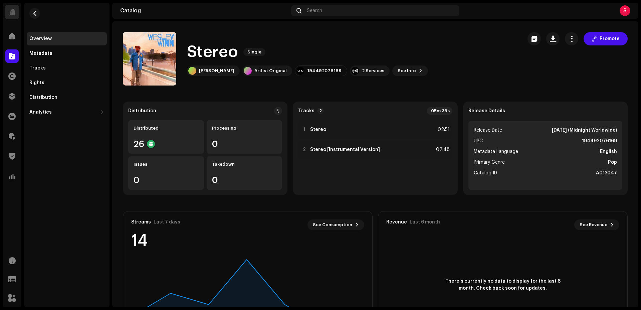
click at [456, 60] on div "Stereo 2999954 Metadata Distribution Release Date [DATE] (Midnight Worldwide) D…" at bounding box center [320, 155] width 641 height 310
click at [12, 56] on span at bounding box center [12, 55] width 7 height 5
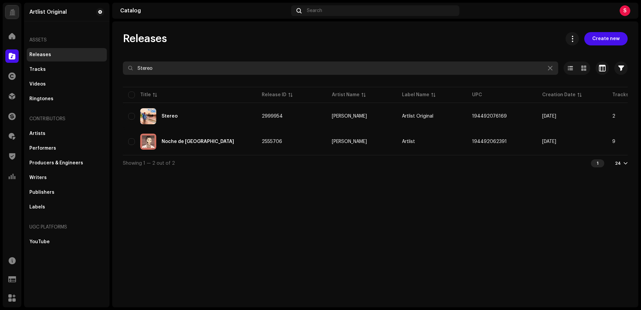
click at [171, 67] on input "Stereo" at bounding box center [340, 67] width 435 height 13
paste input "Ping Pong"
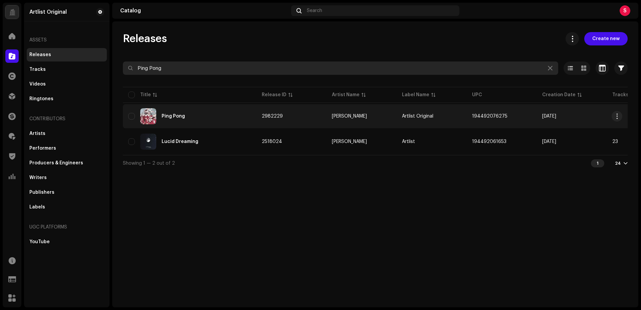
type input "Ping Pong"
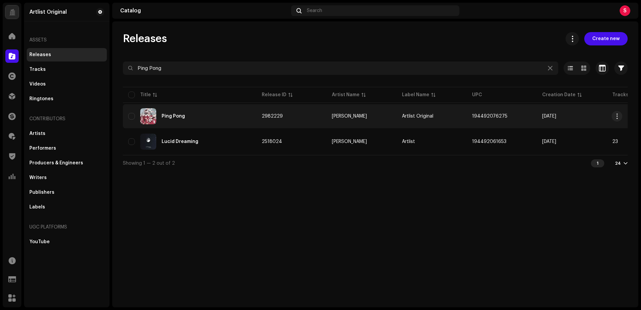
click at [171, 117] on div "Ping Pong" at bounding box center [172, 116] width 23 height 5
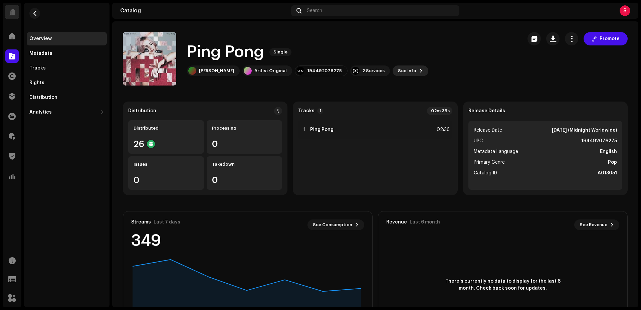
click at [398, 72] on button "See Info" at bounding box center [410, 70] width 36 height 11
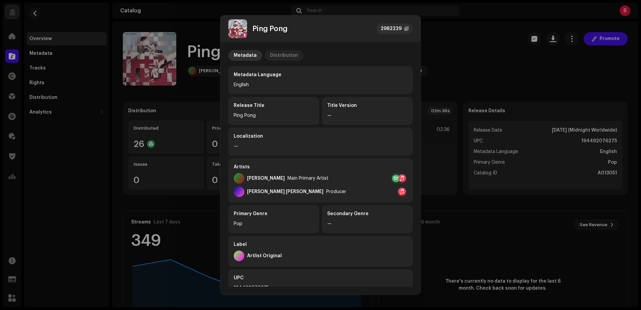
drag, startPoint x: 283, startPoint y: 56, endPoint x: 289, endPoint y: 56, distance: 6.7
click at [283, 56] on div "Distribution" at bounding box center [284, 55] width 28 height 11
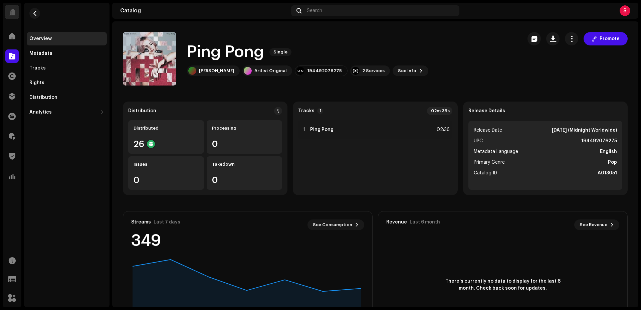
click at [491, 60] on div "Ping Pong 2982229 Metadata Distribution Release Date [DATE] (Midnight Worldwide…" at bounding box center [320, 155] width 641 height 310
click at [11, 55] on span at bounding box center [12, 55] width 7 height 5
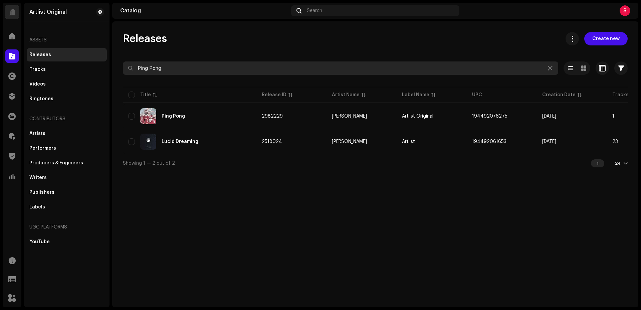
click at [190, 71] on input "Ping Pong" at bounding box center [340, 67] width 435 height 13
paste input "The Last Forever"
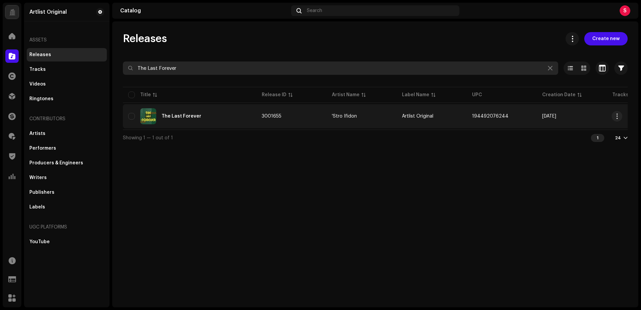
type input "The Last Forever"
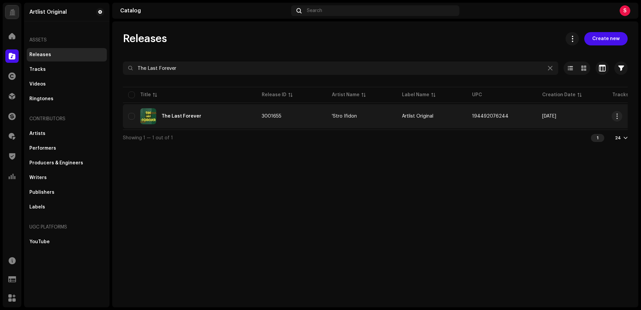
click at [177, 117] on div "The Last Forever" at bounding box center [181, 116] width 40 height 5
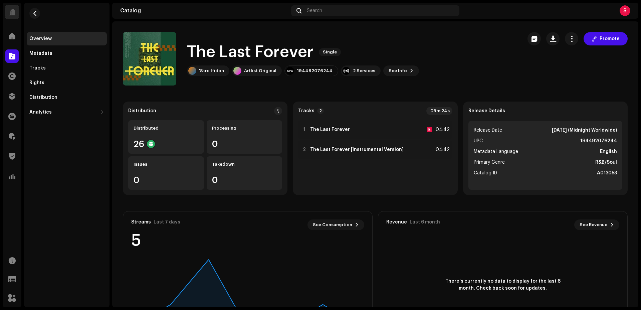
click at [13, 55] on span at bounding box center [12, 55] width 7 height 5
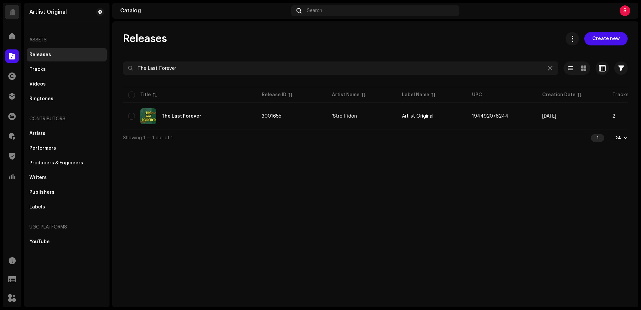
click at [15, 56] on span at bounding box center [12, 55] width 7 height 5
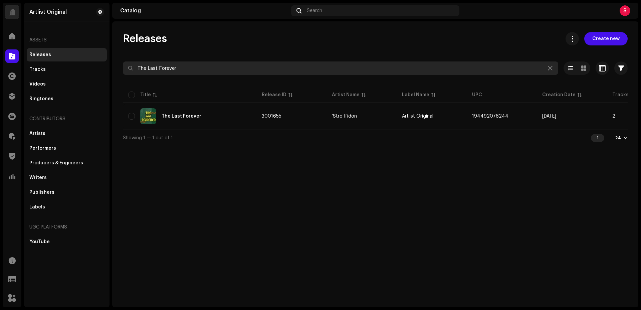
click at [193, 69] on input "The Last Forever" at bounding box center [340, 67] width 435 height 13
click at [192, 69] on input "The Last Forever" at bounding box center [340, 67] width 435 height 13
click at [193, 69] on input "The Last Forever" at bounding box center [340, 67] width 435 height 13
paste input "Urban Pulse"
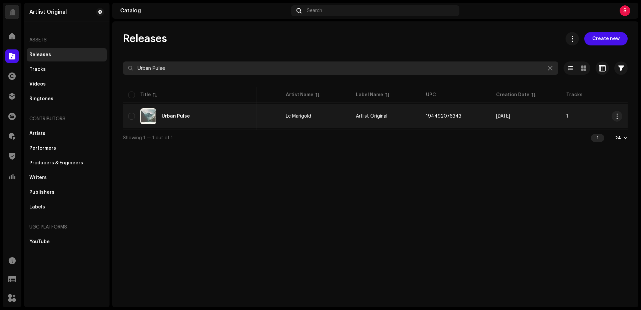
scroll to position [0, 46]
type input "Urban Pulse"
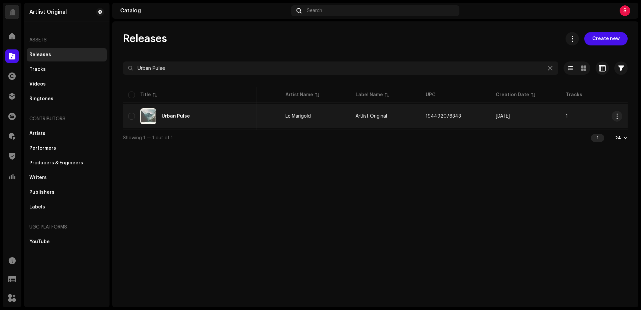
click at [172, 116] on div "Urban Pulse" at bounding box center [175, 116] width 28 height 5
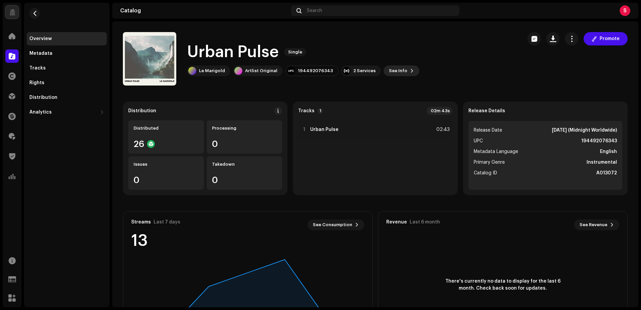
click at [399, 67] on button "See Info" at bounding box center [401, 70] width 36 height 11
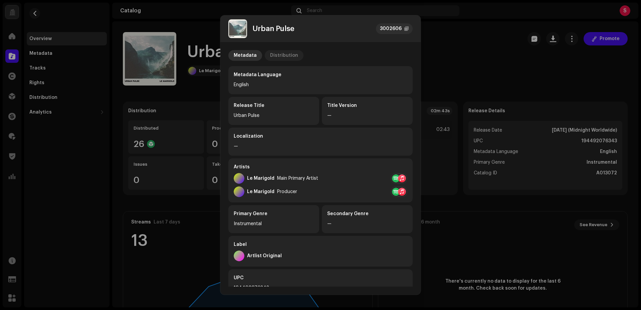
drag, startPoint x: 280, startPoint y: 54, endPoint x: 290, endPoint y: 53, distance: 9.7
click at [280, 54] on div "Distribution" at bounding box center [284, 55] width 28 height 11
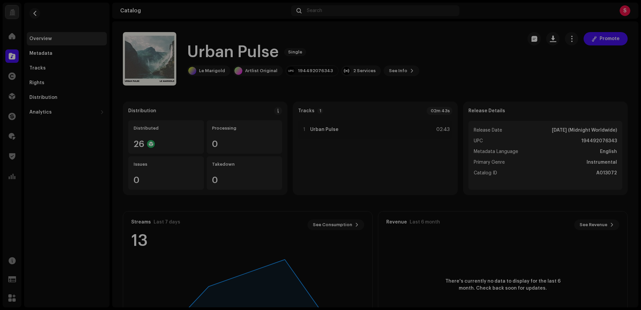
click at [468, 51] on div "Urban Pulse 3002606 Metadata Distribution Release Date [DATE] (Midnight Worldwi…" at bounding box center [320, 155] width 641 height 310
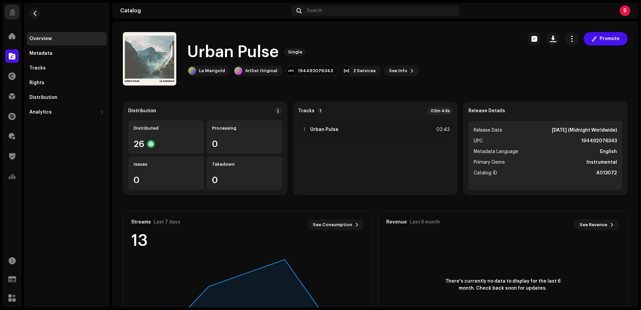
click at [14, 56] on span at bounding box center [12, 55] width 7 height 5
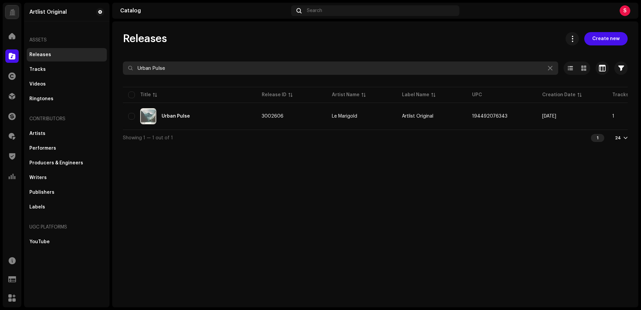
click at [181, 63] on div "Releases Create new Urban Pulse Selected 0 Select all 1 Options Filters Distrib…" at bounding box center [375, 88] width 526 height 113
click at [179, 66] on input "Urban Pulse" at bounding box center [340, 67] width 435 height 13
paste input "Feeling"
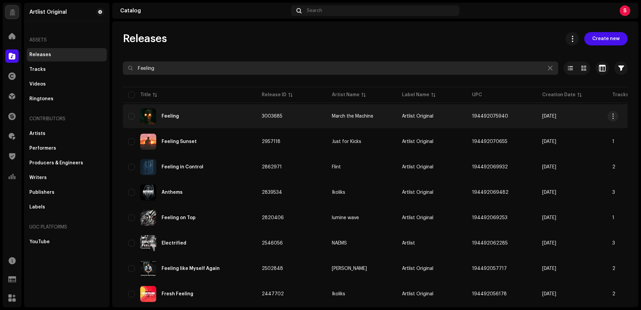
type input "Feeling"
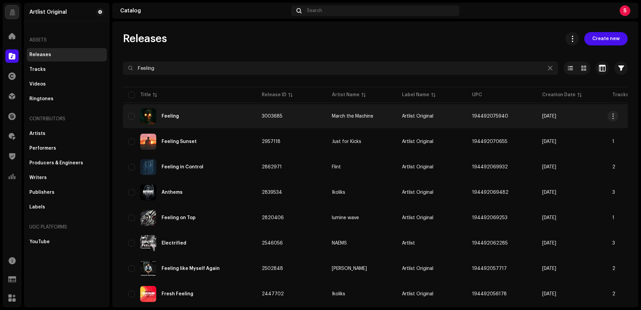
click at [166, 116] on div "Feeling" at bounding box center [169, 116] width 17 height 5
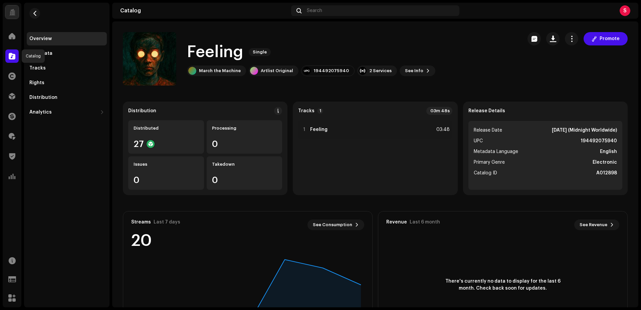
drag, startPoint x: 14, startPoint y: 56, endPoint x: 23, endPoint y: 59, distance: 9.0
click at [14, 56] on span at bounding box center [12, 55] width 7 height 5
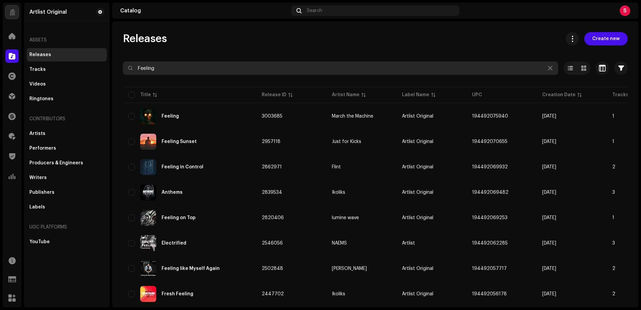
click at [171, 72] on input "Feeling" at bounding box center [340, 67] width 435 height 13
paste input "[PERSON_NAME]"
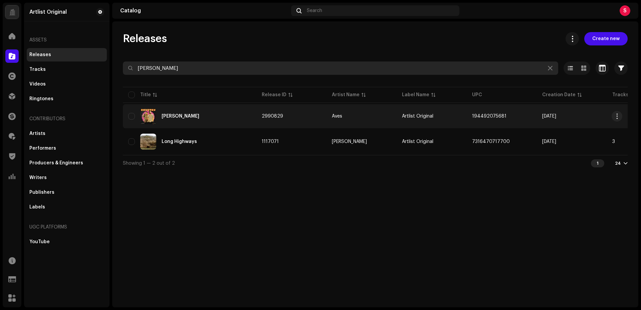
type input "[PERSON_NAME]"
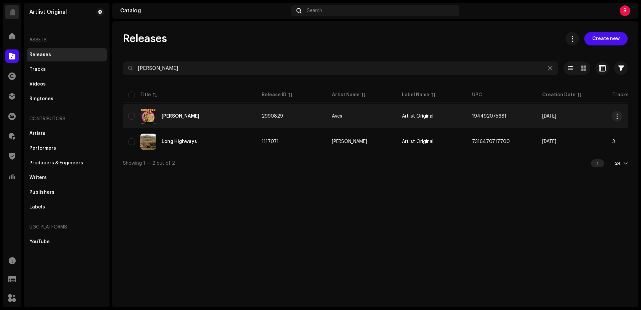
click at [170, 116] on div "[PERSON_NAME]" at bounding box center [180, 116] width 38 height 5
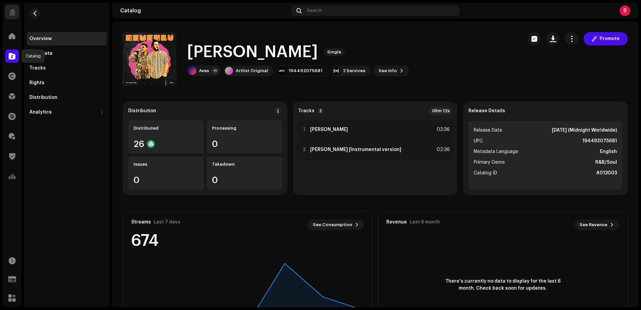
click at [13, 57] on span at bounding box center [12, 55] width 7 height 5
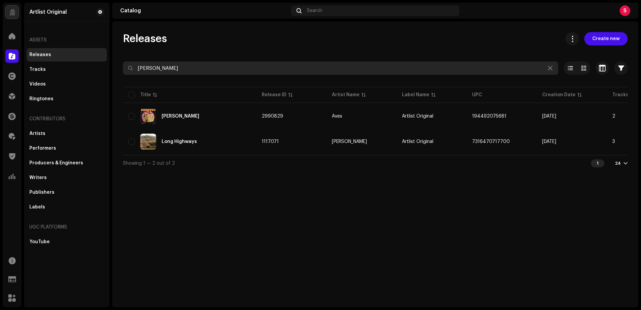
click at [179, 68] on input "[PERSON_NAME]" at bounding box center [340, 67] width 435 height 13
paste input "Feathers"
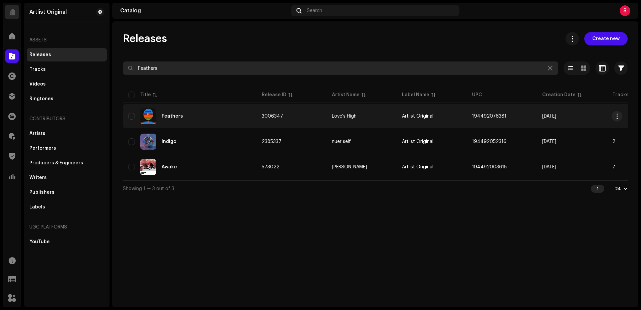
type input "Feathers"
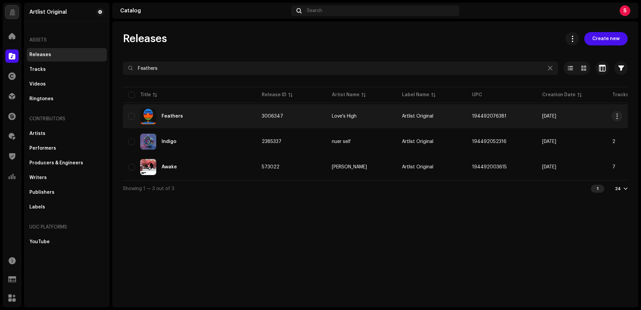
click at [167, 115] on div "Feathers" at bounding box center [171, 116] width 21 height 5
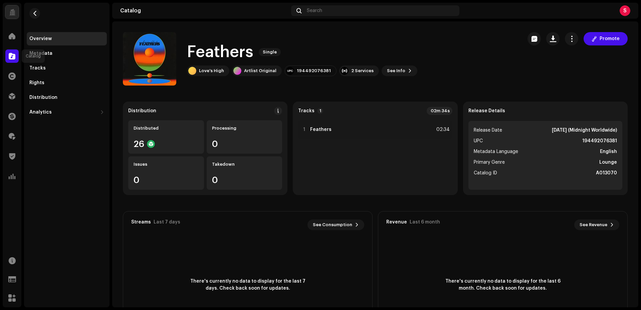
drag, startPoint x: 14, startPoint y: 55, endPoint x: 24, endPoint y: 56, distance: 10.0
click at [15, 55] on span at bounding box center [12, 55] width 7 height 5
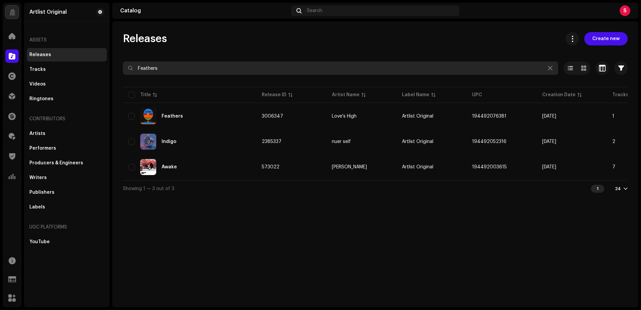
click at [167, 69] on input "Feathers" at bounding box center [340, 67] width 435 height 13
click at [168, 69] on input "Feathers" at bounding box center [340, 67] width 435 height 13
paste input "PIPE DOWN"
type input "PIPE DOWN"
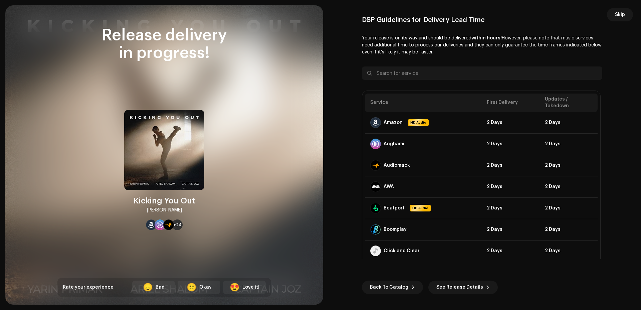
scroll to position [882, 0]
click at [389, 290] on span "Back To Catalog" at bounding box center [389, 286] width 38 height 13
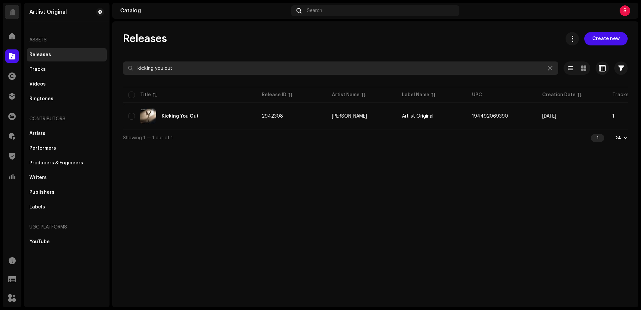
click at [205, 68] on input "kicking you out" at bounding box center [340, 67] width 435 height 13
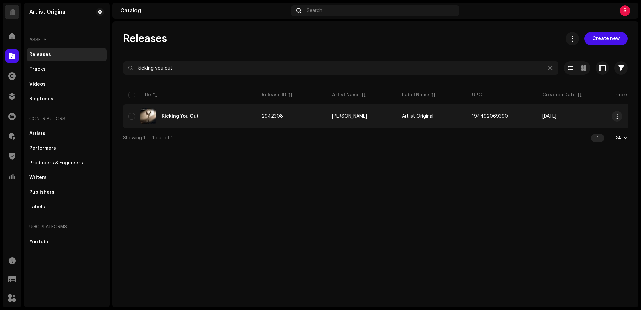
click at [174, 116] on div "Kicking You Out" at bounding box center [179, 116] width 37 height 5
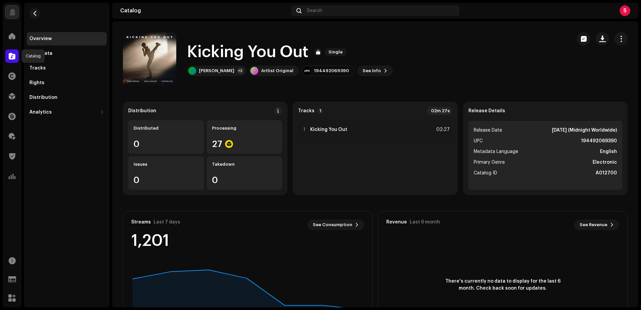
drag, startPoint x: 10, startPoint y: 55, endPoint x: 23, endPoint y: 56, distance: 13.1
click at [10, 55] on span at bounding box center [12, 55] width 7 height 5
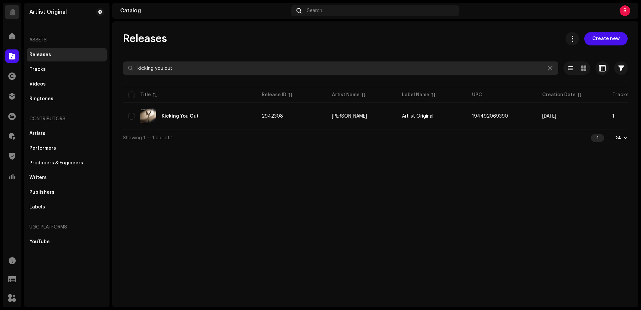
click at [198, 71] on input "kicking you out" at bounding box center [340, 67] width 435 height 13
paste input "Calor Caribe"
type input "Calor Caribe"
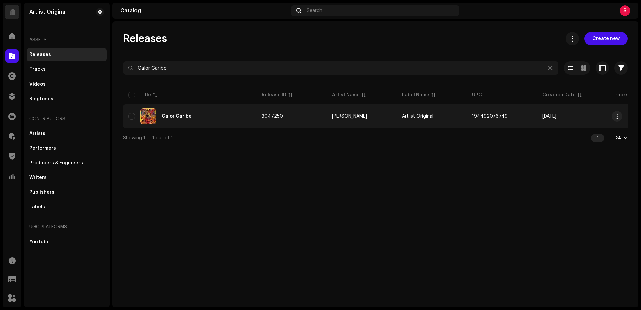
click at [175, 114] on div "Calor Caribe" at bounding box center [176, 116] width 30 height 5
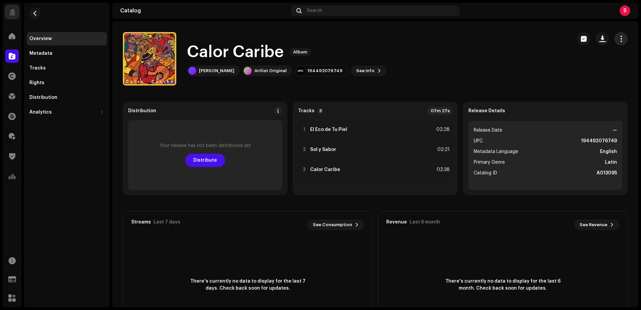
click at [618, 38] on span "button" at bounding box center [621, 38] width 6 height 5
click at [581, 72] on div "Edit" at bounding box center [586, 68] width 67 height 13
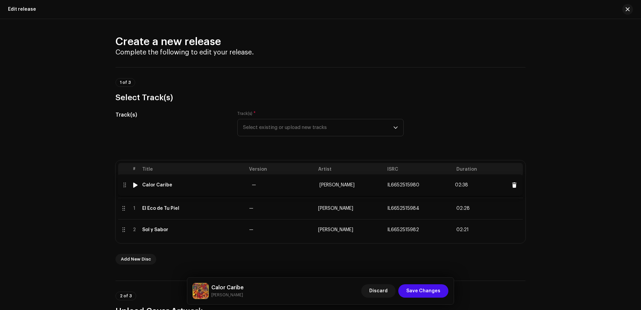
drag, startPoint x: 120, startPoint y: 232, endPoint x: 122, endPoint y: 192, distance: 40.1
drag, startPoint x: 121, startPoint y: 229, endPoint x: 122, endPoint y: 208, distance: 21.7
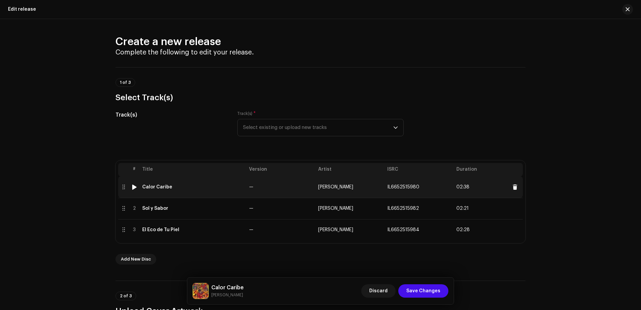
click at [149, 192] on td "Calor Caribe" at bounding box center [192, 186] width 107 height 21
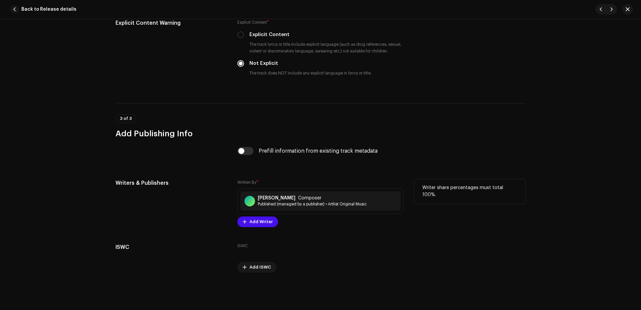
scroll to position [1218, 0]
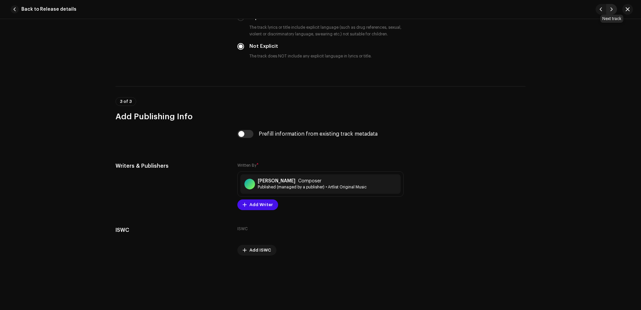
click at [611, 8] on span "button" at bounding box center [611, 9] width 4 height 5
type input "IL6652515982"
type input "Sol y Sabor"
type input "00:59"
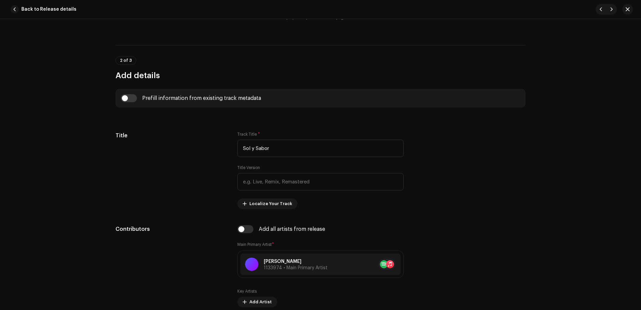
scroll to position [0, 0]
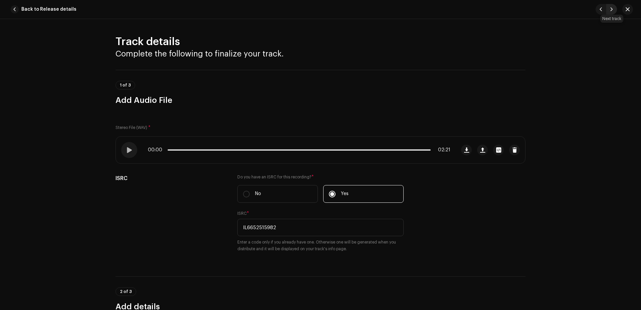
click at [610, 10] on span "button" at bounding box center [611, 9] width 4 height 5
type input "IL6652515984"
type input "El Eco de Tu Piel"
type input "01:09"
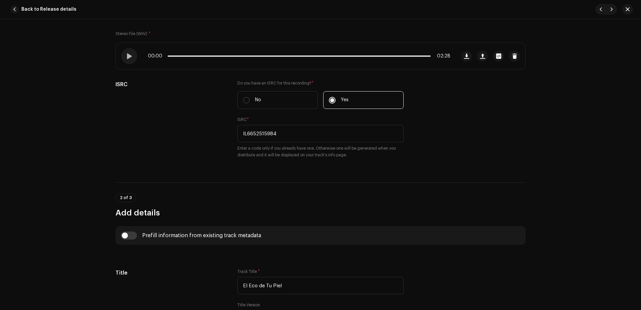
scroll to position [114, 0]
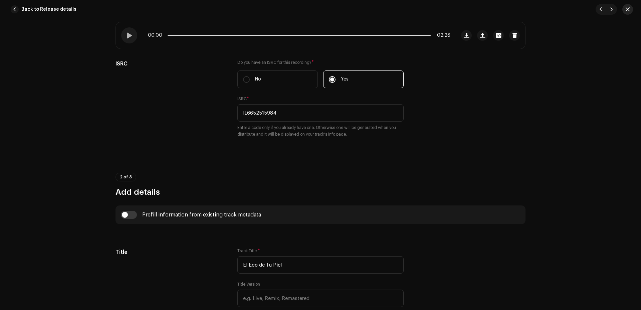
click at [630, 11] on button "button" at bounding box center [627, 9] width 11 height 11
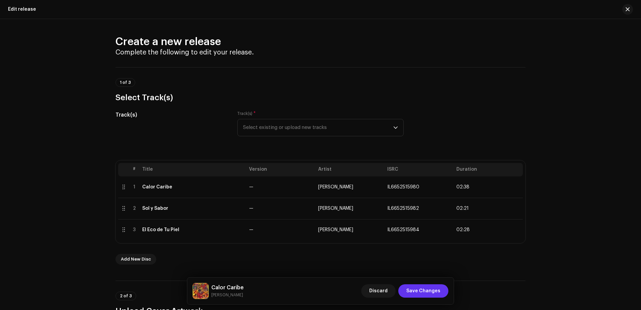
click at [426, 289] on span "Save Changes" at bounding box center [423, 290] width 34 height 13
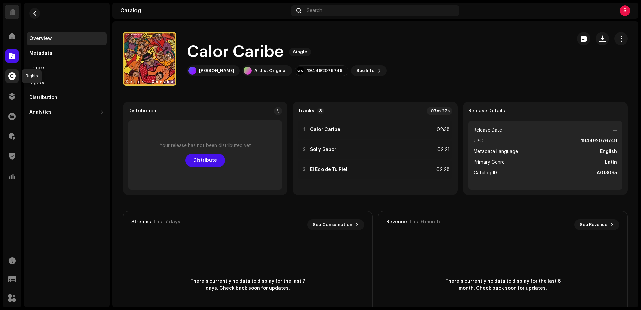
click at [10, 74] on span at bounding box center [11, 75] width 7 height 5
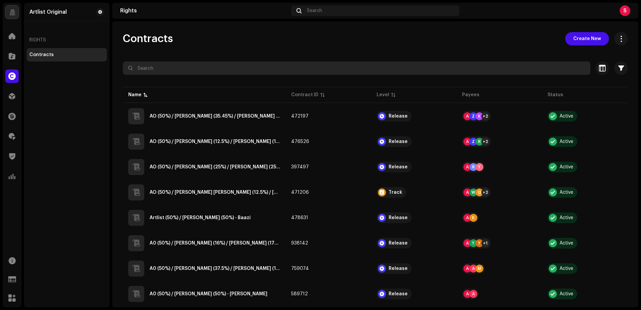
click at [202, 66] on input "text" at bounding box center [356, 67] width 467 height 13
paste input "Luc Andre Alliere"
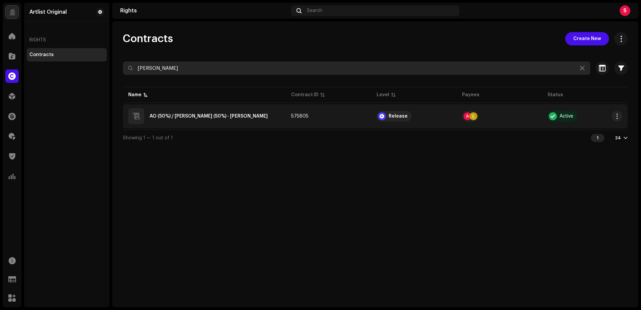
type input "Luc Andre Alliere"
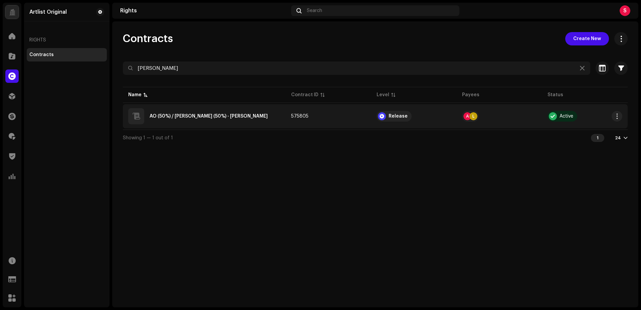
click at [217, 117] on div "AO (50%) / Luc Andre Allieres (50%) - Luc Allieres" at bounding box center [208, 116] width 118 height 5
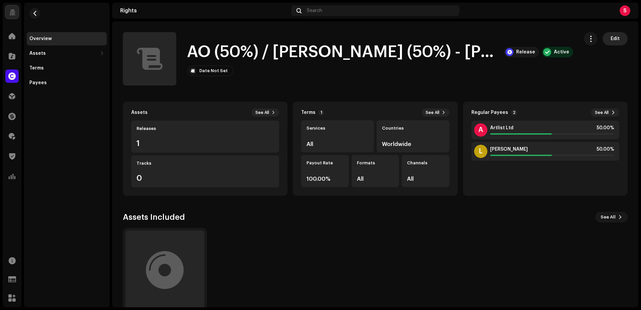
click at [611, 37] on span "Edit" at bounding box center [614, 38] width 9 height 13
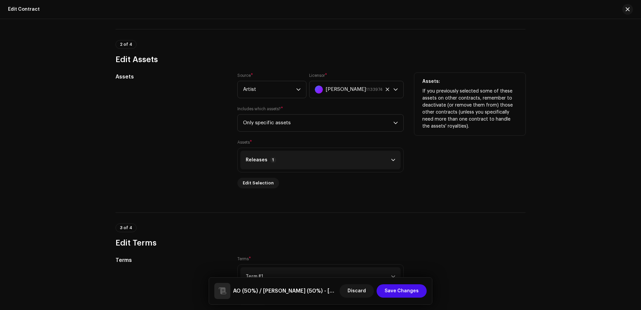
scroll to position [243, 0]
click at [247, 185] on span "Edit Selection" at bounding box center [258, 182] width 31 height 13
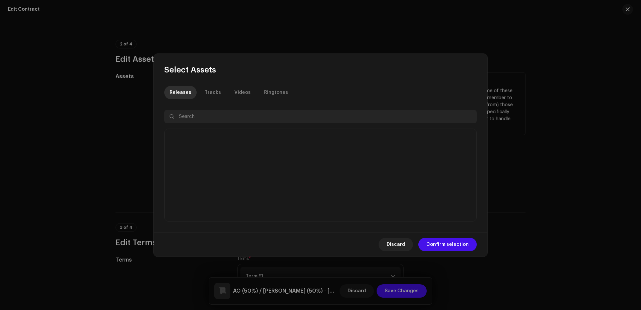
scroll to position [1, 0]
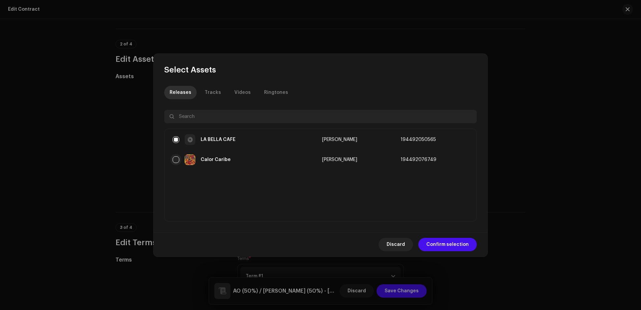
click at [175, 159] on input "checkbox" at bounding box center [175, 159] width 7 height 7
checkbox input "true"
click at [452, 243] on span "Confirm selection" at bounding box center [447, 244] width 42 height 13
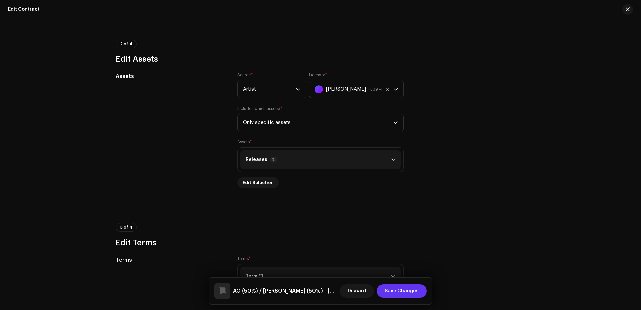
click at [406, 292] on span "Save Changes" at bounding box center [401, 290] width 34 height 13
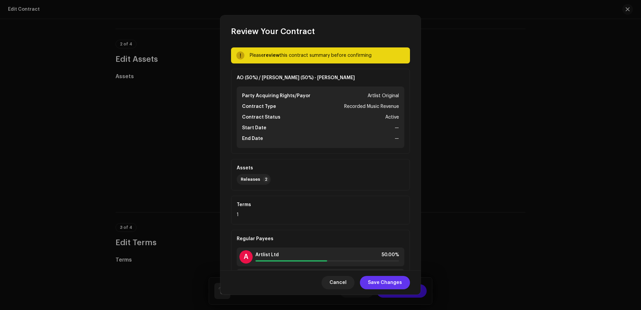
click at [385, 284] on span "Save Changes" at bounding box center [385, 282] width 34 height 13
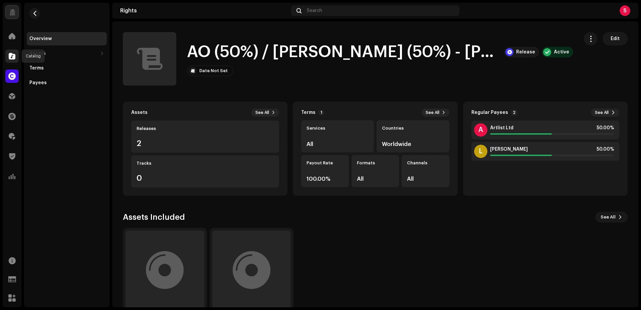
click at [11, 58] on span at bounding box center [12, 55] width 7 height 5
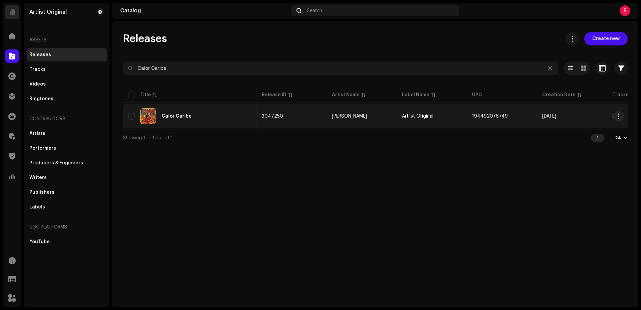
scroll to position [0, 2]
click at [173, 116] on div "Calor Caribe" at bounding box center [176, 116] width 30 height 5
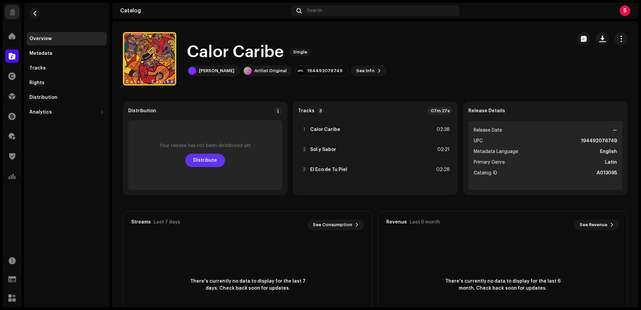
click at [202, 159] on span "Distribute" at bounding box center [205, 159] width 24 height 13
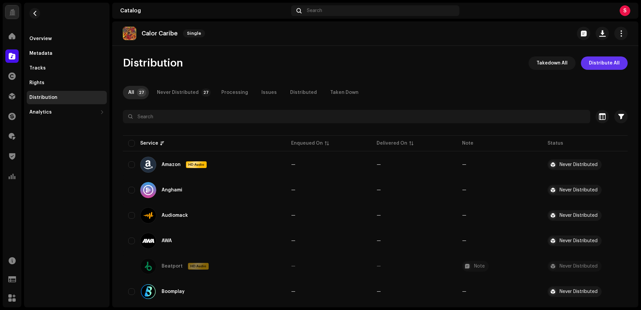
click at [598, 64] on span "Distribute All" at bounding box center [604, 62] width 31 height 13
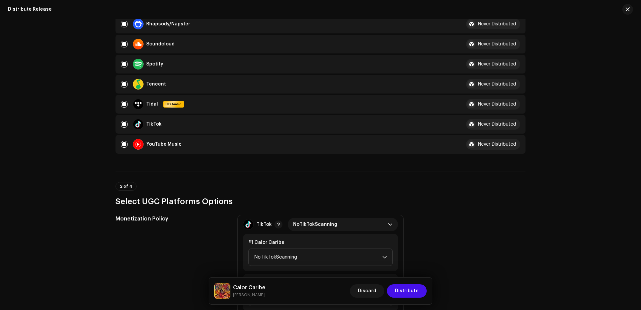
scroll to position [601, 0]
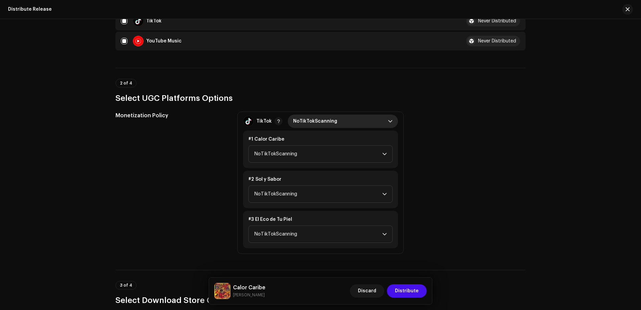
click at [319, 122] on span "NoTikTokScanning" at bounding box center [340, 120] width 95 height 13
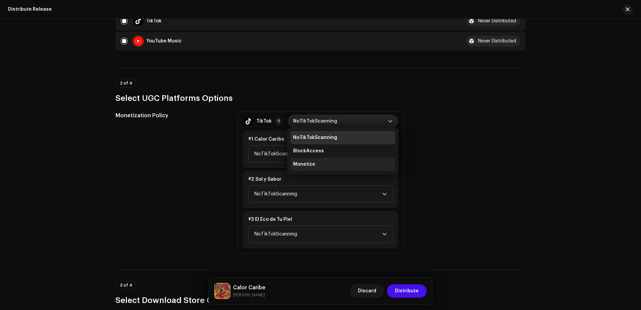
click at [309, 164] on span "Monetize" at bounding box center [304, 164] width 22 height 7
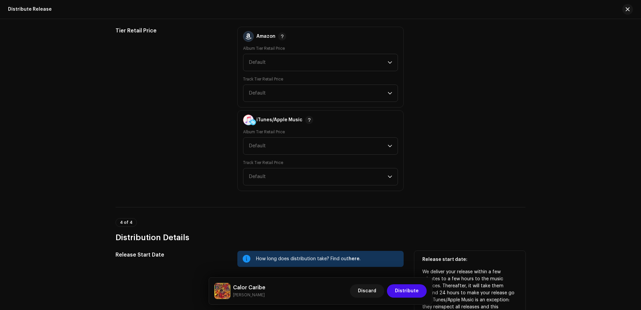
scroll to position [1003, 0]
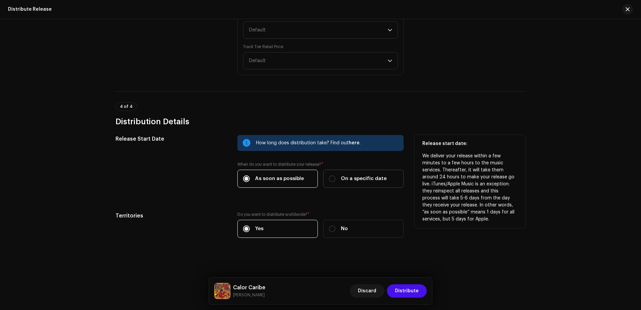
click at [356, 177] on span "On a specific date" at bounding box center [364, 178] width 46 height 7
click at [335, 177] on input "On a specific date" at bounding box center [332, 178] width 7 height 7
radio input "true"
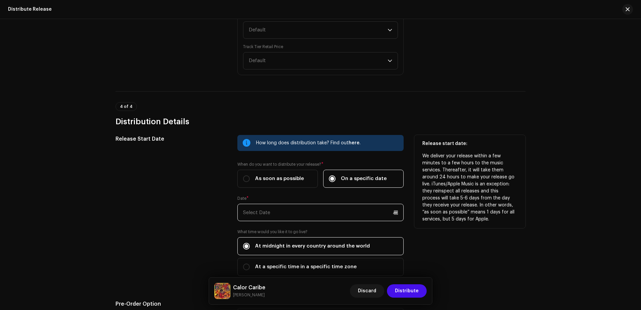
click at [273, 216] on input "text" at bounding box center [320, 212] width 166 height 17
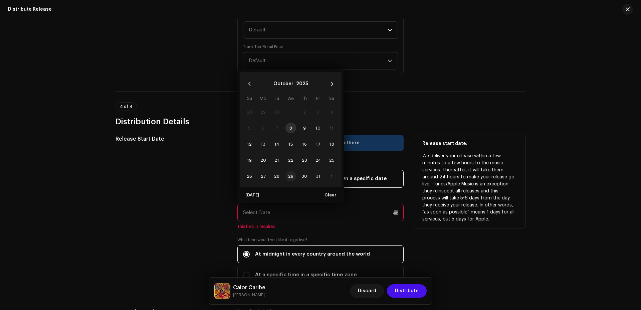
click at [289, 175] on span "29" at bounding box center [290, 175] width 11 height 11
type input "10/29/2025"
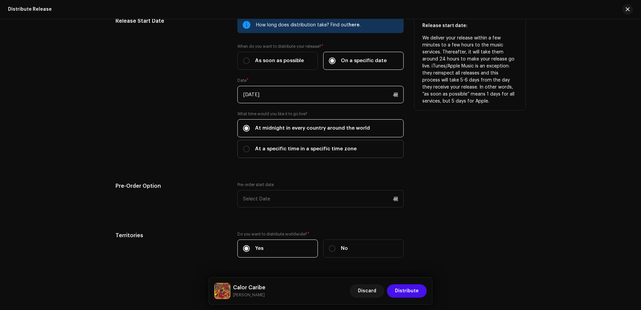
scroll to position [1135, 0]
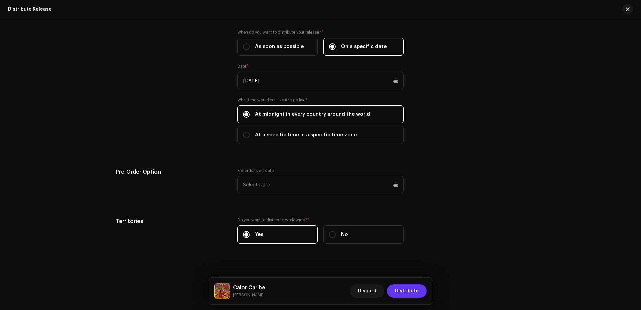
click at [403, 290] on span "Distribute" at bounding box center [407, 290] width 24 height 13
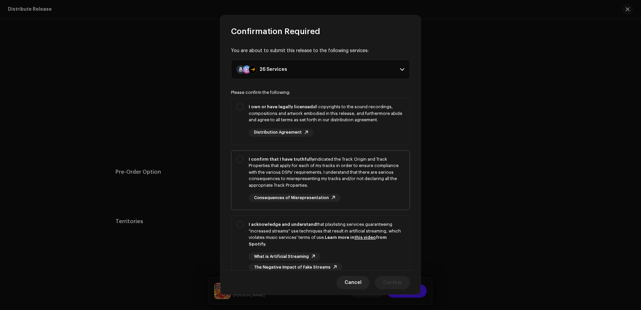
drag, startPoint x: 278, startPoint y: 113, endPoint x: 281, endPoint y: 164, distance: 51.1
click at [278, 113] on div "I own or have legally licensed all copyrights to the sound recordings, composit…" at bounding box center [326, 113] width 155 height 20
checkbox input "true"
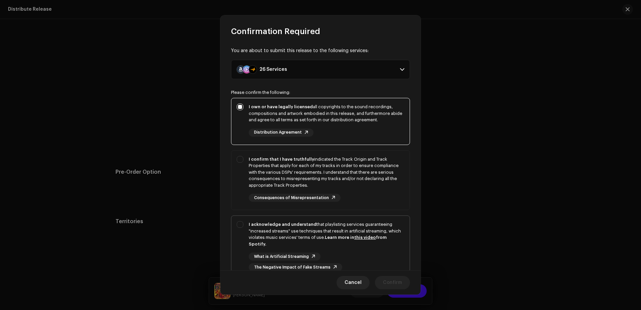
drag, startPoint x: 277, startPoint y: 176, endPoint x: 276, endPoint y: 225, distance: 48.1
click at [278, 176] on div "I confirm that I have truthfully indicated the Track Origin and Track Propertie…" at bounding box center [326, 172] width 155 height 33
checkbox input "true"
click at [276, 230] on div "I acknowledge and understand that playlisting services guaranteeing "increased …" at bounding box center [326, 234] width 155 height 26
checkbox input "true"
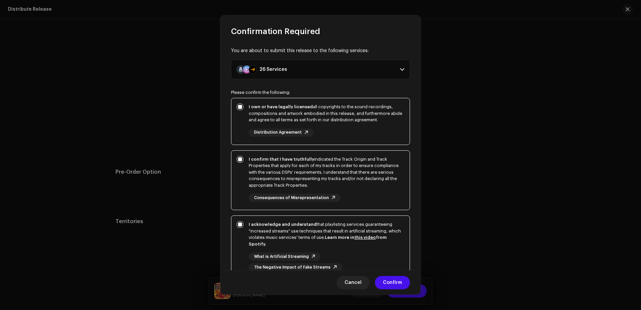
scroll to position [55, 0]
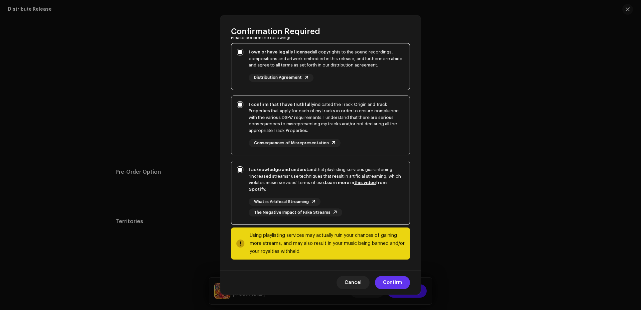
click at [395, 280] on span "Confirm" at bounding box center [392, 282] width 19 height 13
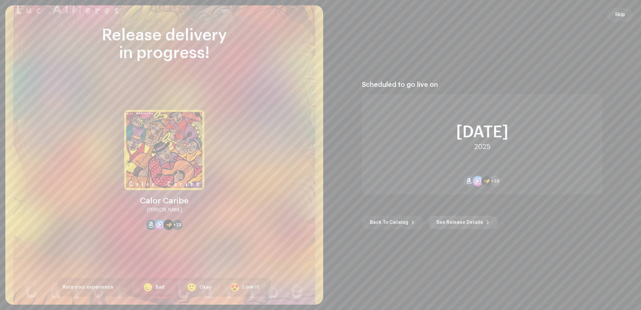
click at [454, 221] on span "See Release Details" at bounding box center [459, 222] width 47 height 13
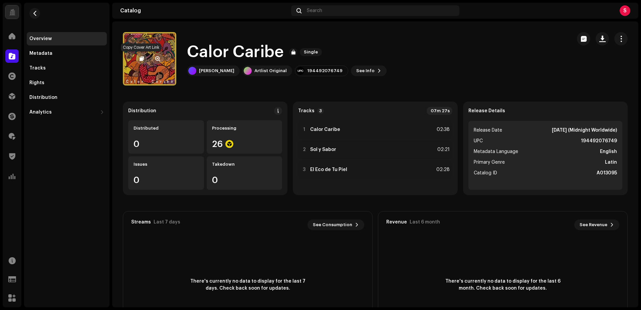
click at [140, 58] on span "button" at bounding box center [141, 58] width 4 height 5
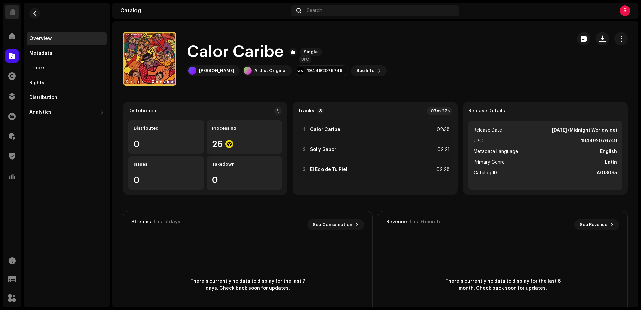
click at [312, 68] on div "194492076749" at bounding box center [324, 70] width 35 height 5
copy div "194492076749"
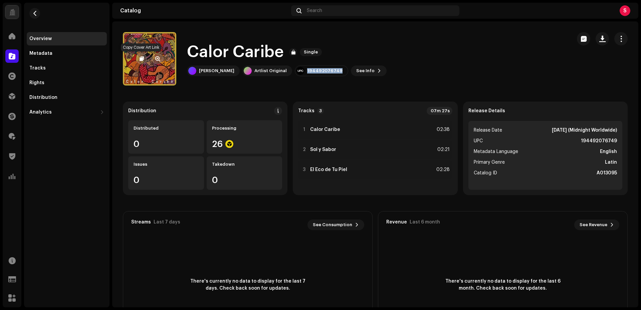
drag, startPoint x: 140, startPoint y: 57, endPoint x: 225, endPoint y: 90, distance: 91.8
click at [140, 57] on span "button" at bounding box center [141, 58] width 4 height 5
copy div "194492076749"
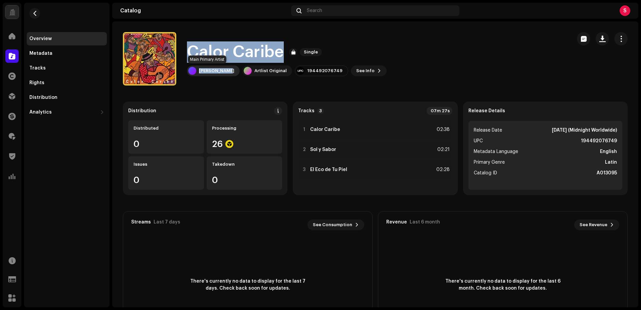
drag, startPoint x: 184, startPoint y: 51, endPoint x: 222, endPoint y: 73, distance: 43.5
click at [221, 73] on div "Calor Caribe Single Luc Allieres Artlist Original 194492076749 See Info" at bounding box center [344, 58] width 443 height 53
copy div "Calor Caribe Single Luc Alliere"
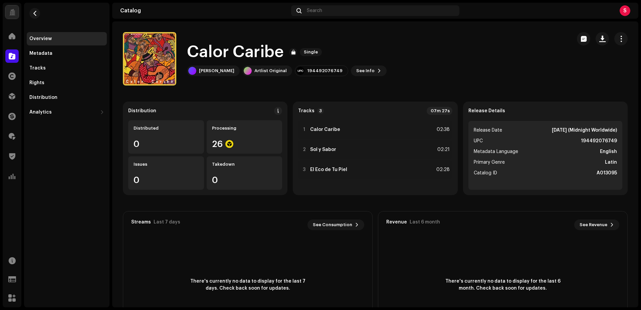
drag, startPoint x: 190, startPoint y: 50, endPoint x: 186, endPoint y: 49, distance: 3.8
click at [190, 50] on h1 "Calor Caribe" at bounding box center [235, 51] width 97 height 21
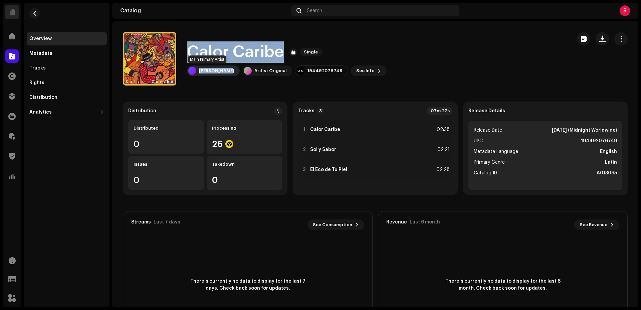
drag, startPoint x: 186, startPoint y: 49, endPoint x: 222, endPoint y: 72, distance: 43.4
click at [222, 72] on div "Calor Caribe Single Luc Allieres Artlist Original 194492076749 See Info" at bounding box center [344, 58] width 443 height 53
copy div "Calor Caribe Single Luc Allieres"
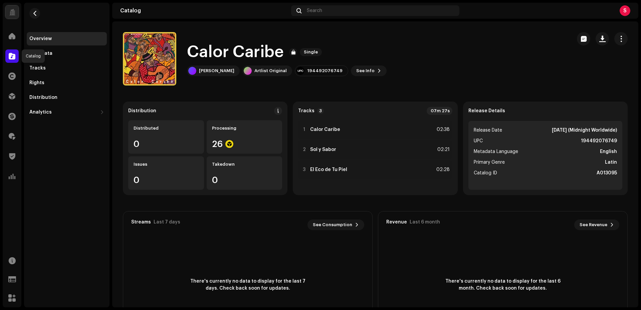
click at [11, 59] on span at bounding box center [12, 55] width 7 height 5
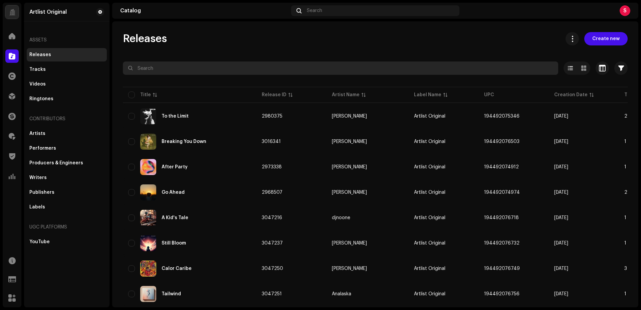
click at [168, 67] on input "text" at bounding box center [340, 67] width 435 height 13
paste input "Go Off"
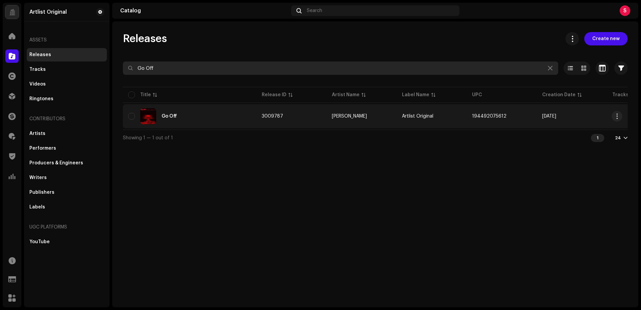
type input "Go Off"
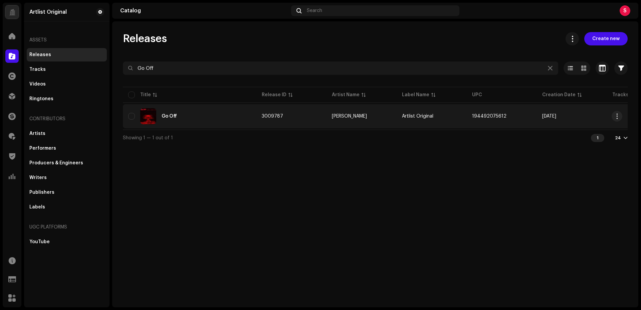
click at [166, 115] on div "Go Off" at bounding box center [168, 116] width 15 height 5
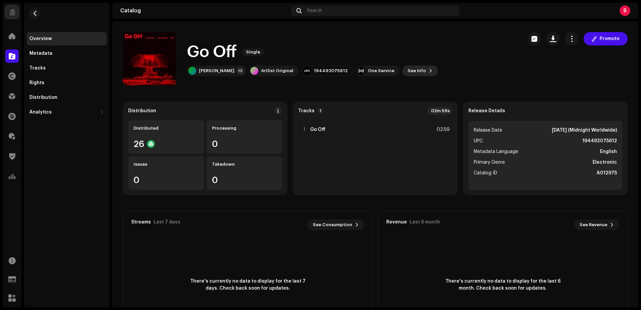
click at [407, 68] on span "See Info" at bounding box center [416, 70] width 18 height 13
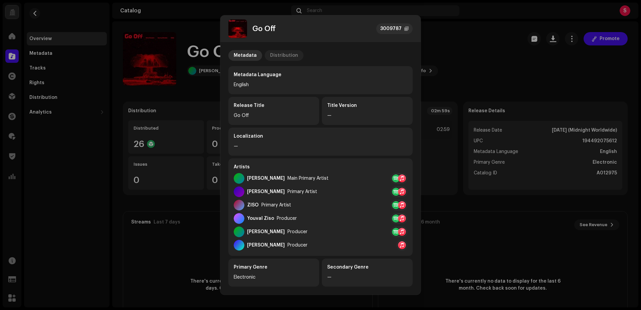
click at [287, 55] on div "Distribution" at bounding box center [284, 55] width 28 height 11
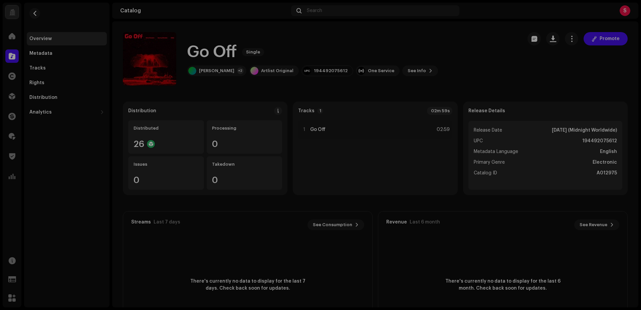
click at [501, 67] on div "Go Off 3009787 Metadata Distribution Release Date Oct 10, 2025 (Midnight Worldw…" at bounding box center [320, 155] width 641 height 310
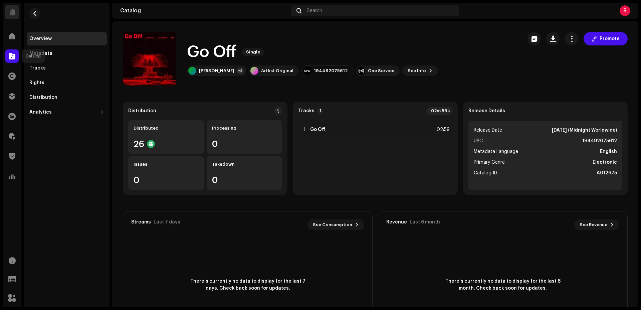
click at [12, 56] on span at bounding box center [12, 55] width 7 height 5
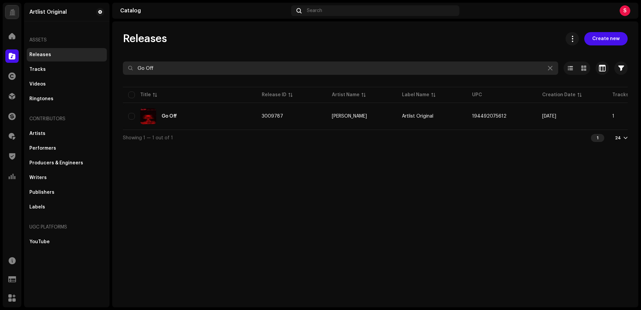
click at [181, 69] on input "Go Off" at bounding box center [340, 67] width 435 height 13
paste input "Featherlight"
type input "Featherlight"
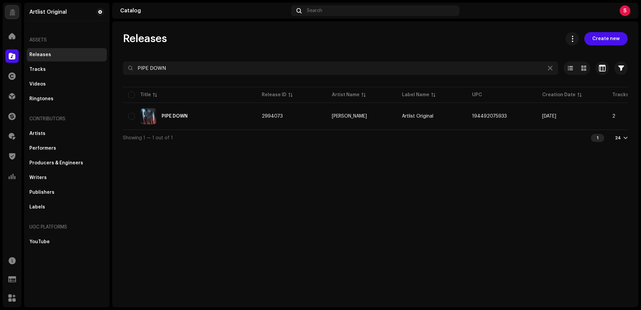
type input "PIPE DOWN"
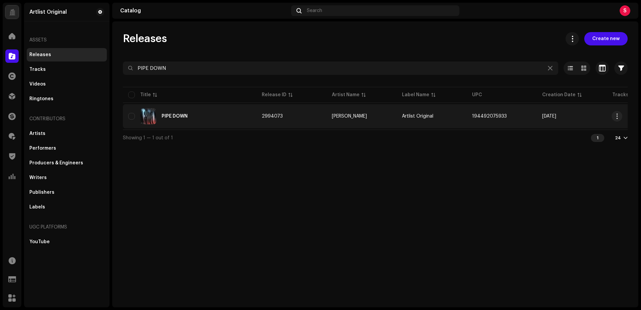
drag, startPoint x: 0, startPoint y: 0, endPoint x: 176, endPoint y: 115, distance: 210.5
click at [176, 115] on div "PIPE DOWN" at bounding box center [174, 116] width 26 height 5
